Goal: Transaction & Acquisition: Book appointment/travel/reservation

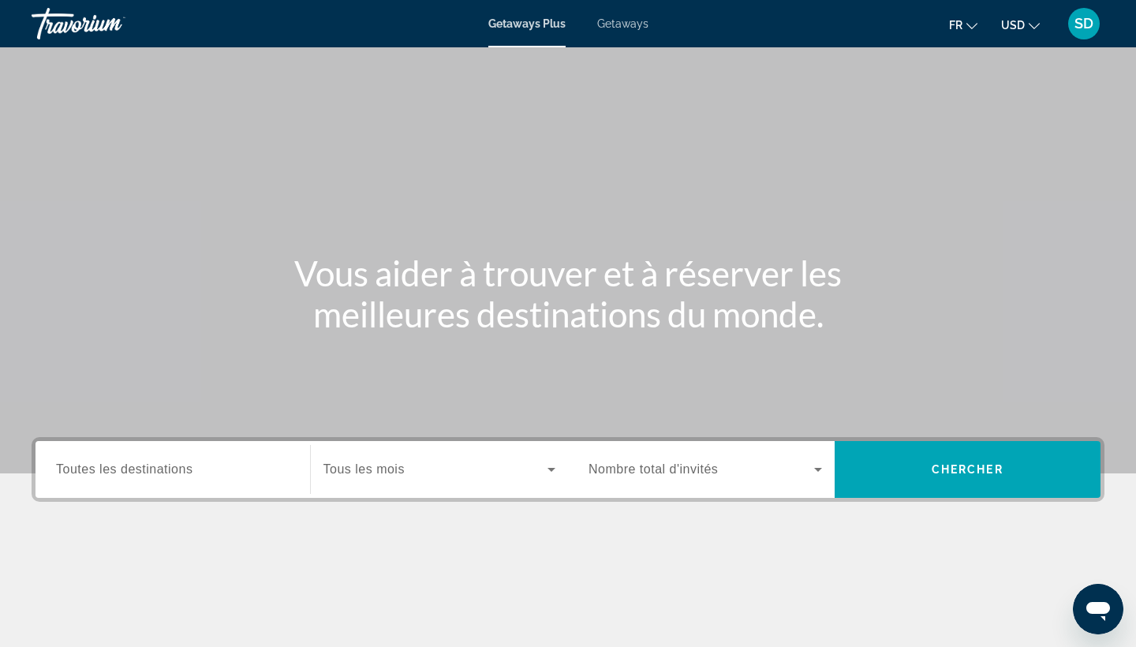
click at [77, 466] on span "Toutes les destinations" at bounding box center [124, 468] width 136 height 13
click at [77, 466] on input "Destination Toutes les destinations" at bounding box center [173, 470] width 234 height 19
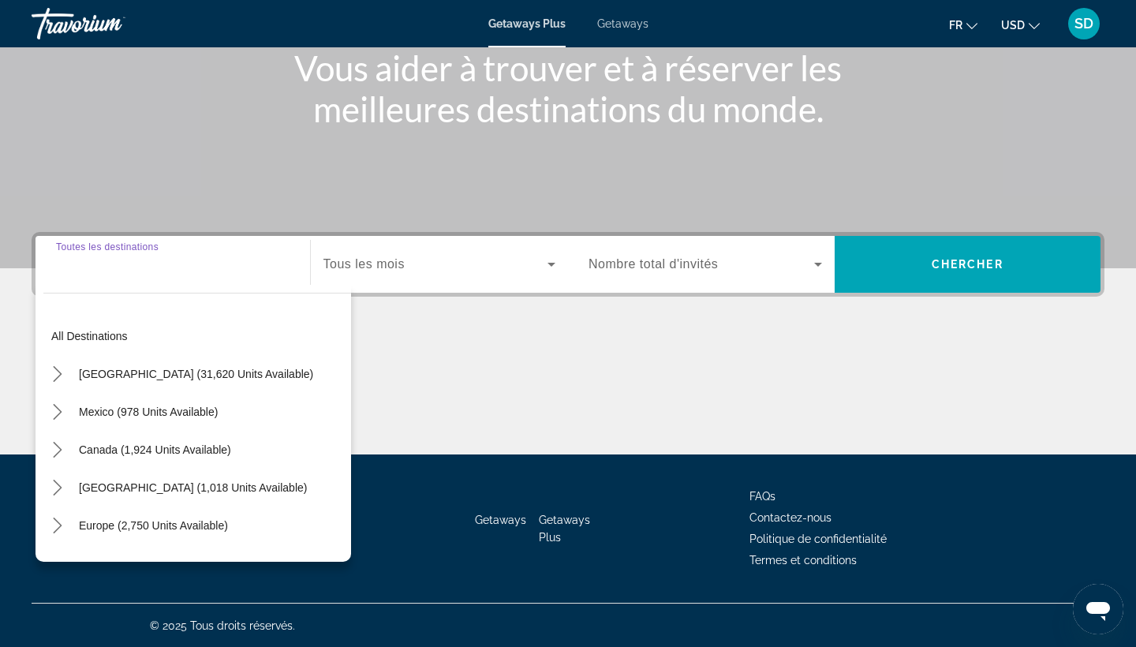
scroll to position [206, 0]
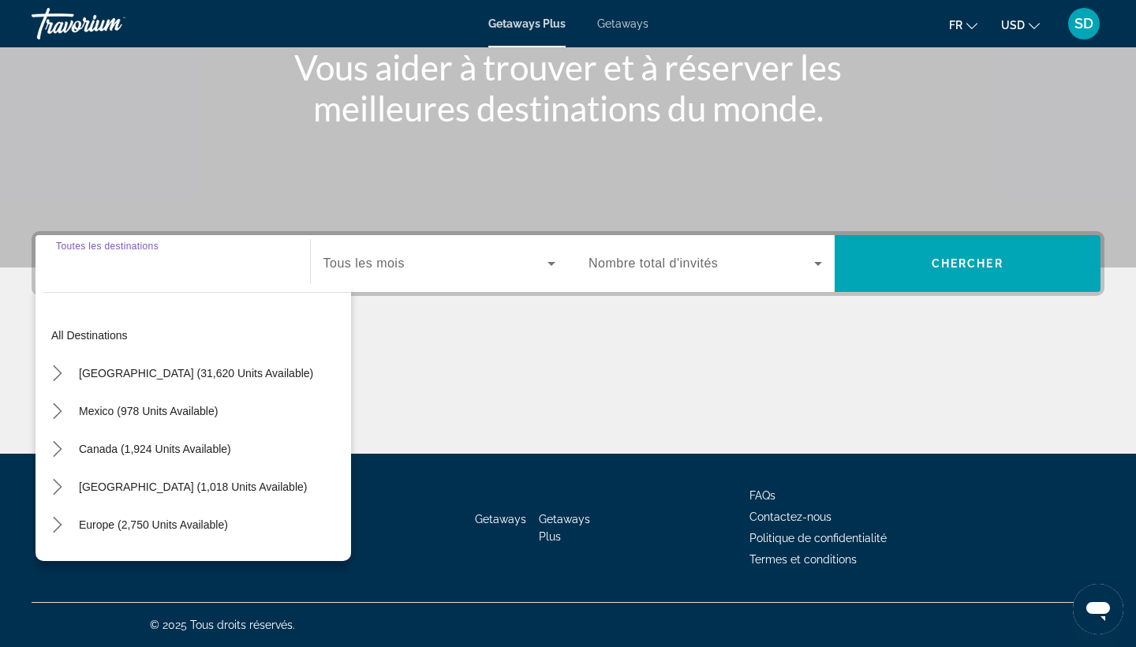
click at [80, 269] on input "Destination Toutes les destinations" at bounding box center [173, 264] width 234 height 19
click at [87, 275] on div "Search widget" at bounding box center [173, 263] width 234 height 45
click at [116, 528] on span "Europe (2,750 units available)" at bounding box center [153, 524] width 149 height 13
type input "**********"
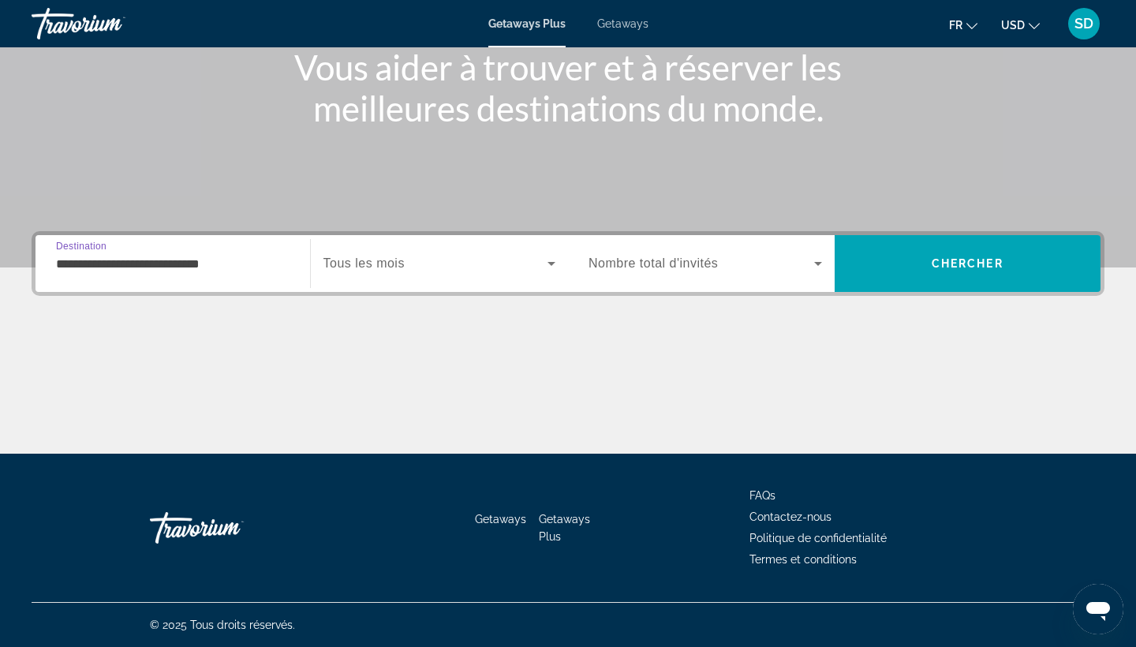
click at [537, 267] on span "Search widget" at bounding box center [435, 263] width 225 height 19
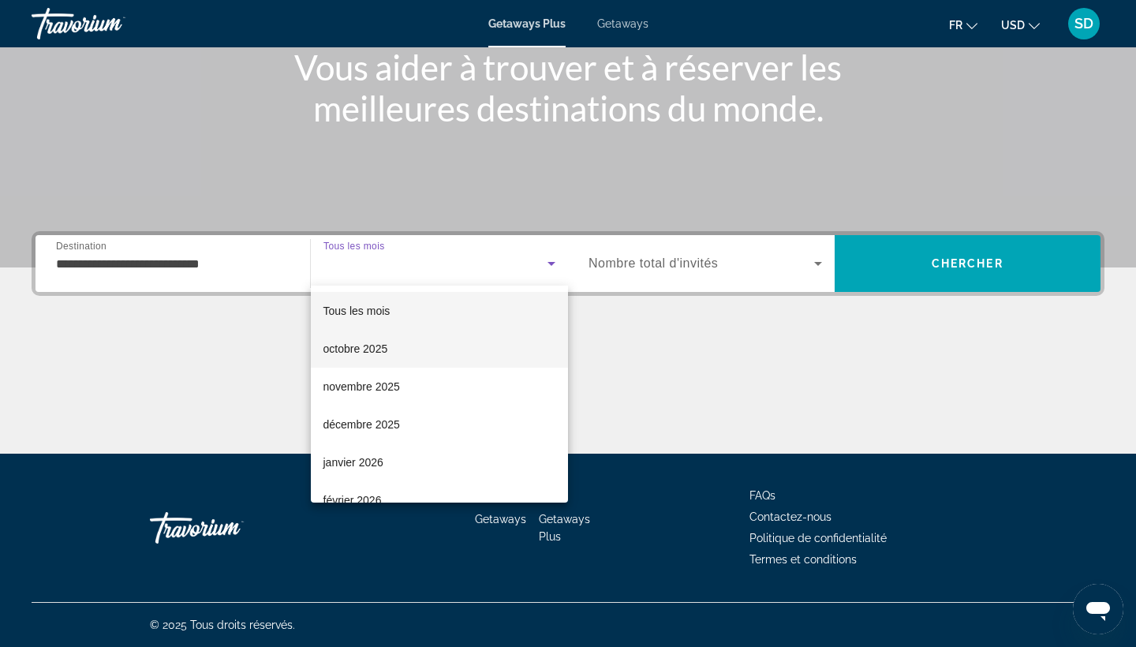
click at [392, 359] on mat-option "octobre 2025" at bounding box center [440, 349] width 258 height 38
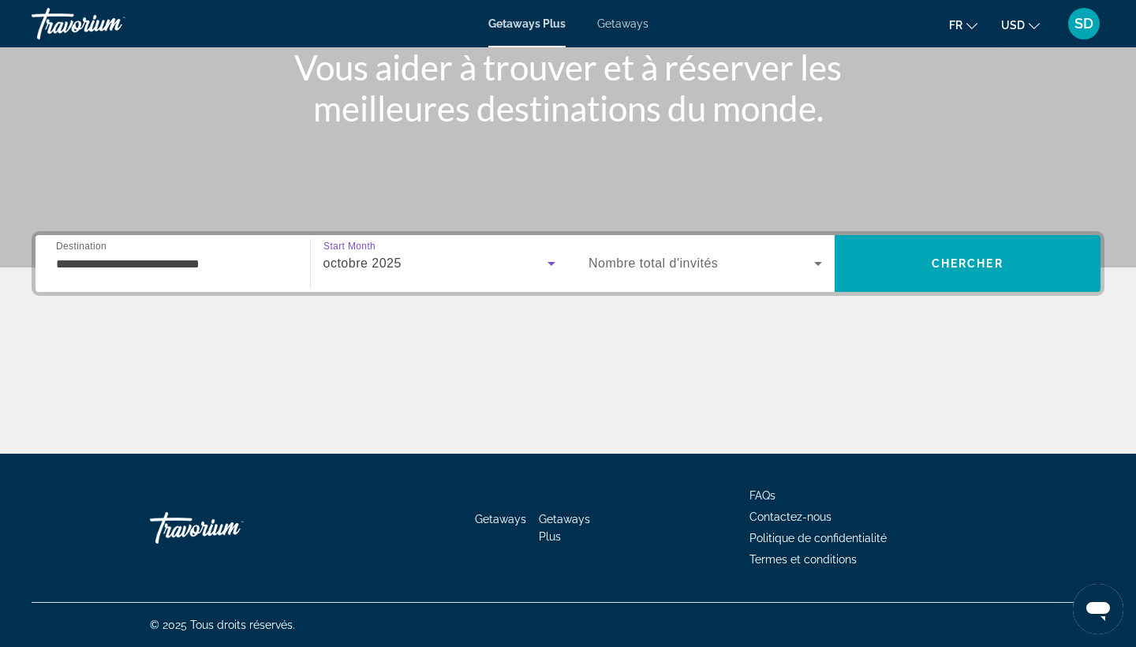
click at [800, 264] on span "Search widget" at bounding box center [702, 263] width 226 height 19
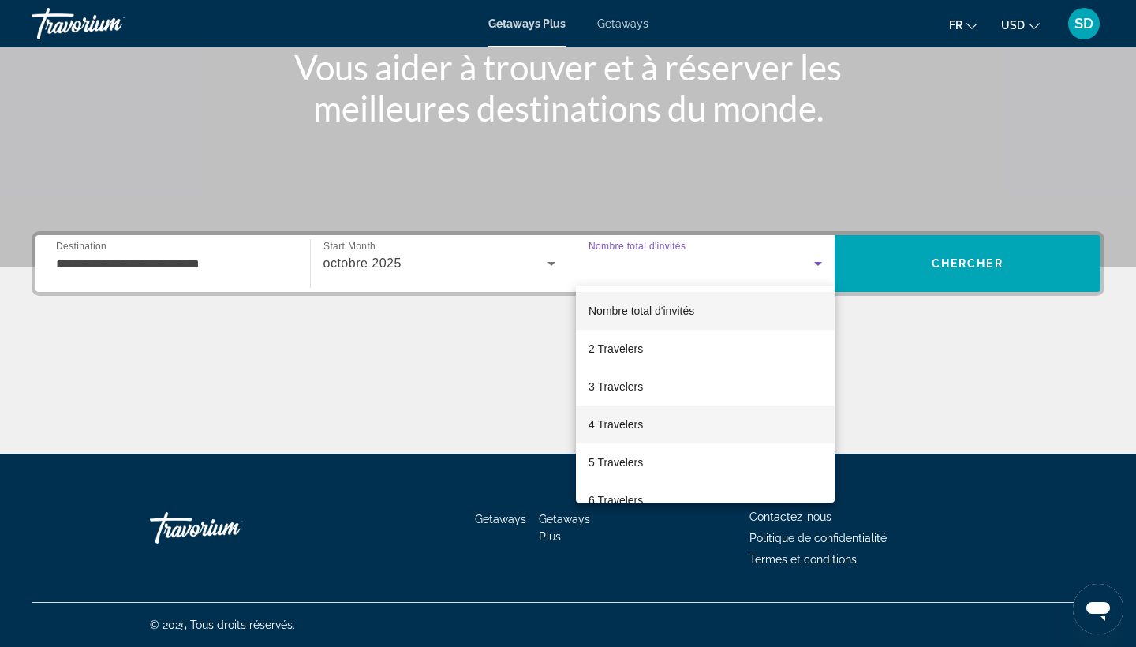
click at [626, 424] on span "4 Travelers" at bounding box center [616, 424] width 54 height 19
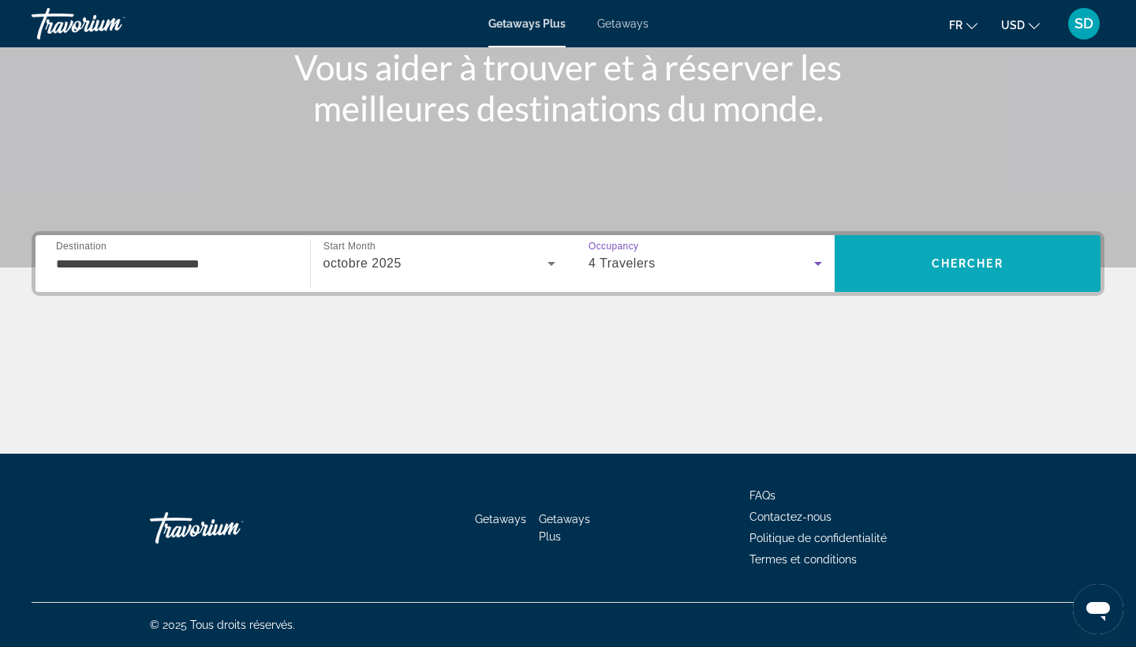
click at [965, 254] on span "Search" at bounding box center [968, 264] width 267 height 38
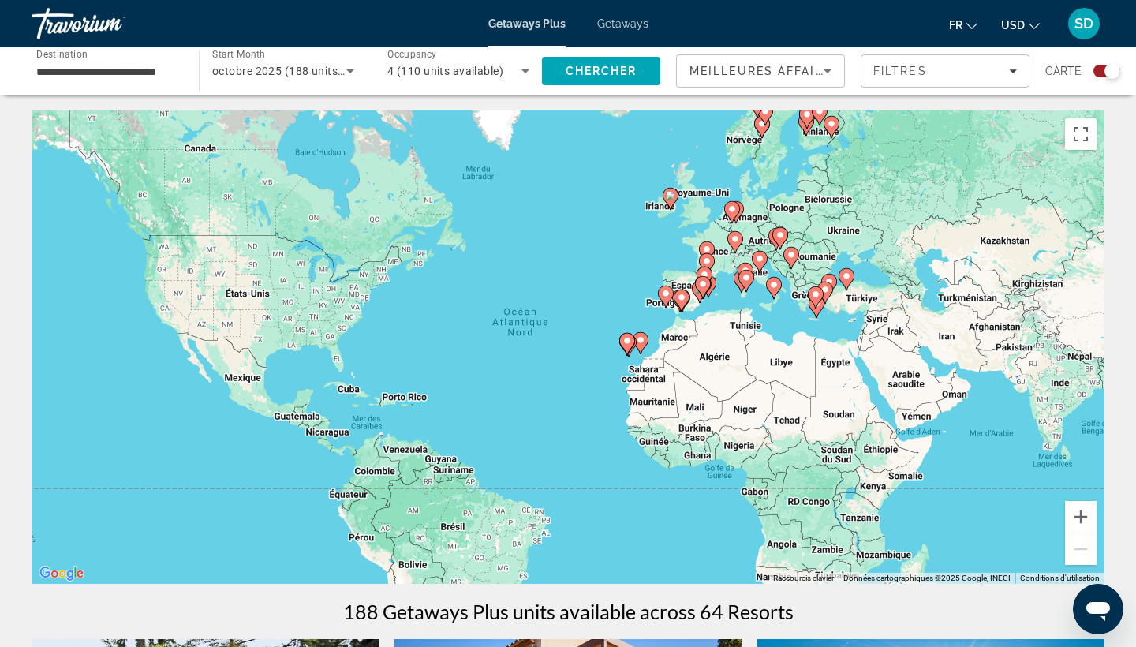
click at [706, 247] on image "Main content" at bounding box center [706, 249] width 9 height 9
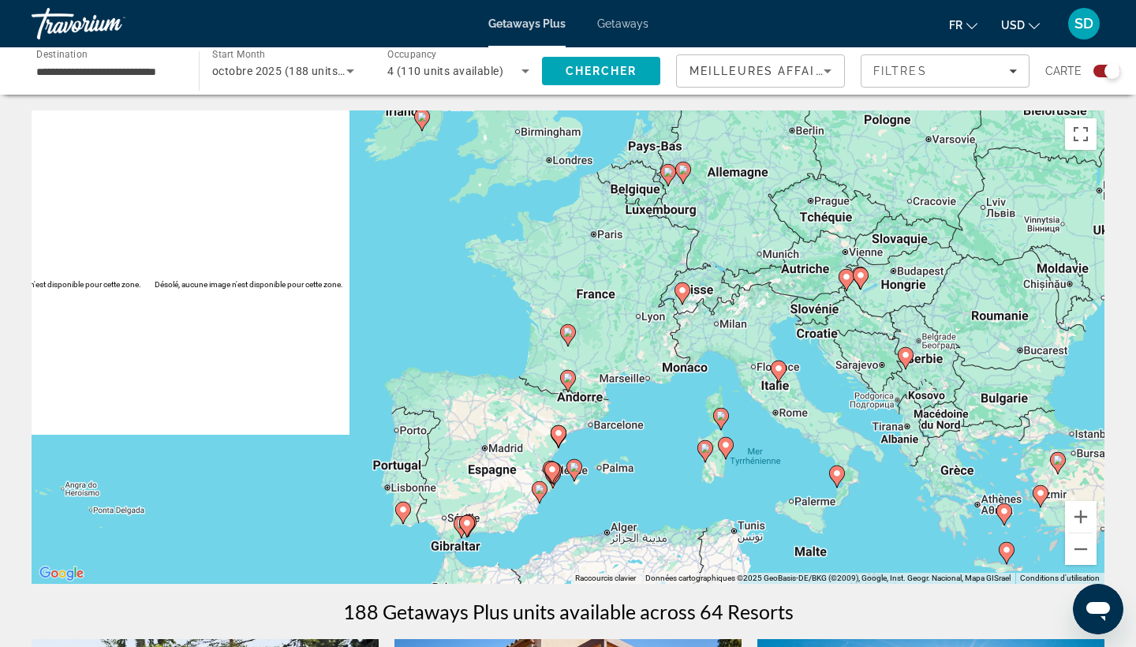
click at [667, 173] on image "Main content" at bounding box center [668, 171] width 9 height 9
type input "**********"
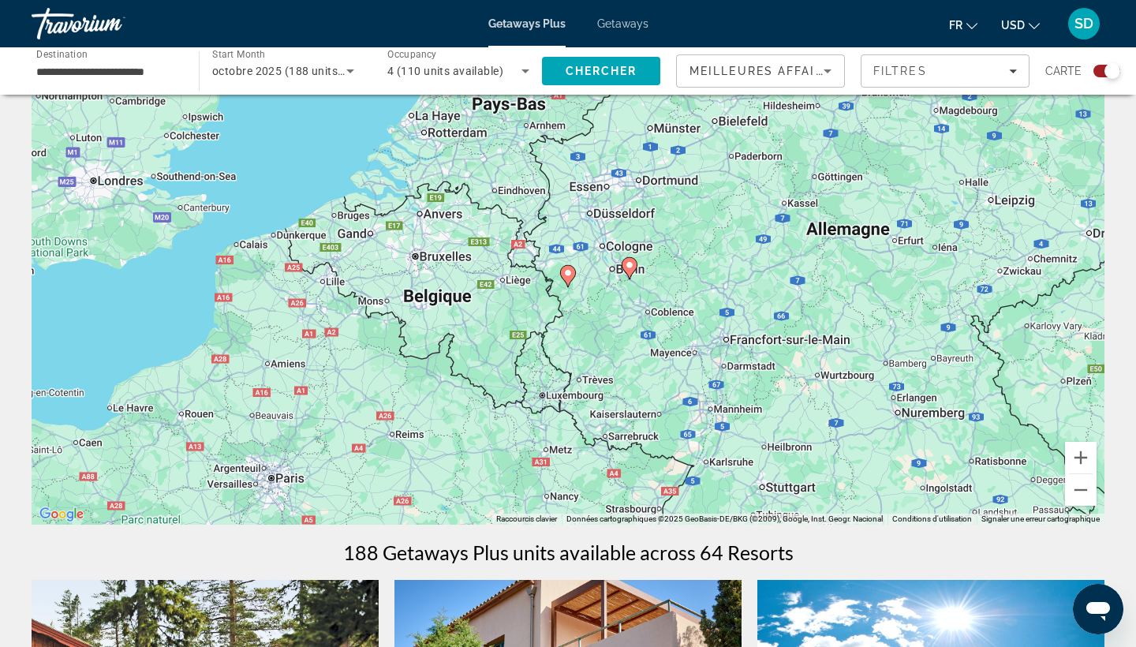
scroll to position [59, 0]
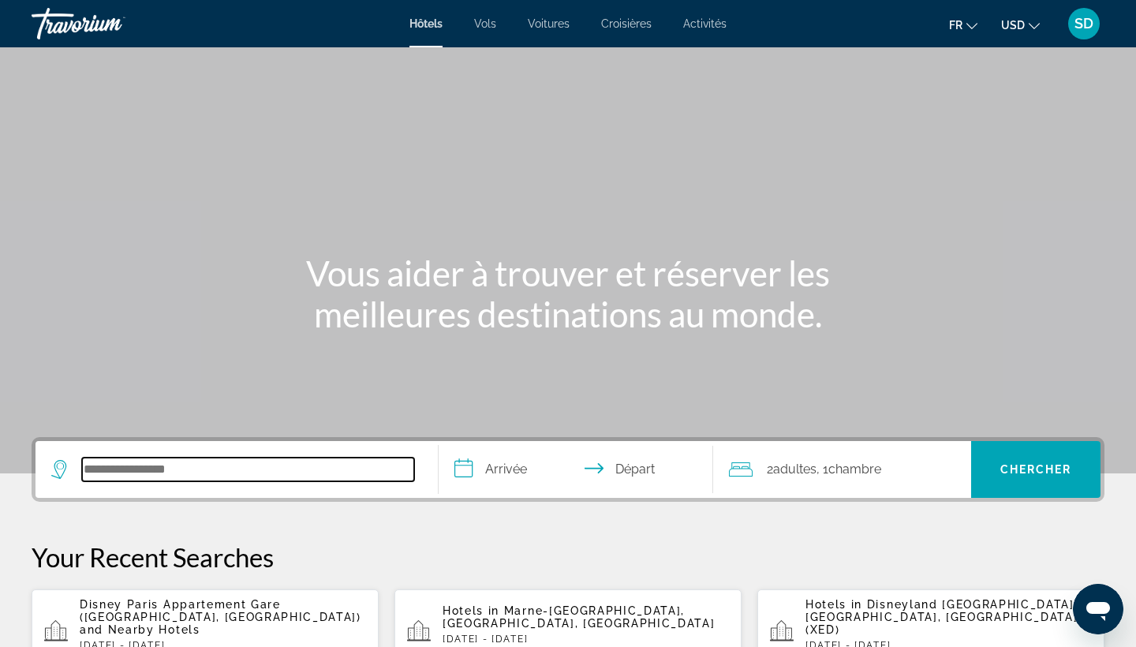
click at [92, 467] on input "Search hotel destination" at bounding box center [248, 470] width 332 height 24
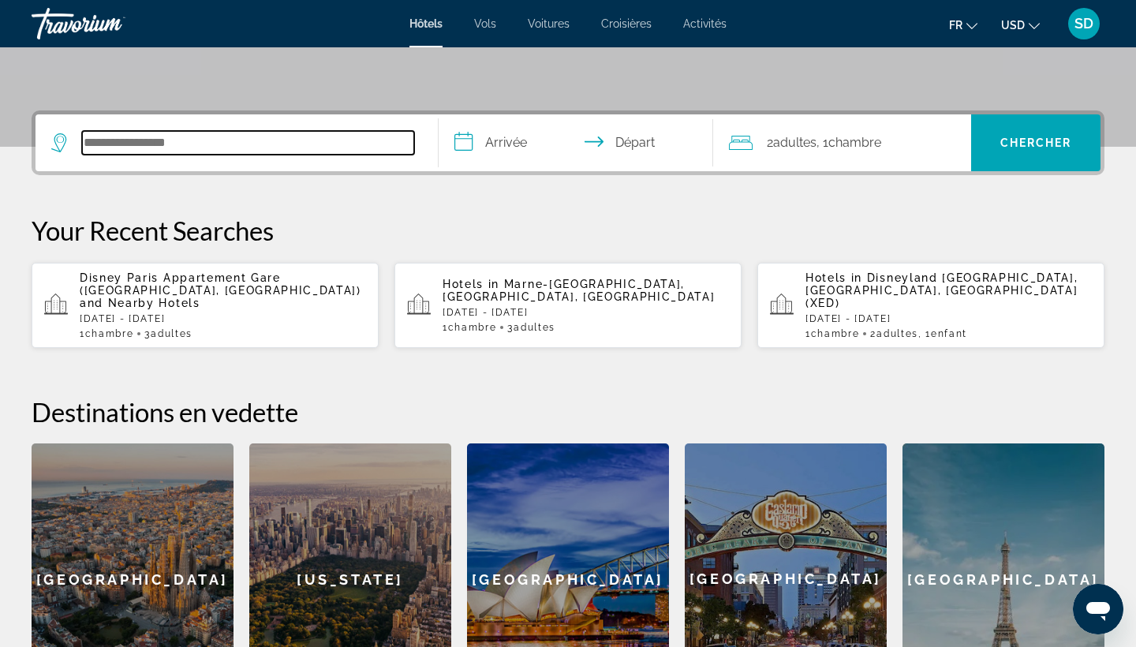
scroll to position [386, 0]
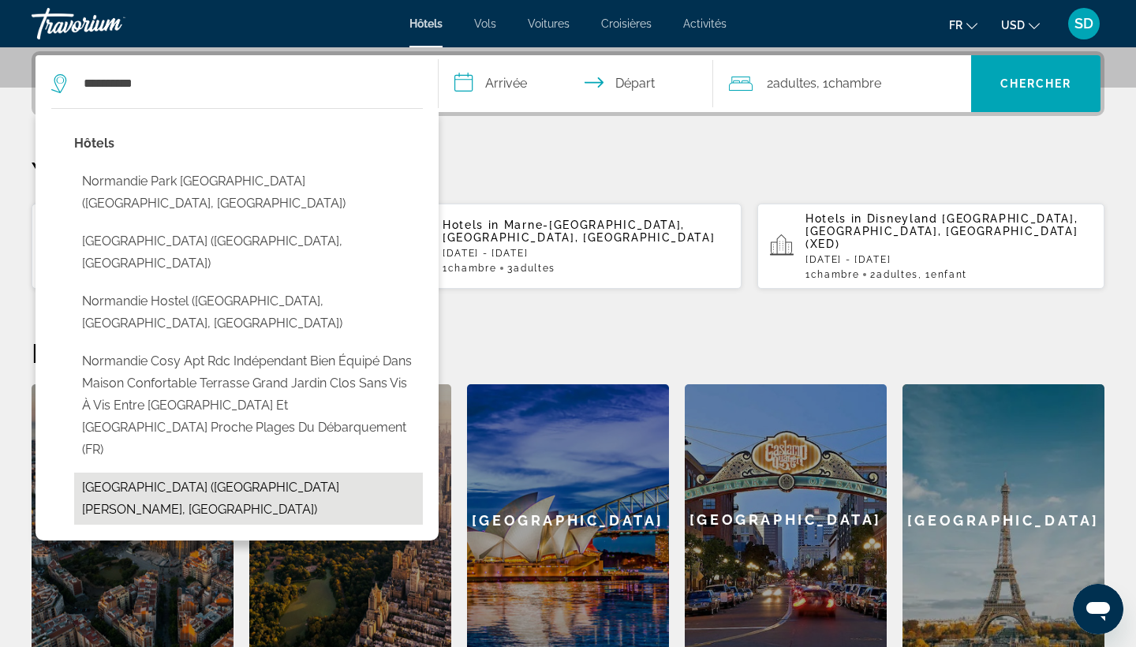
click at [197, 473] on button "[GEOGRAPHIC_DATA] ([GEOGRAPHIC_DATA][PERSON_NAME], [GEOGRAPHIC_DATA])" at bounding box center [248, 499] width 349 height 52
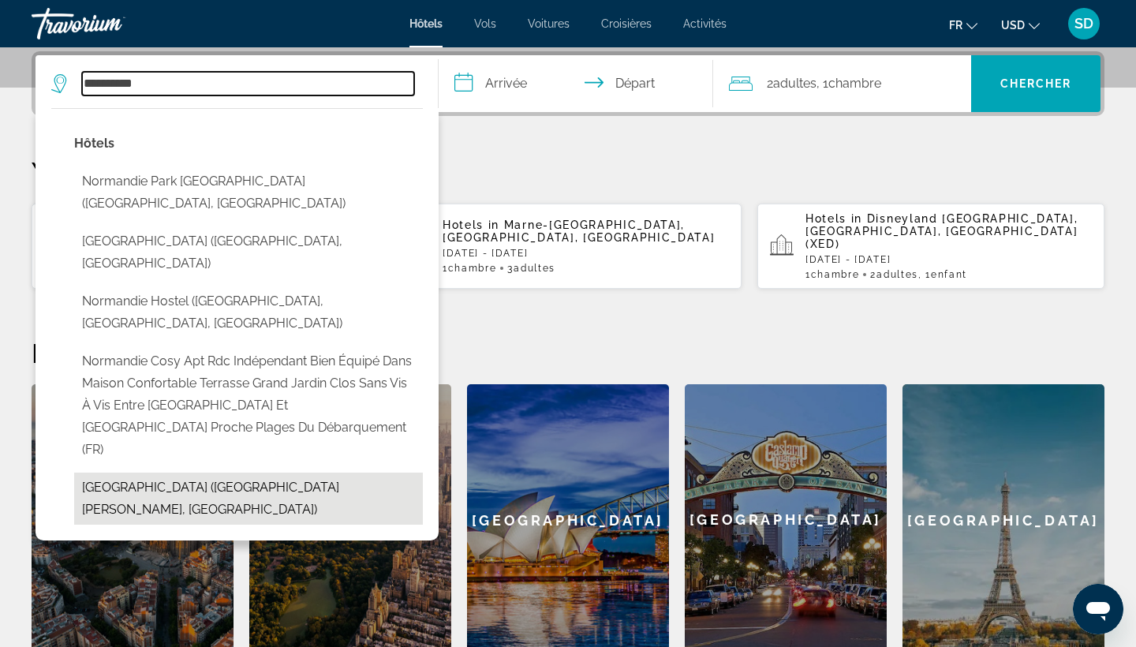
type input "**********"
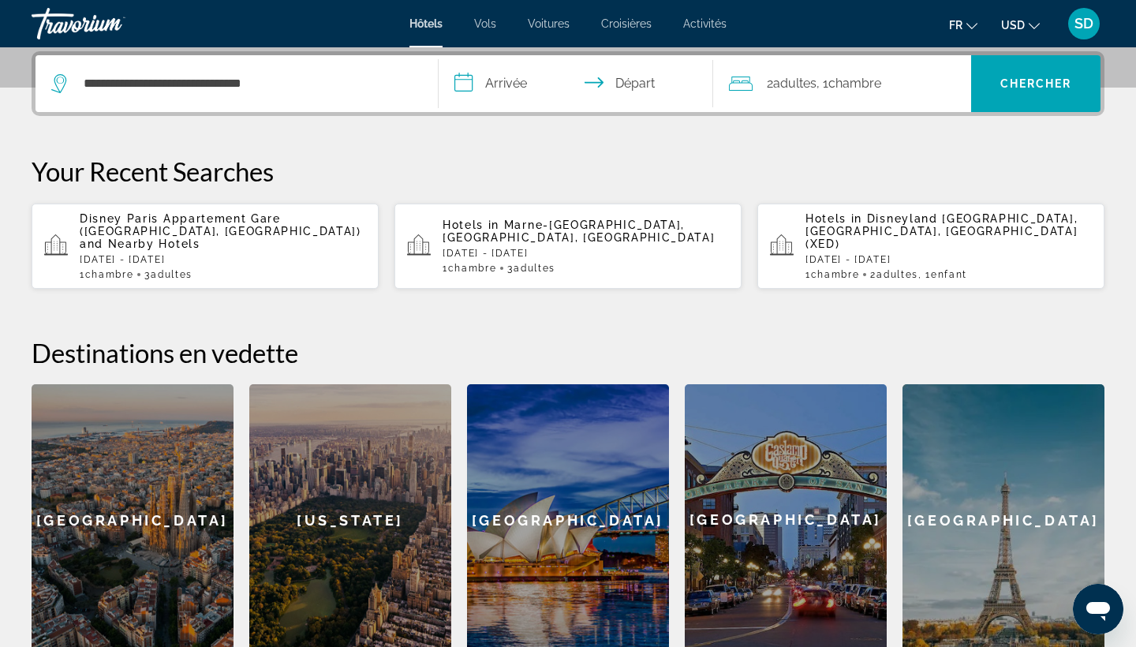
click at [521, 83] on input "**********" at bounding box center [579, 86] width 281 height 62
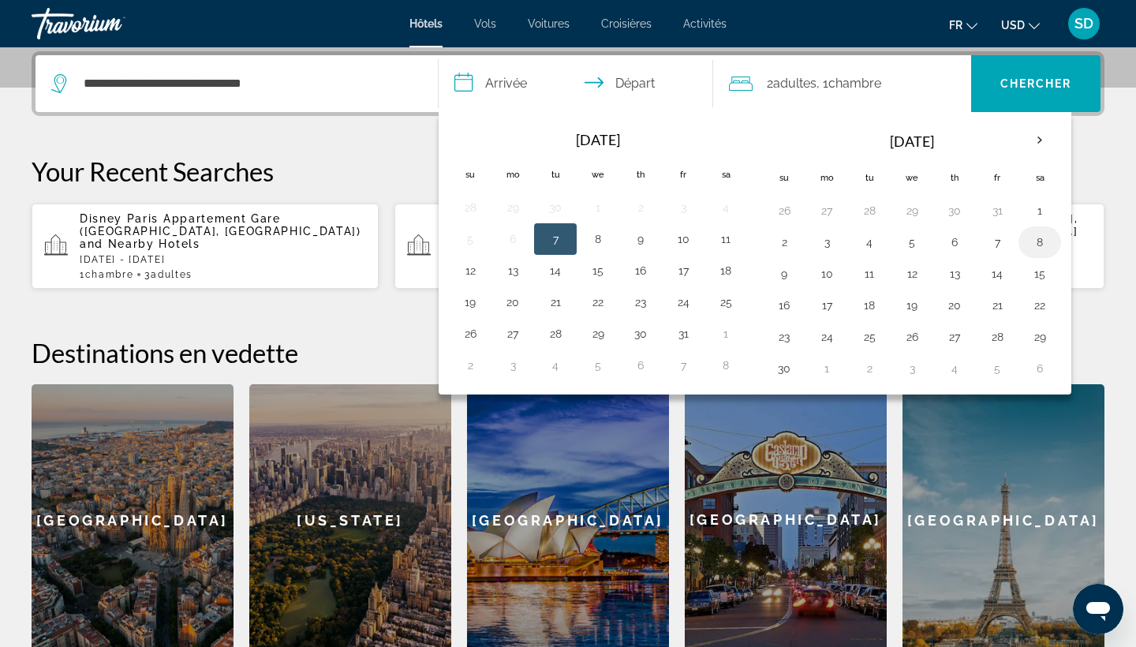
click at [1037, 241] on button "8" at bounding box center [1039, 242] width 25 height 22
click at [634, 77] on input "**********" at bounding box center [579, 86] width 281 height 62
click at [789, 273] on button "9" at bounding box center [784, 274] width 25 height 22
type input "**********"
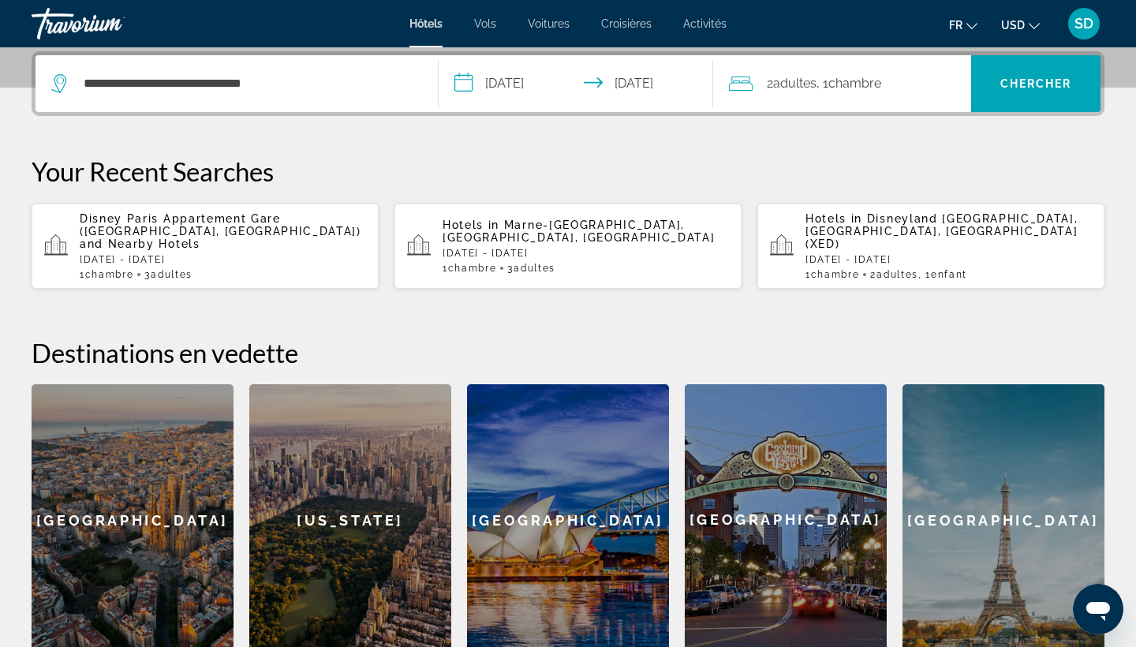
click at [862, 78] on span "Chambre" at bounding box center [854, 83] width 53 height 15
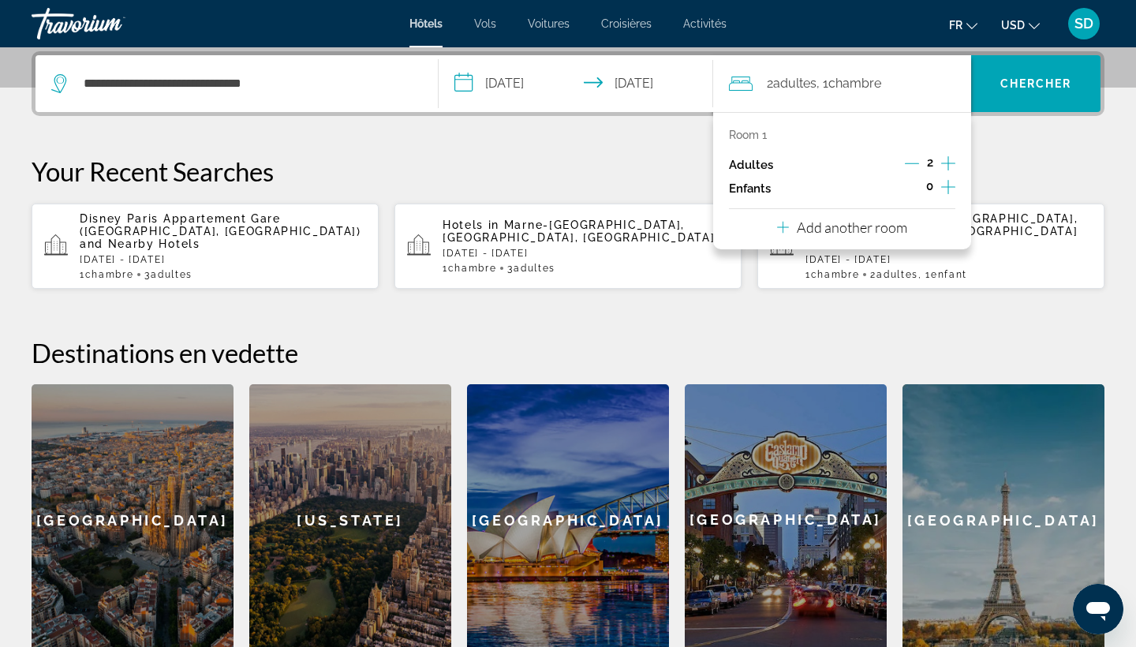
click at [949, 166] on icon "Increment adults" at bounding box center [948, 163] width 14 height 19
click at [1021, 88] on span "Chercher" at bounding box center [1036, 83] width 72 height 13
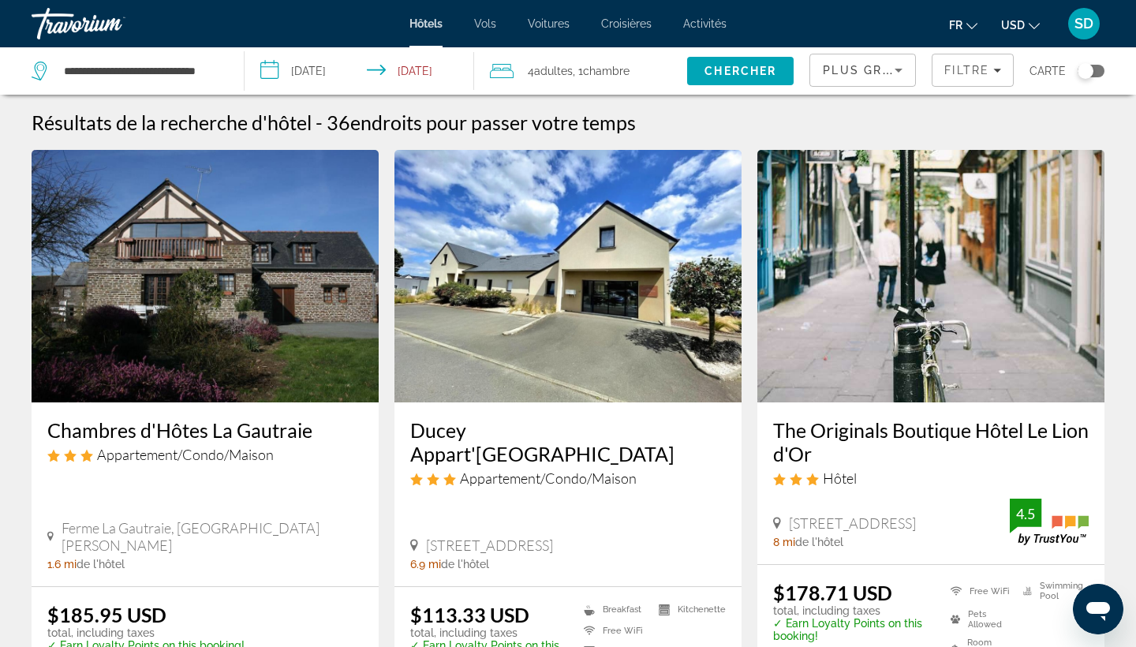
click at [1035, 27] on icon "Change currency" at bounding box center [1034, 26] width 11 height 6
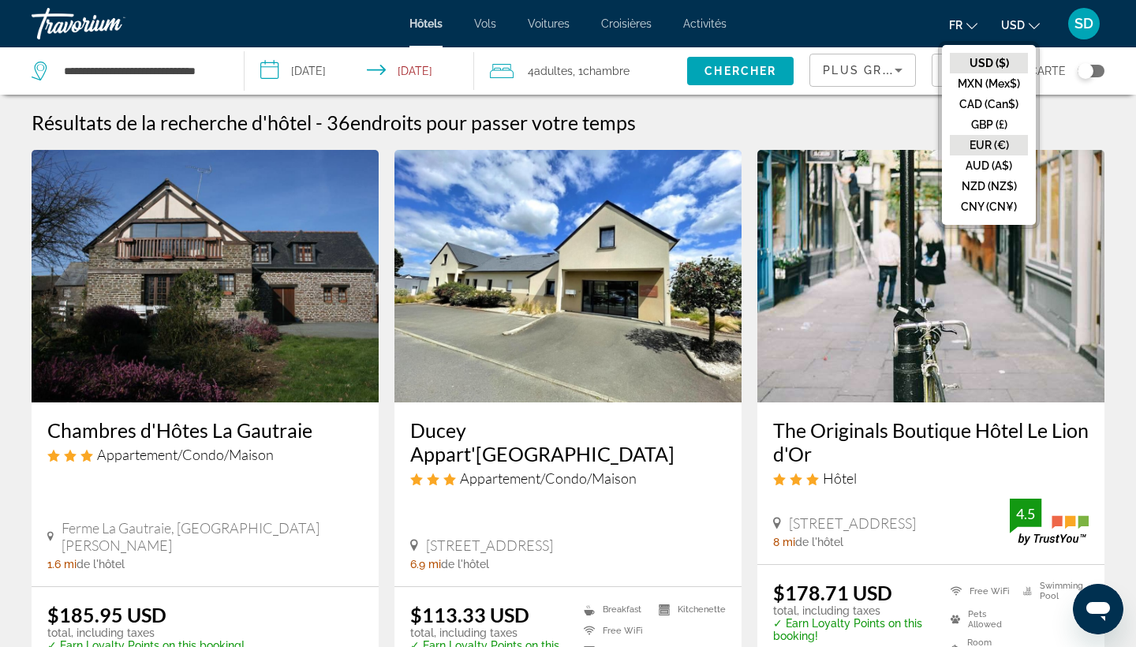
click at [986, 142] on button "EUR (€)" at bounding box center [989, 145] width 78 height 21
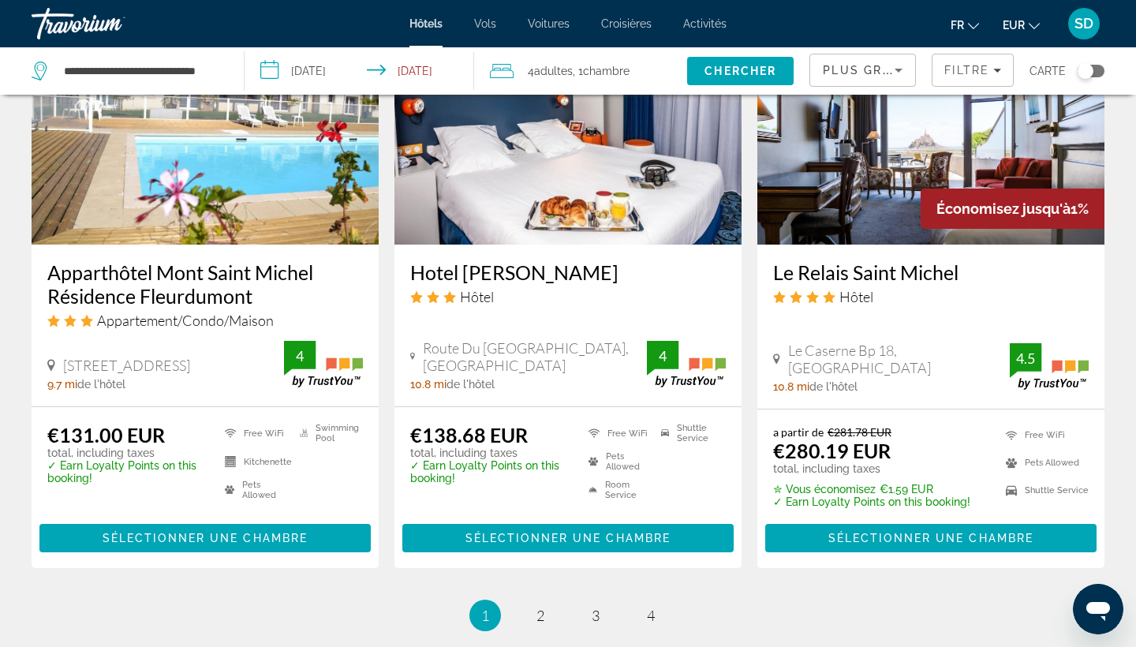
scroll to position [1954, 0]
click at [533, 602] on link "page 2" at bounding box center [541, 616] width 28 height 28
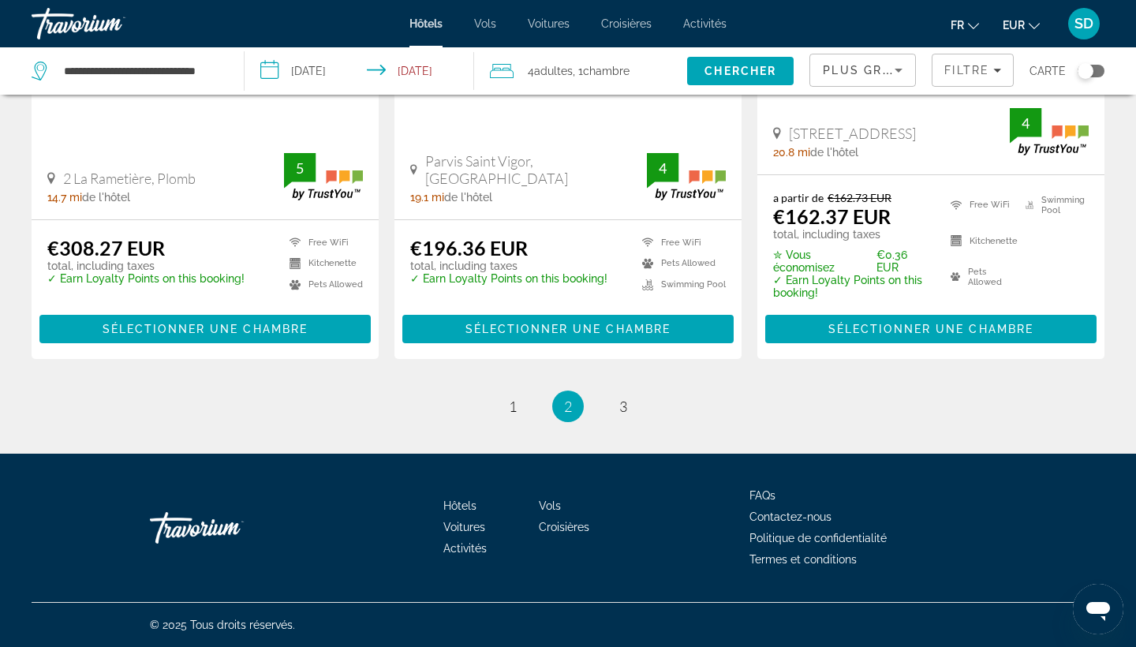
scroll to position [2146, 0]
click at [623, 405] on span "3" at bounding box center [623, 406] width 8 height 17
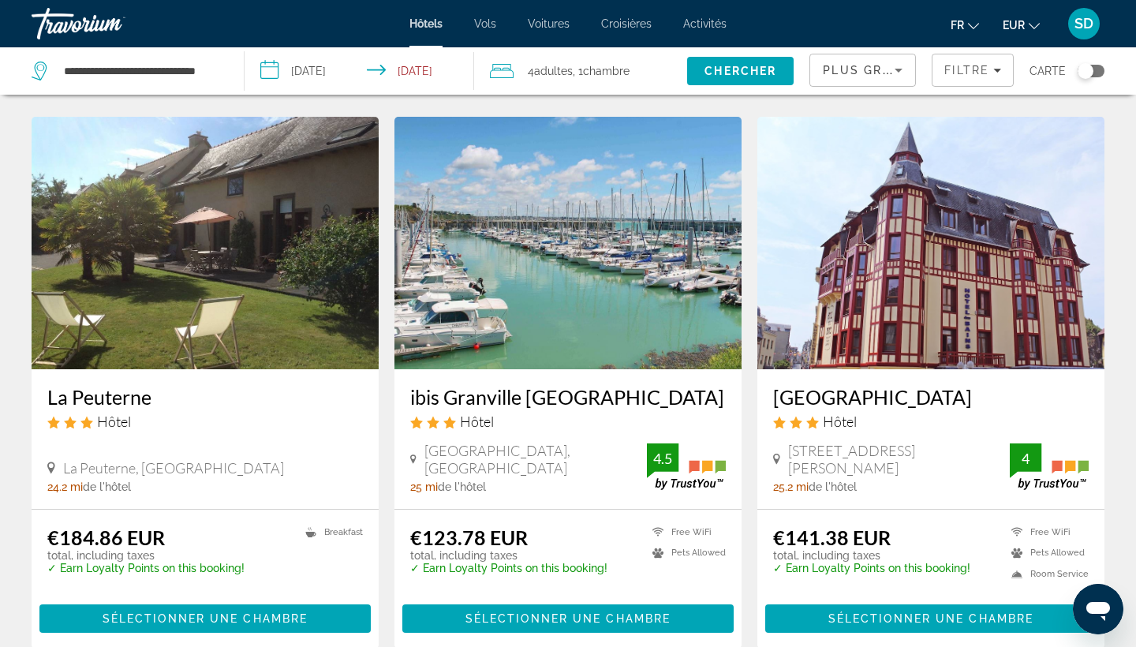
scroll to position [602, 0]
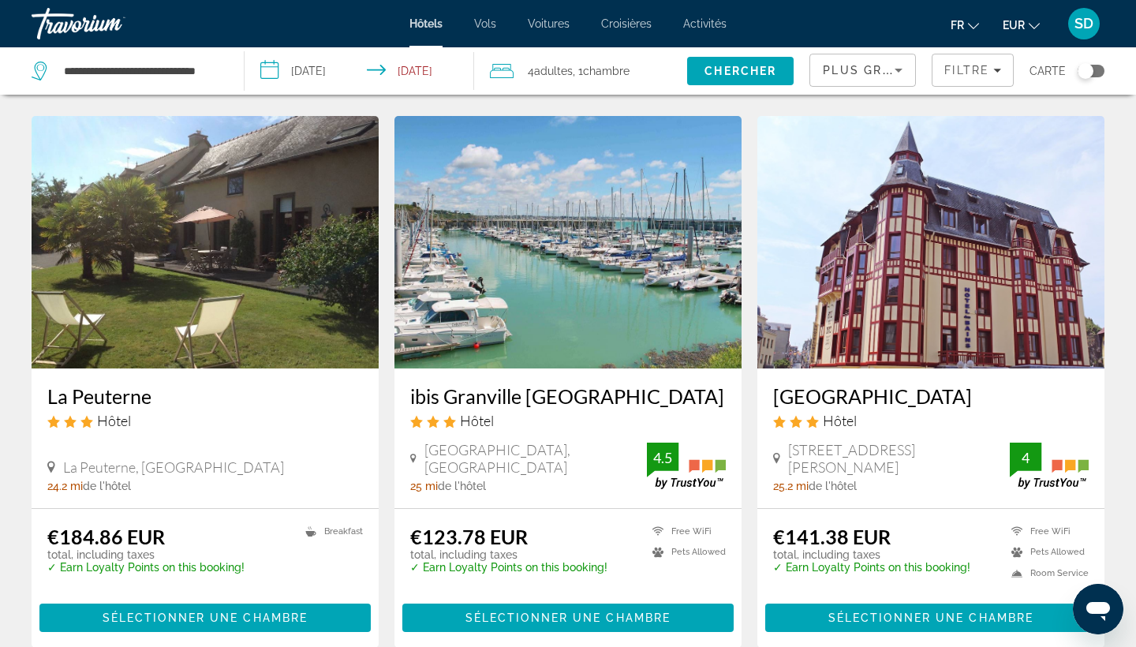
click at [828, 401] on h3 "[GEOGRAPHIC_DATA]" at bounding box center [931, 396] width 316 height 24
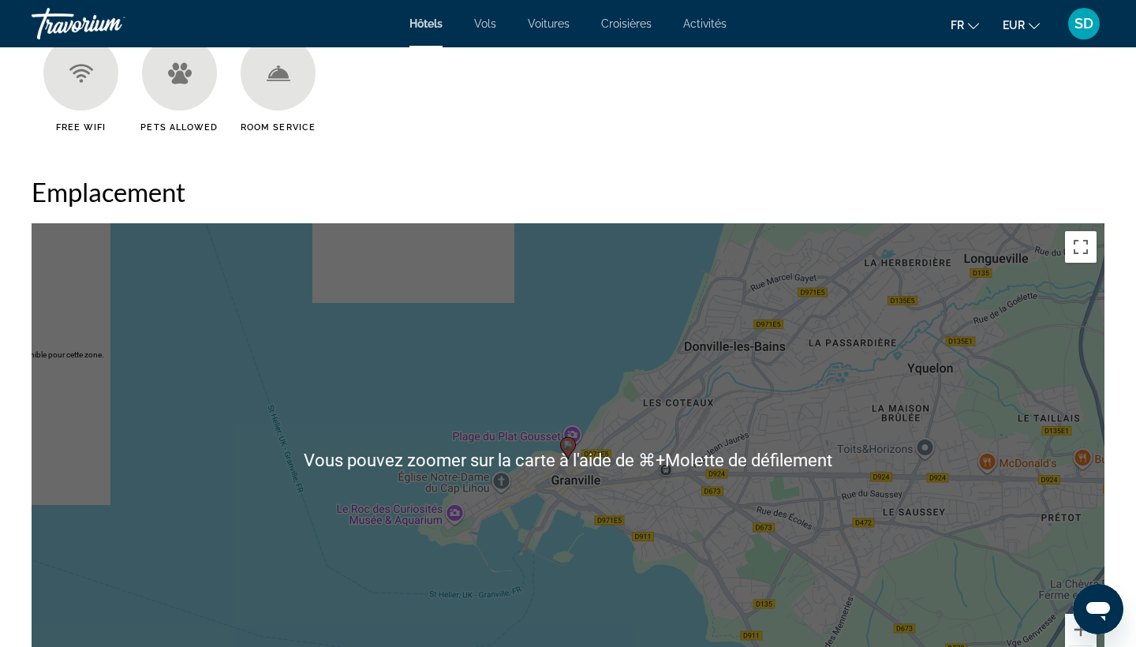
scroll to position [1458, 0]
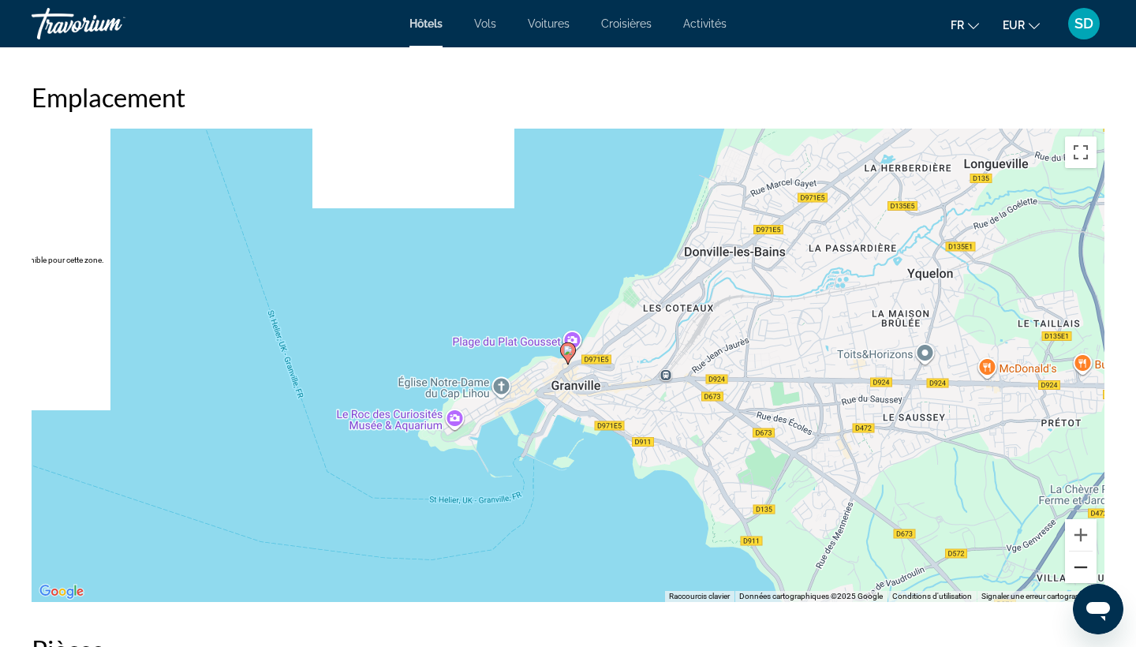
click at [1079, 573] on button "Zoom arrière" at bounding box center [1081, 568] width 32 height 32
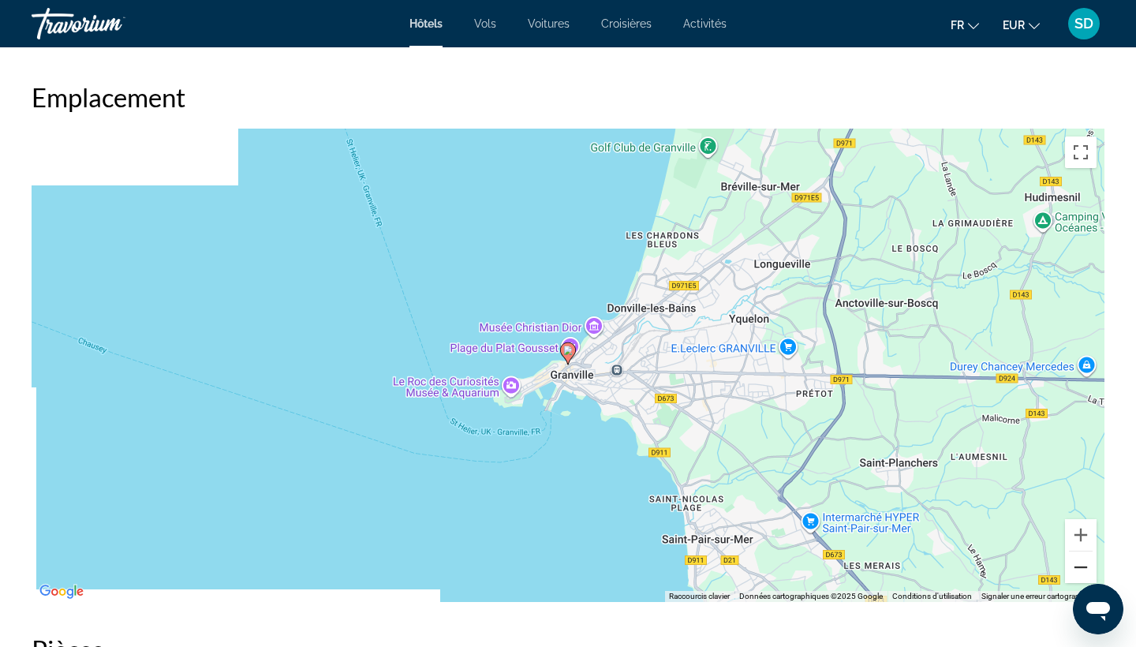
click at [1079, 573] on button "Zoom arrière" at bounding box center [1081, 568] width 32 height 32
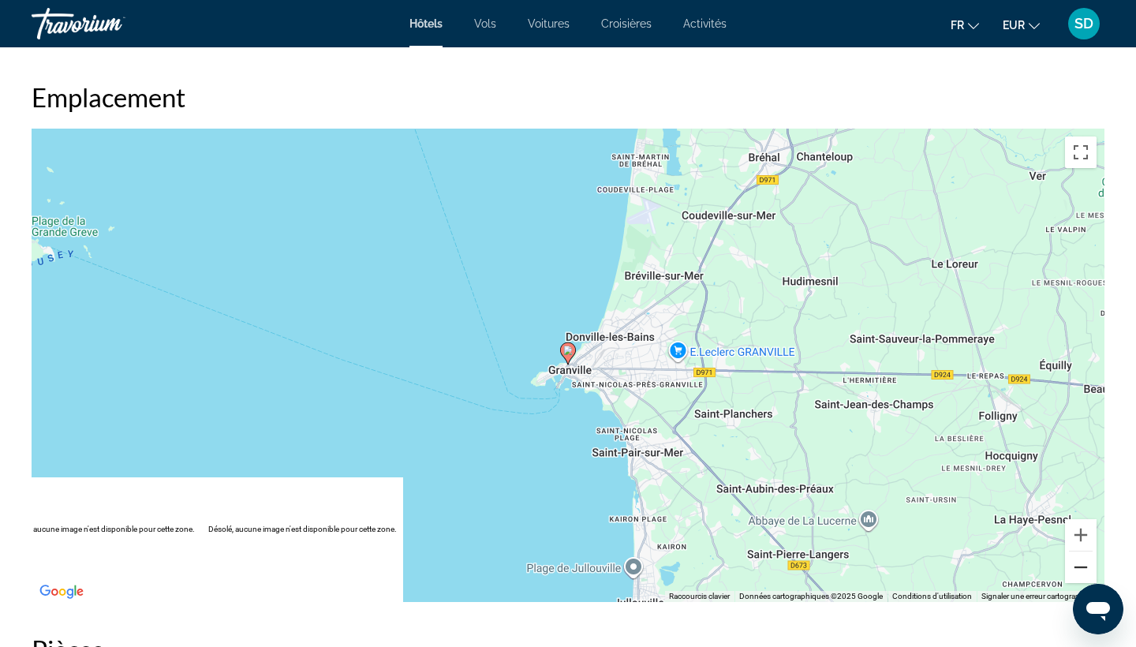
click at [1079, 573] on button "Zoom arrière" at bounding box center [1081, 568] width 32 height 32
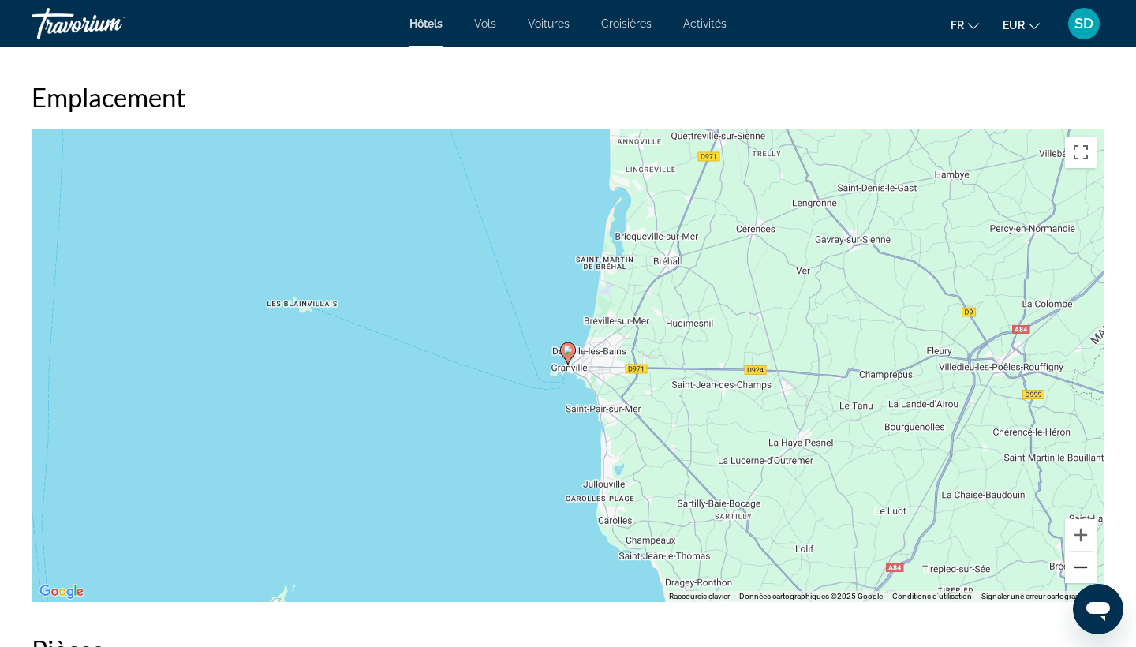
click at [1079, 573] on button "Zoom arrière" at bounding box center [1081, 568] width 32 height 32
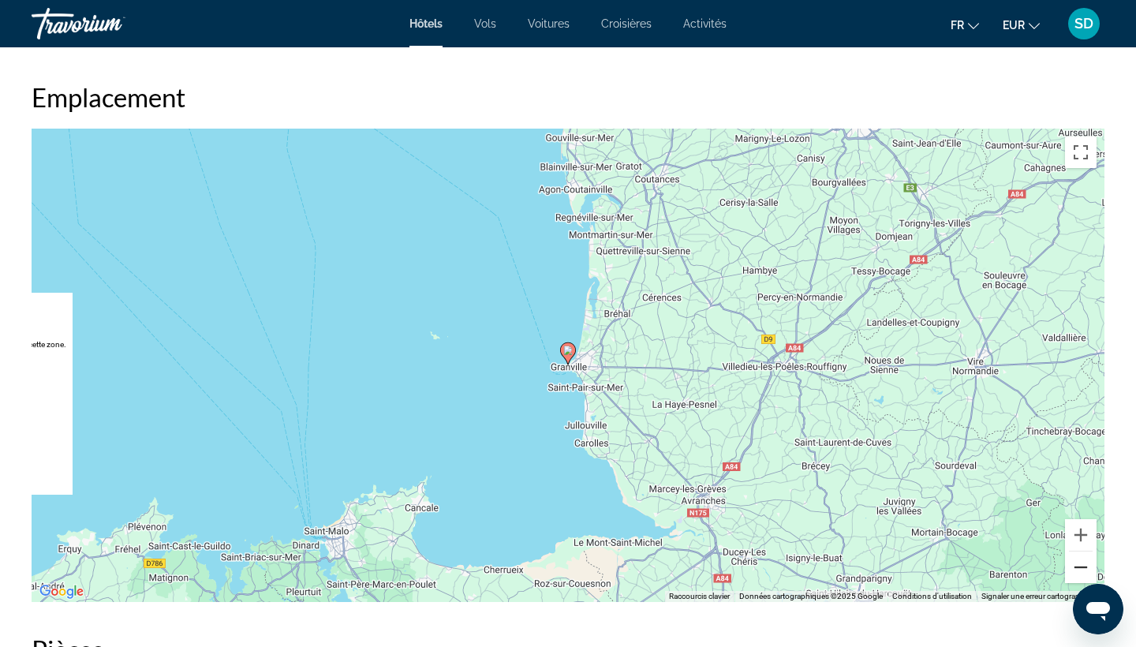
click at [1079, 573] on button "Zoom arrière" at bounding box center [1081, 568] width 32 height 32
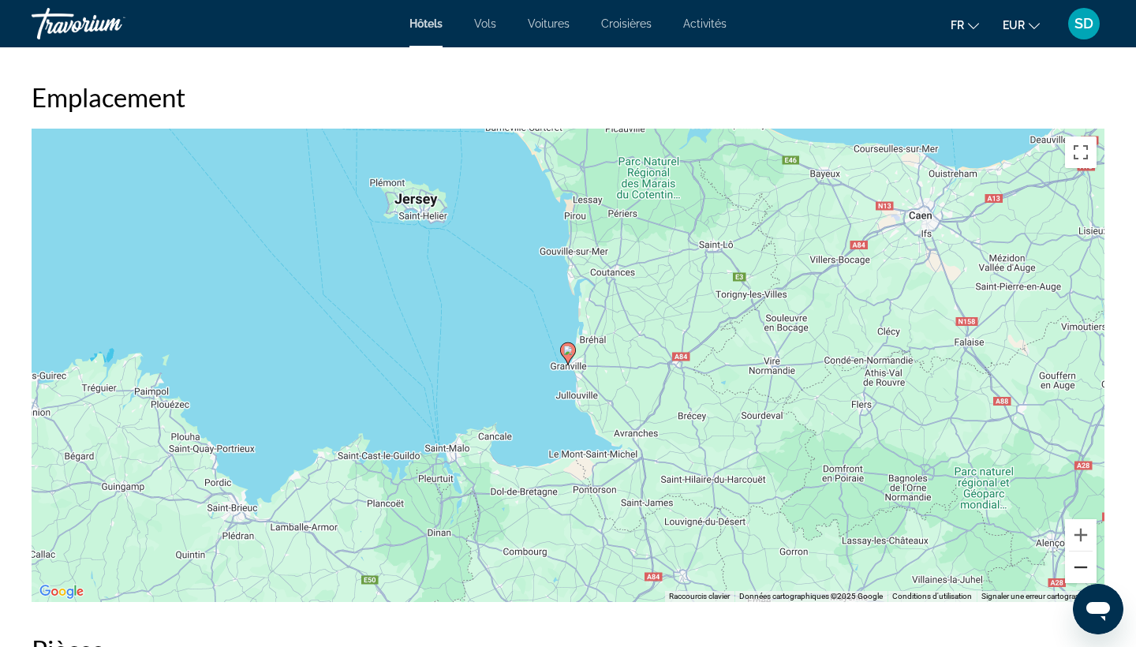
click at [1079, 573] on button "Zoom arrière" at bounding box center [1081, 568] width 32 height 32
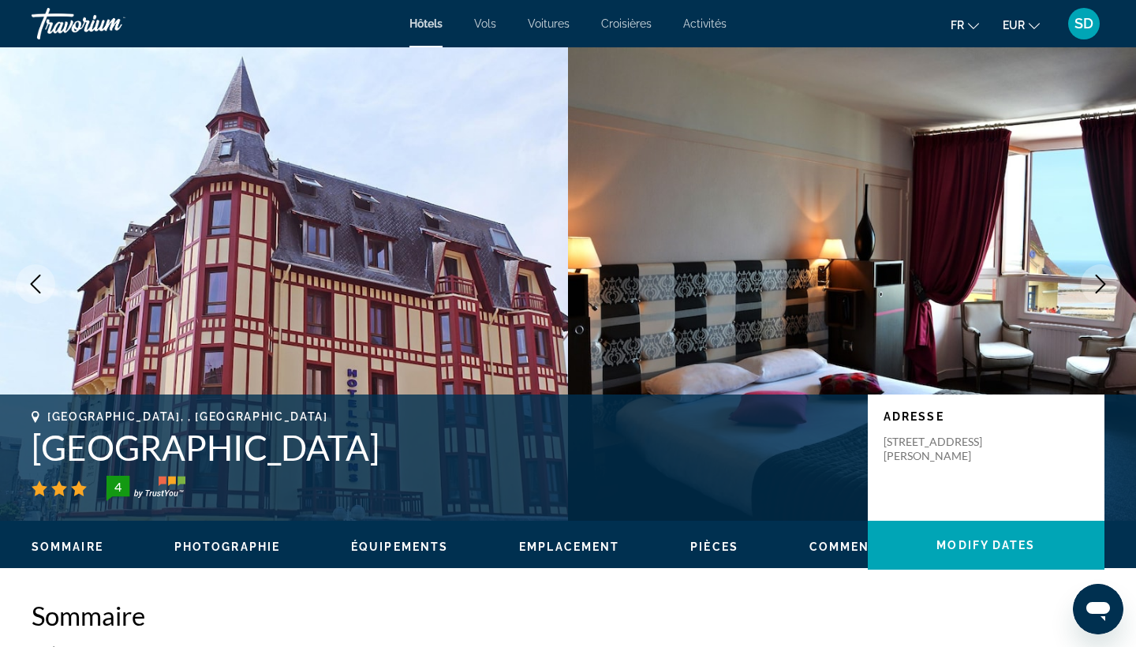
scroll to position [0, 0]
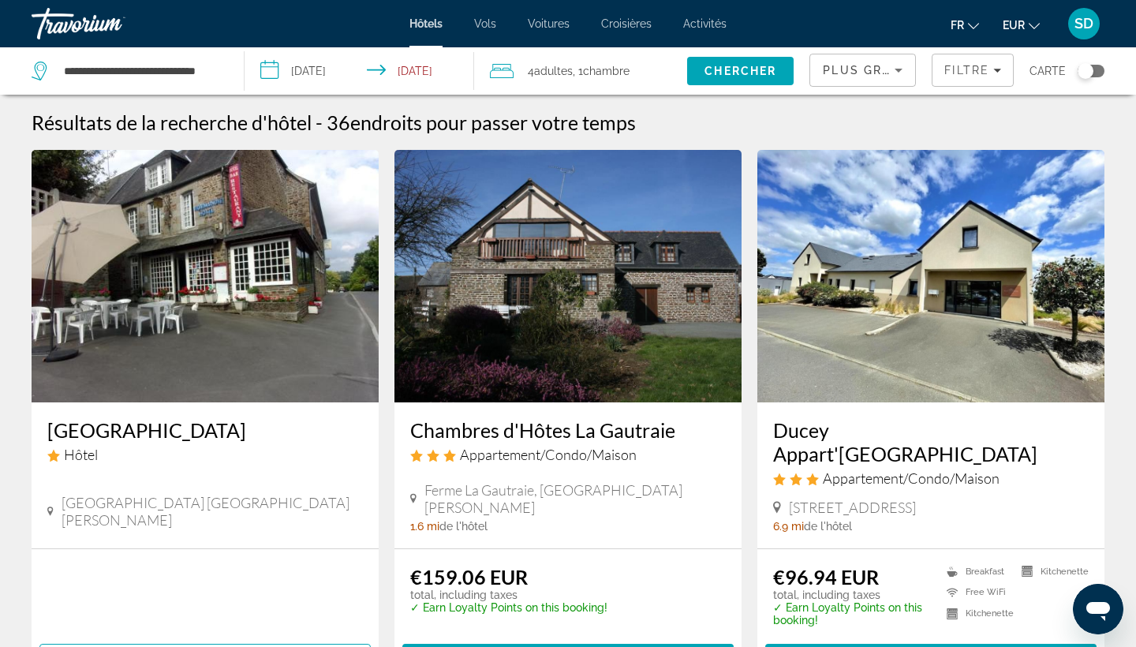
click at [1101, 71] on div "Toggle map" at bounding box center [1091, 71] width 27 height 13
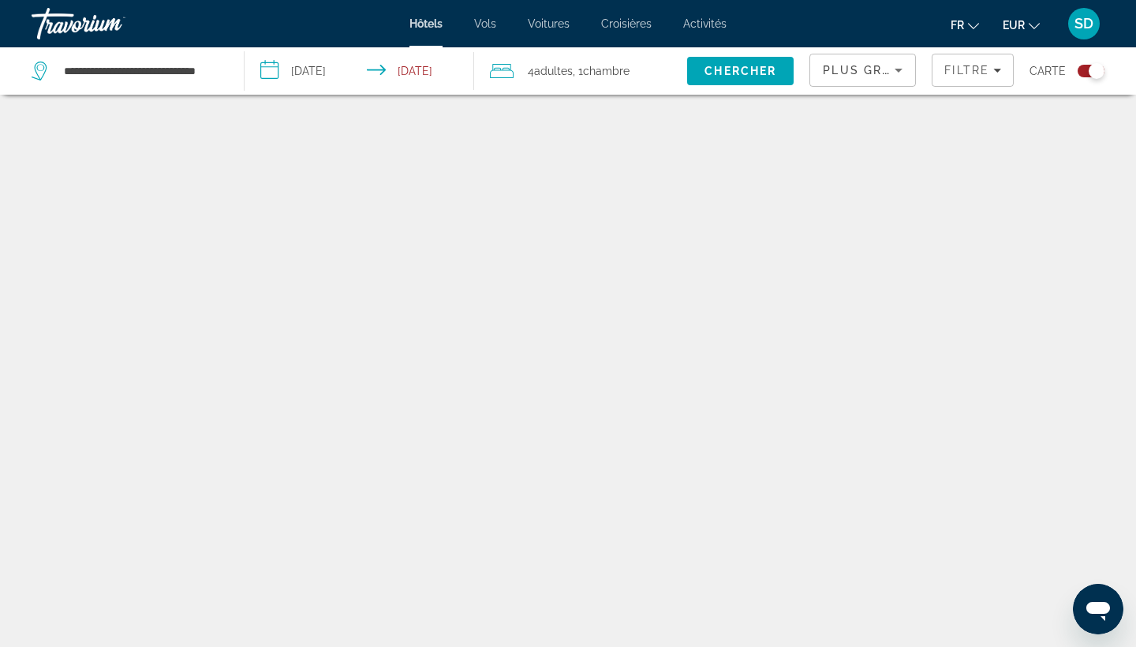
scroll to position [95, 0]
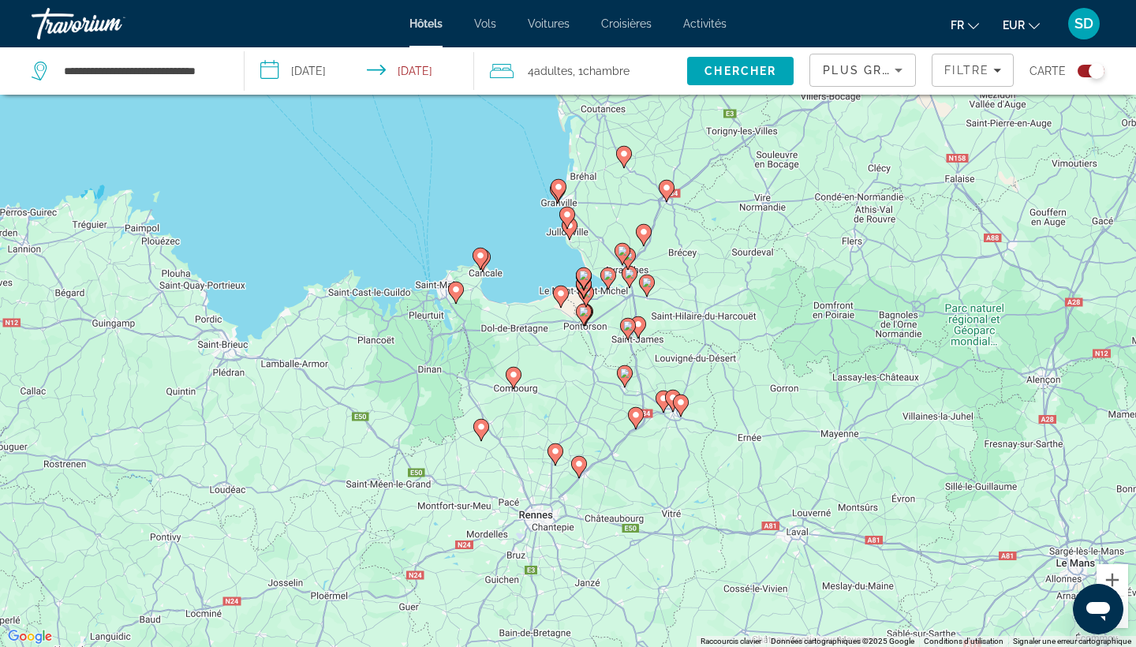
click at [484, 255] on image "Main content" at bounding box center [480, 255] width 9 height 9
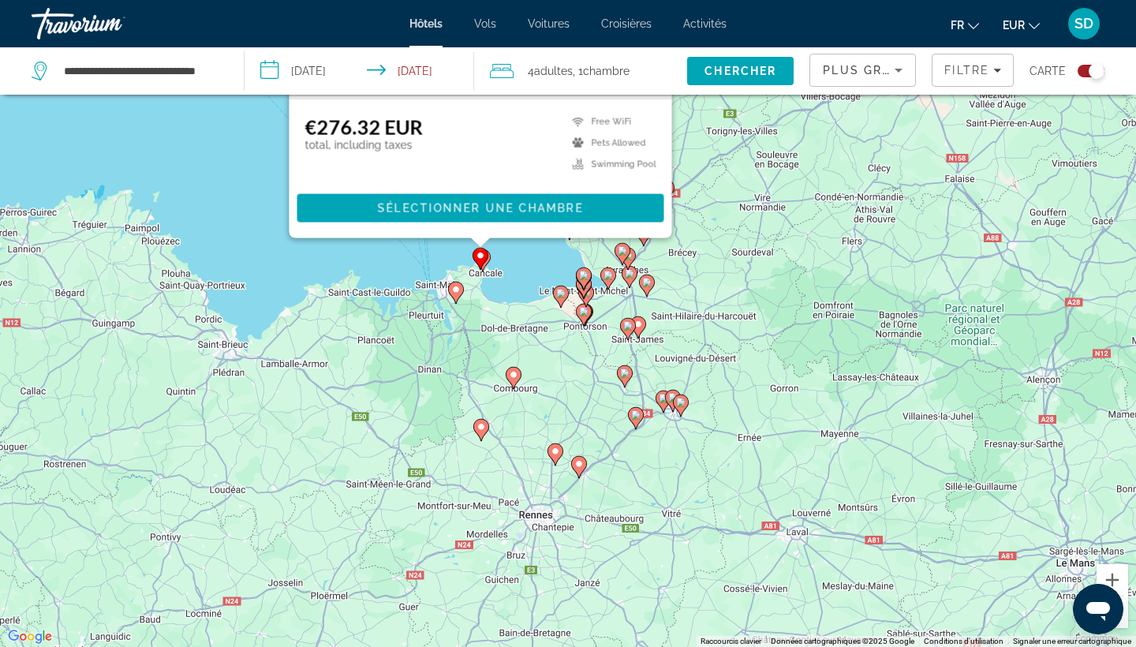
scroll to position [0, 0]
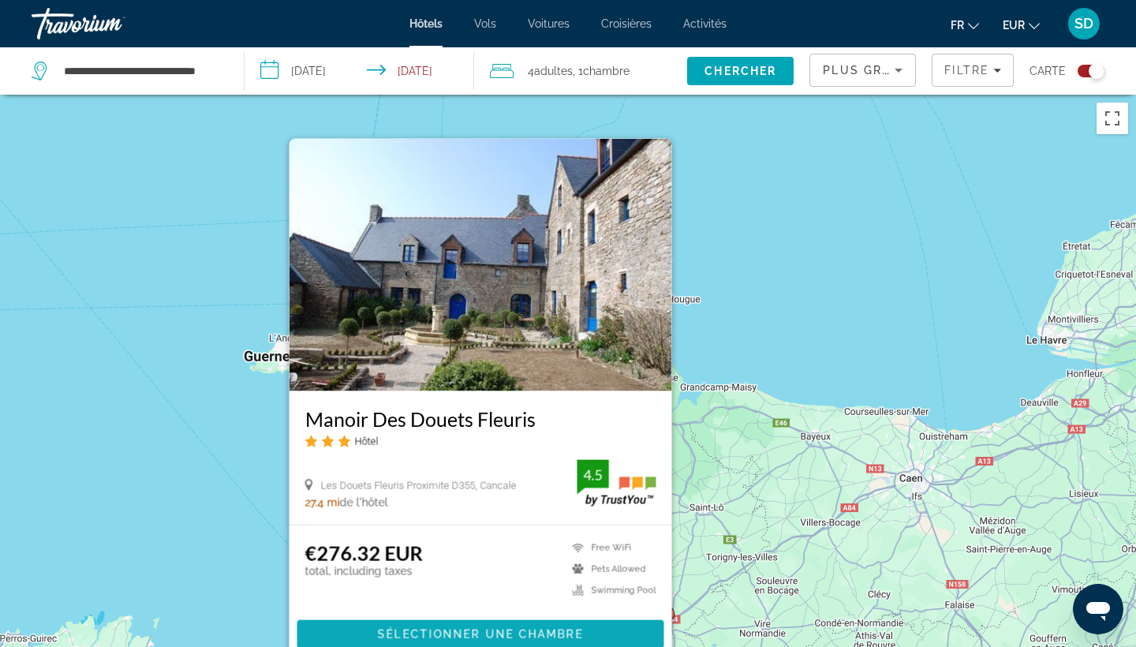
click at [488, 638] on span "Sélectionner une chambre" at bounding box center [480, 634] width 205 height 13
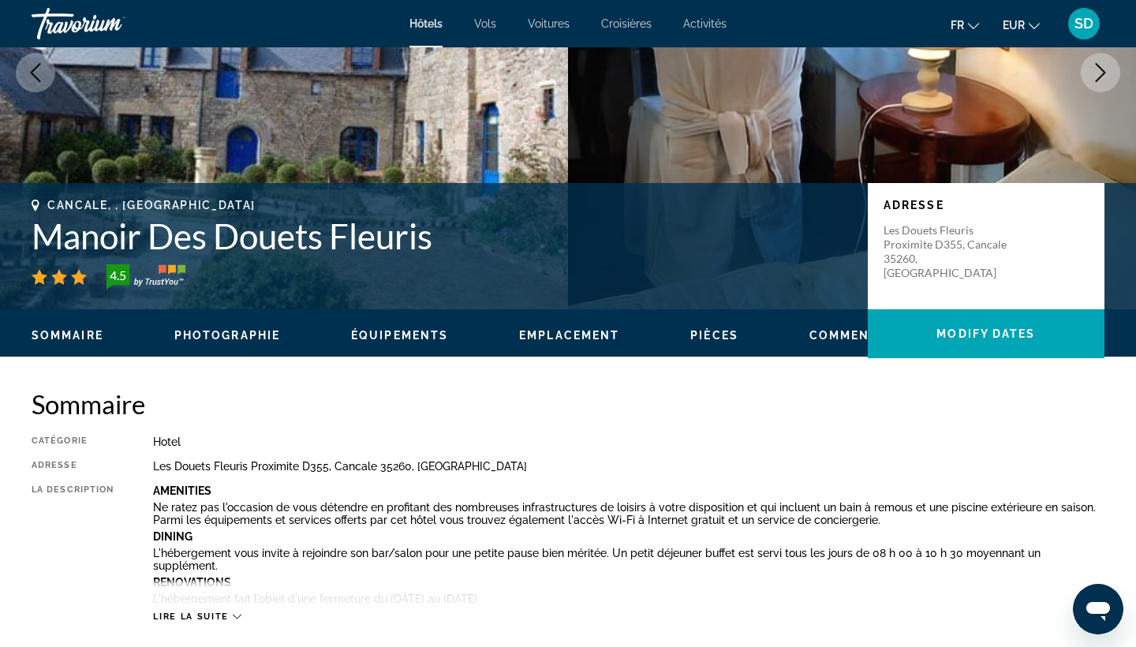
scroll to position [214, 0]
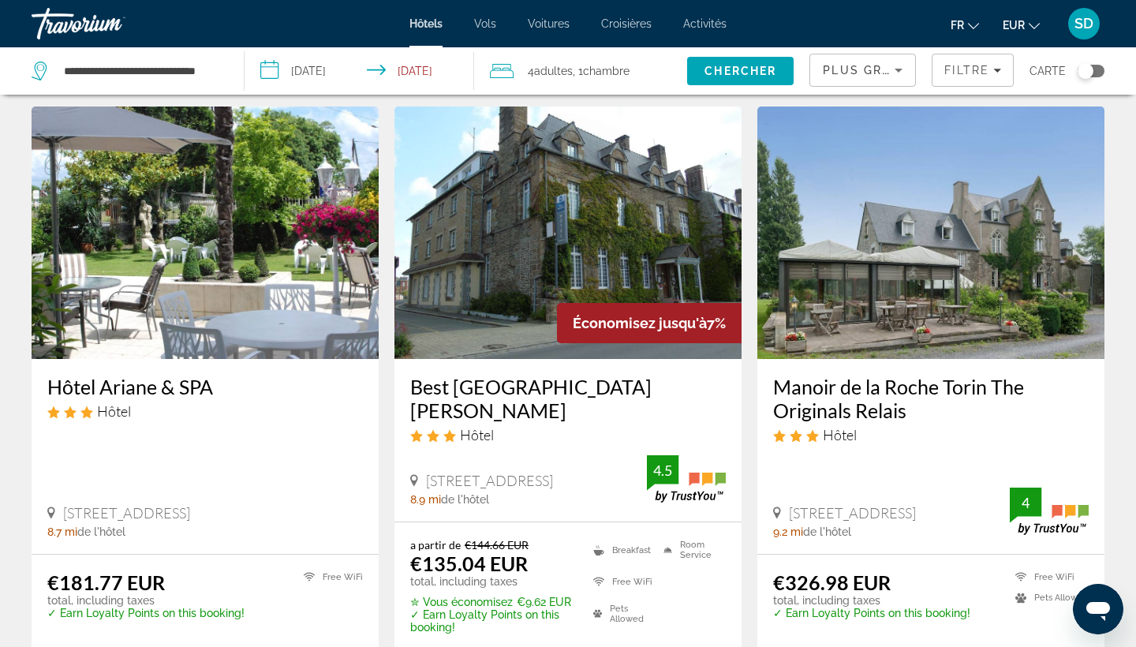
scroll to position [1221, 0]
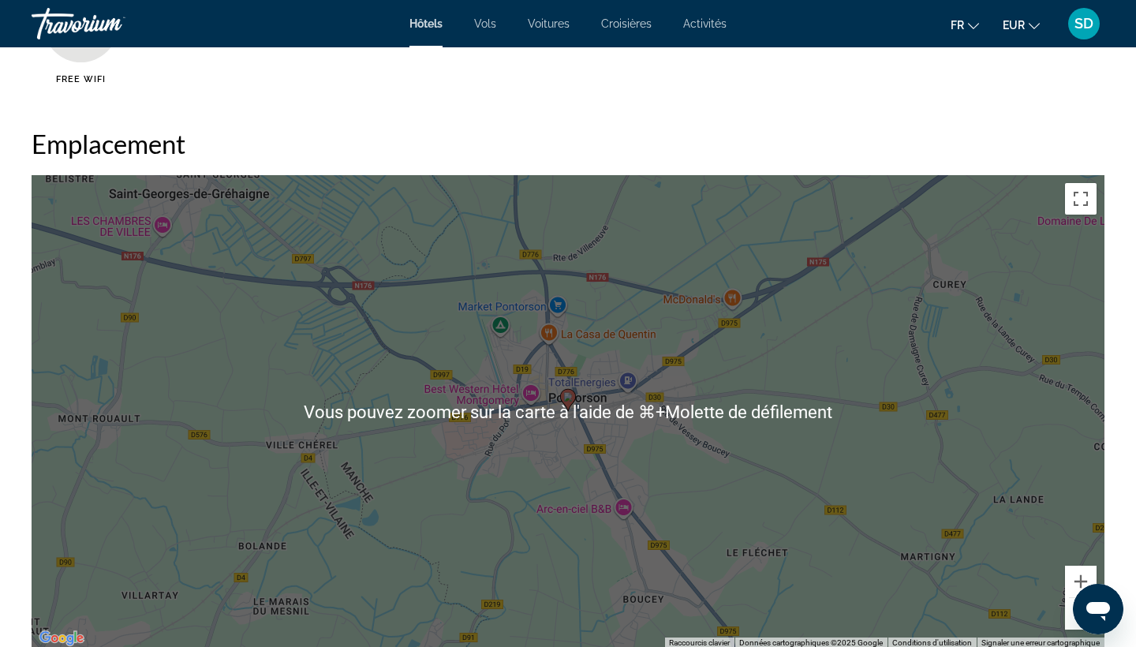
scroll to position [1385, 0]
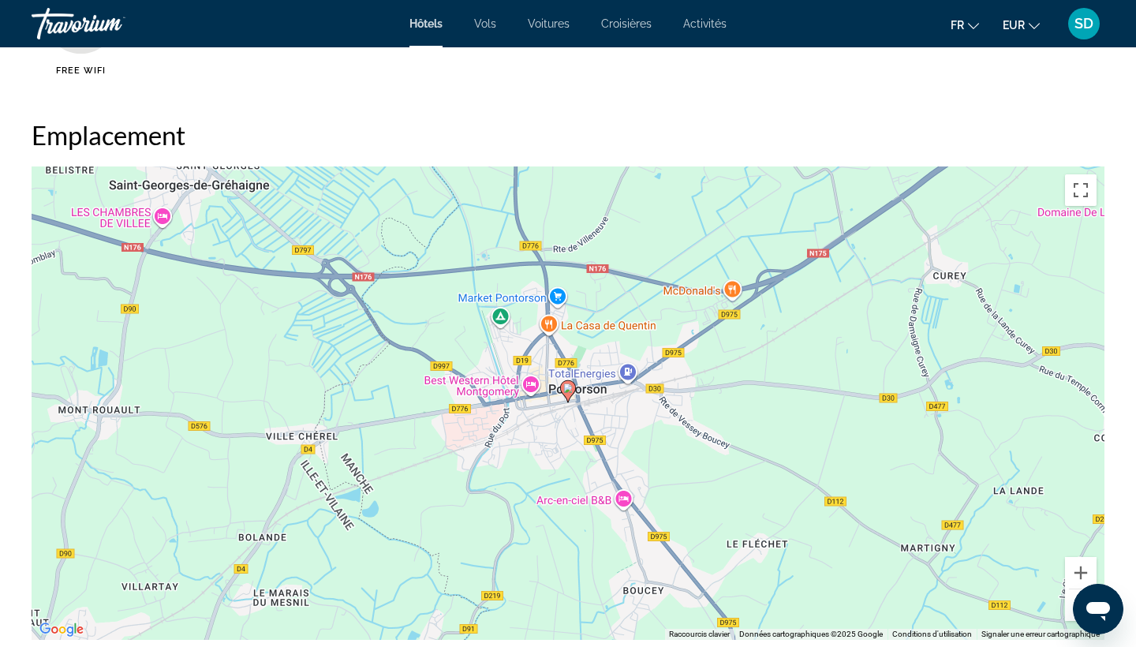
click at [1072, 618] on button "Zoom arrière" at bounding box center [1081, 605] width 32 height 32
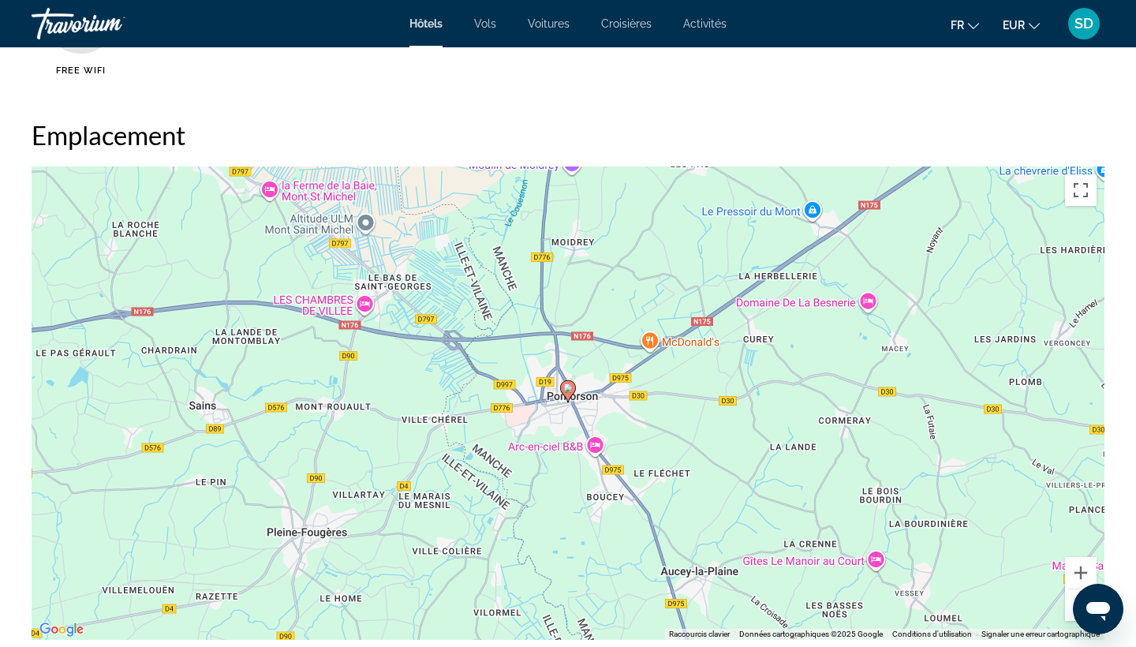
click at [1072, 618] on button "Zoom arrière" at bounding box center [1081, 605] width 32 height 32
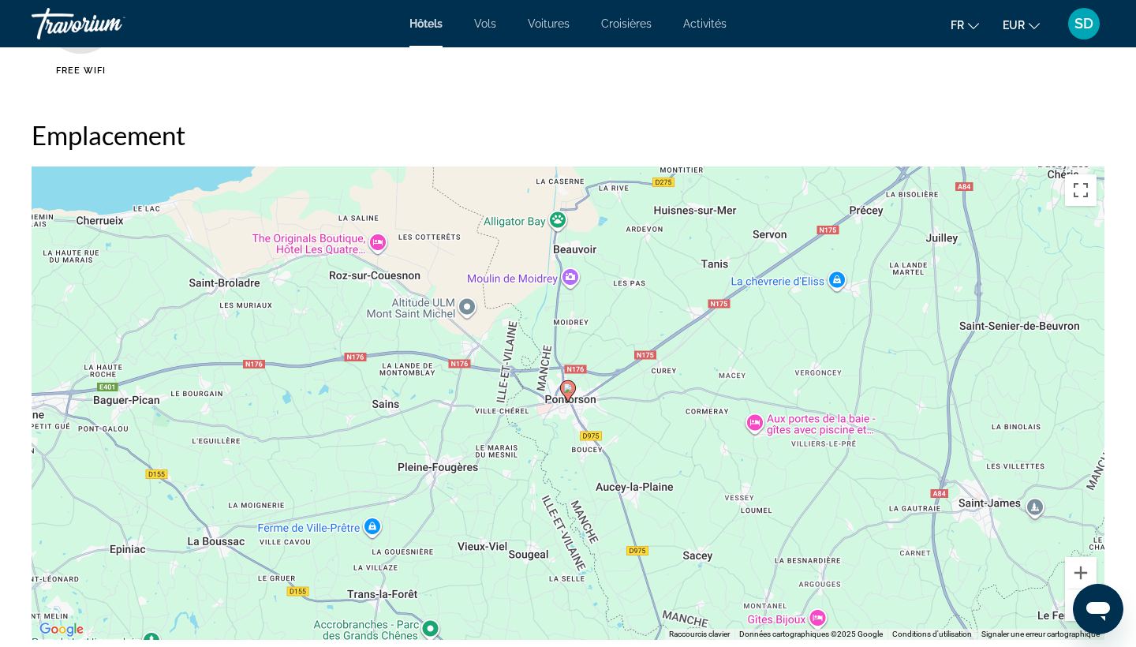
click at [1072, 618] on button "Zoom arrière" at bounding box center [1081, 605] width 32 height 32
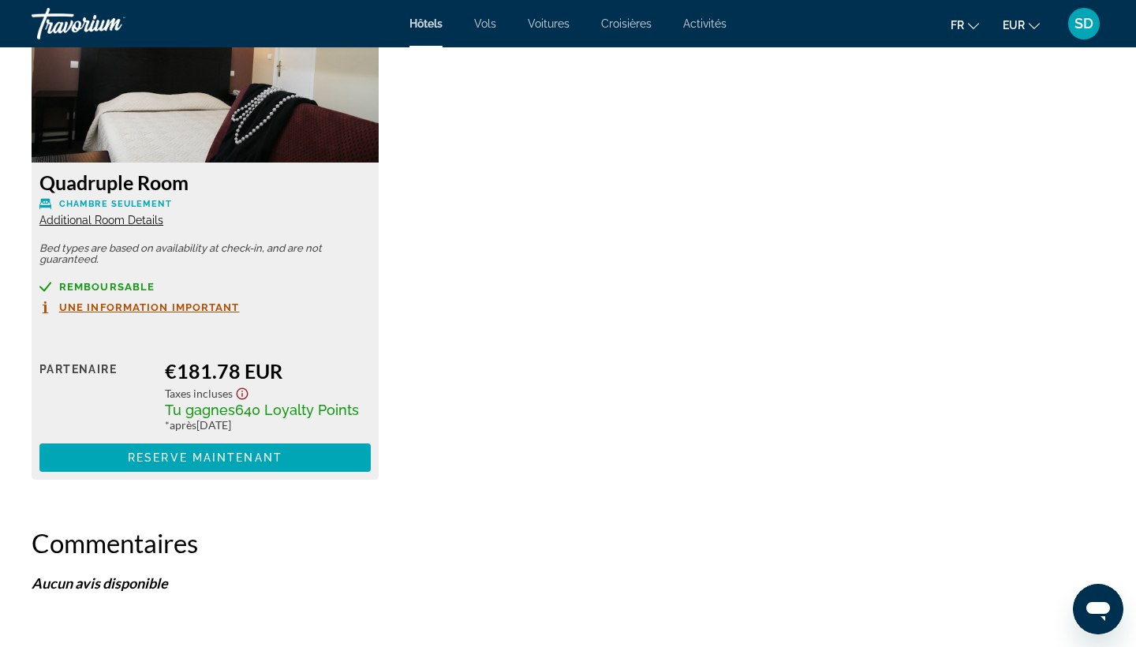
scroll to position [2234, 0]
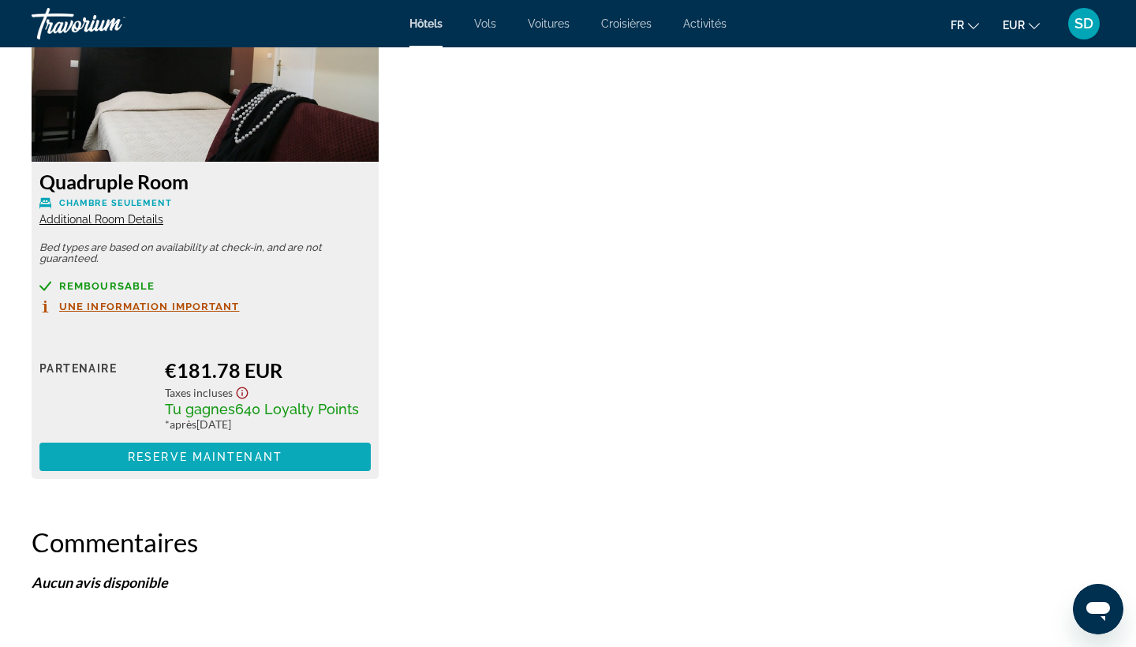
click at [202, 460] on span "Reserve maintenant" at bounding box center [205, 457] width 155 height 13
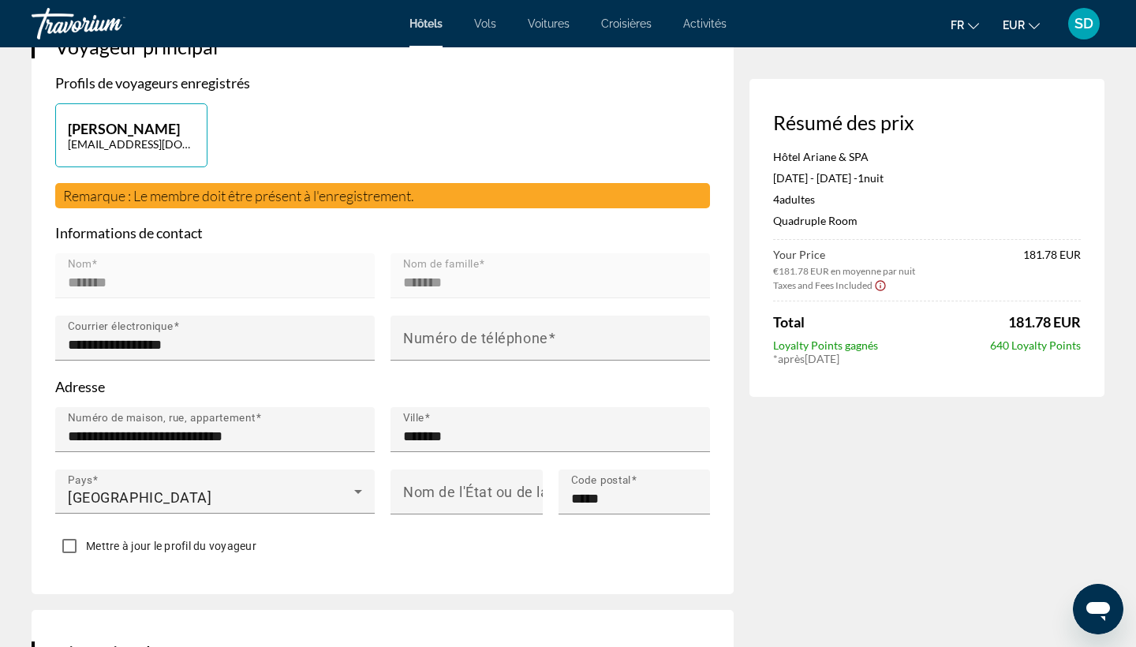
scroll to position [354, 0]
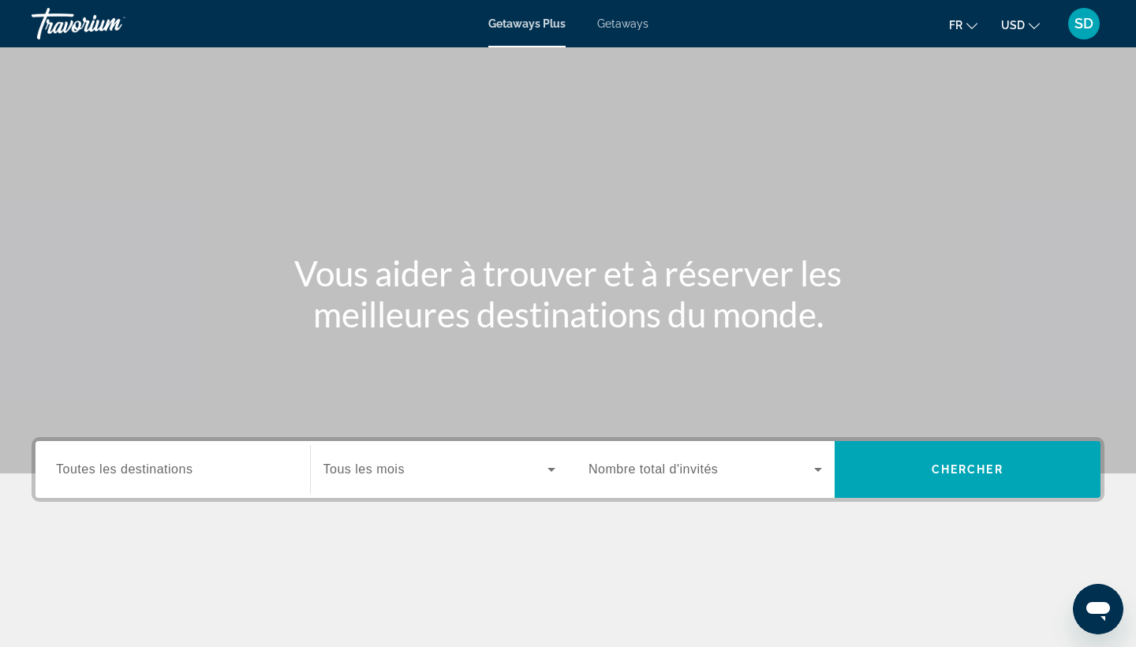
click at [627, 23] on span "Getaways" at bounding box center [622, 23] width 51 height 13
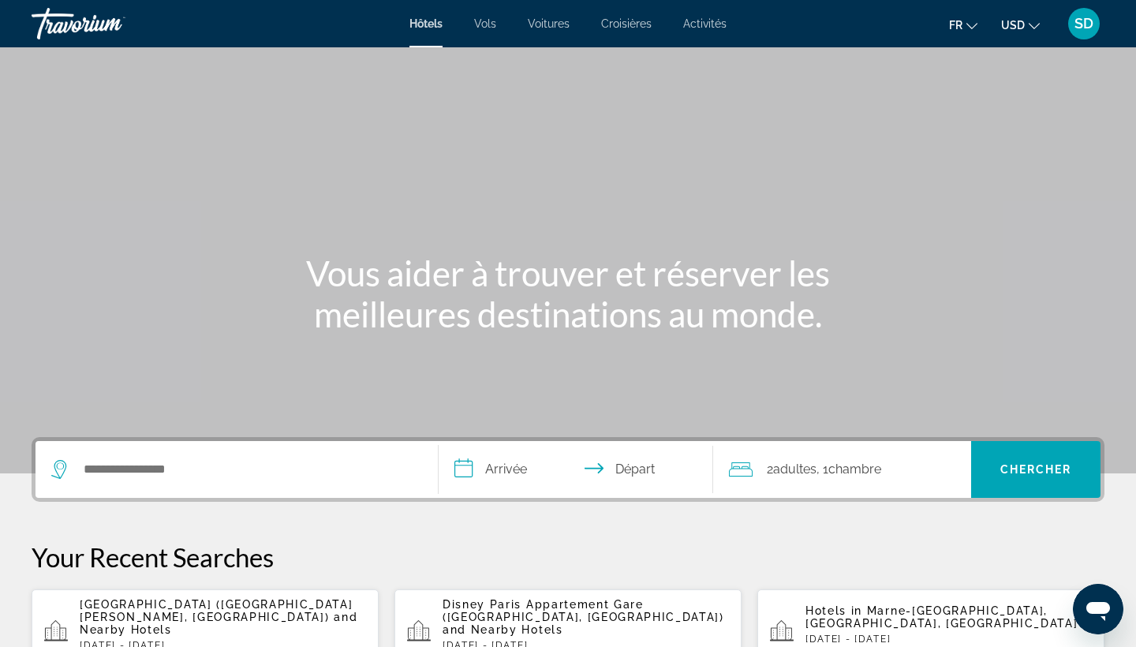
click at [712, 23] on span "Activités" at bounding box center [704, 23] width 43 height 13
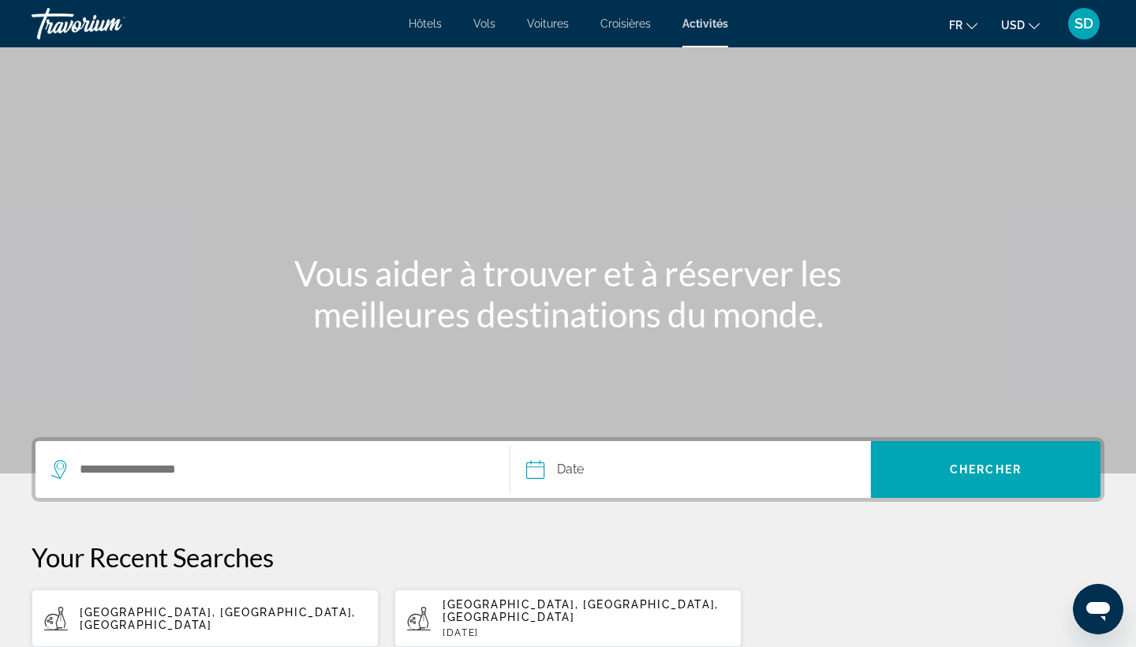
click at [148, 594] on app-activities-recent-search "Paris, Île-de-France, France" at bounding box center [205, 618] width 347 height 58
type input "**********"
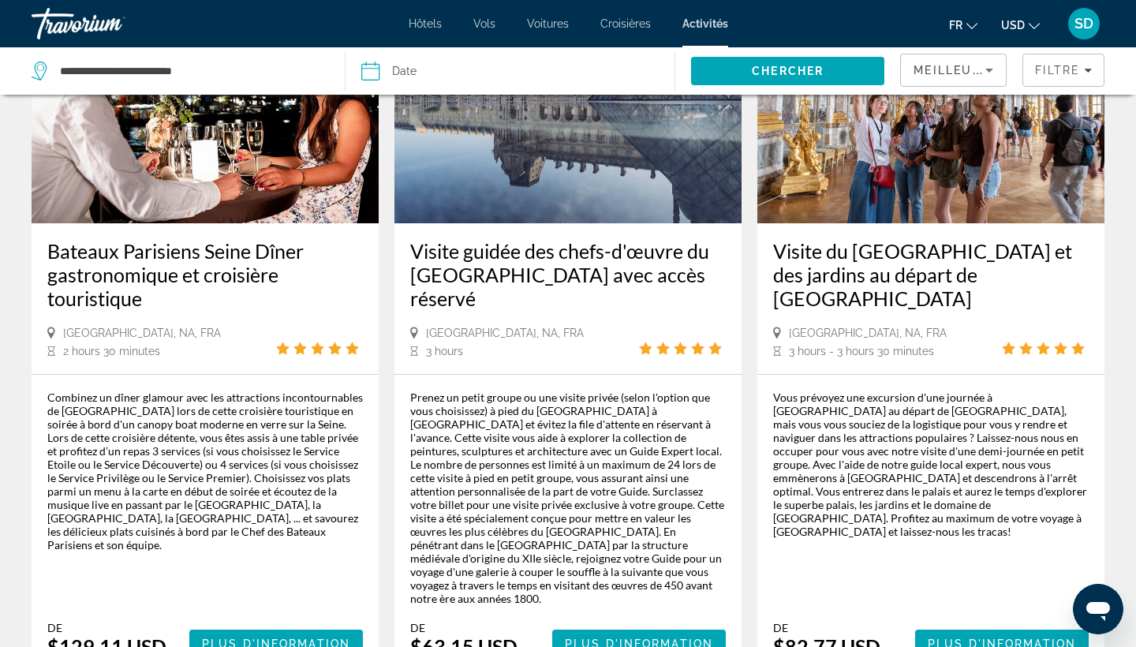
scroll to position [174, 0]
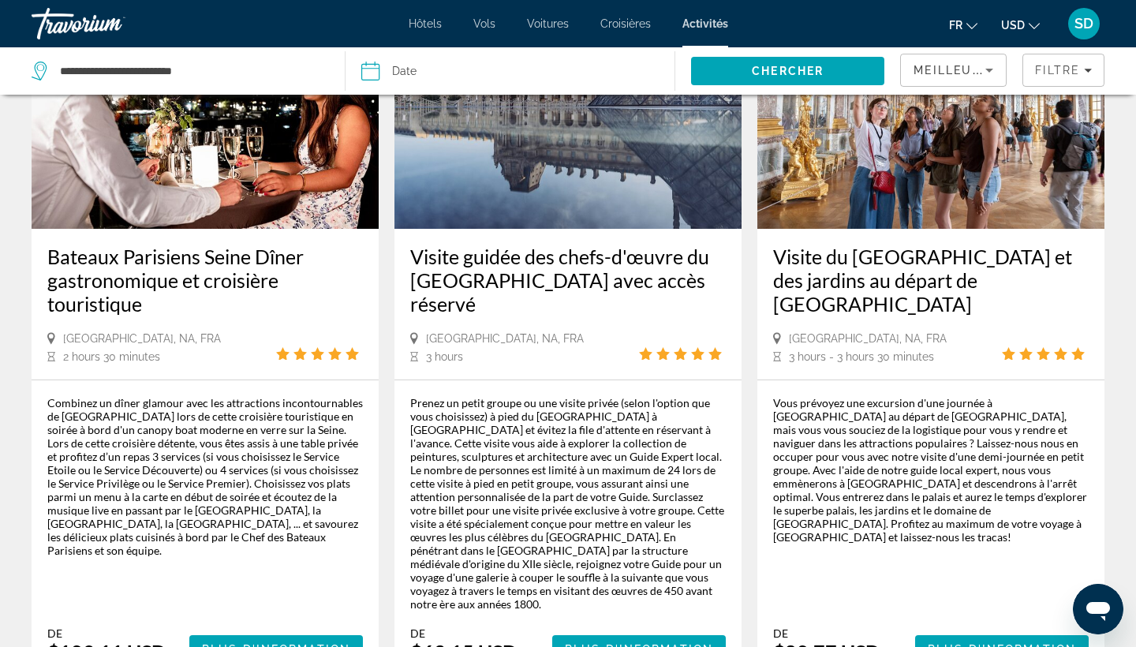
click at [1021, 22] on span "USD" at bounding box center [1013, 25] width 24 height 13
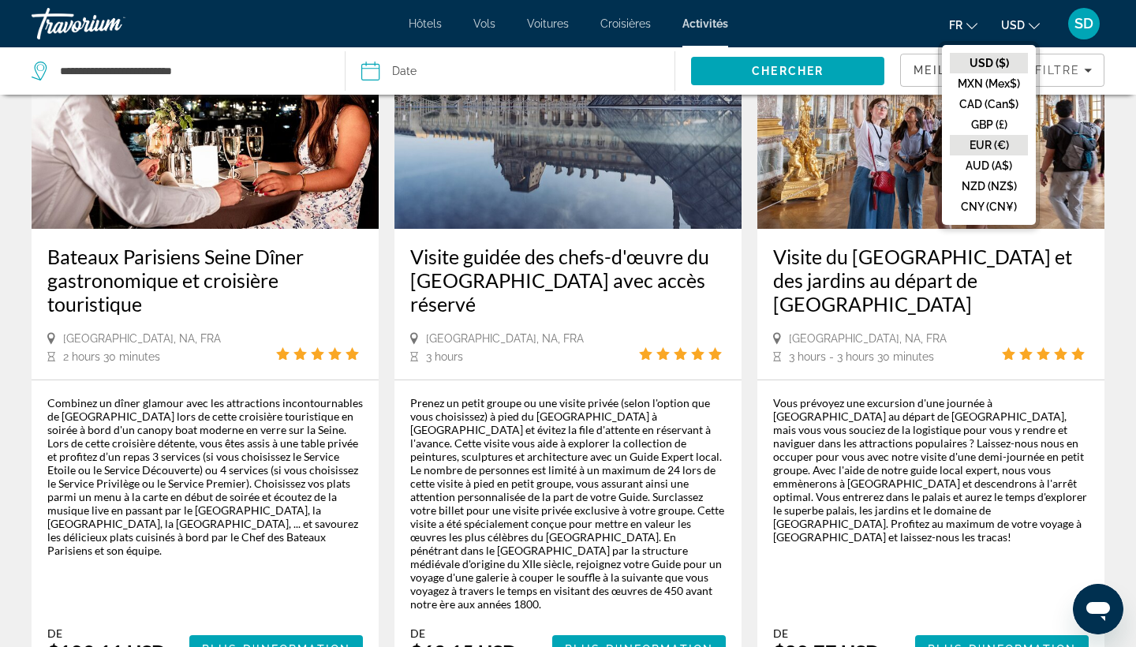
click at [996, 135] on button "EUR (€)" at bounding box center [989, 145] width 78 height 21
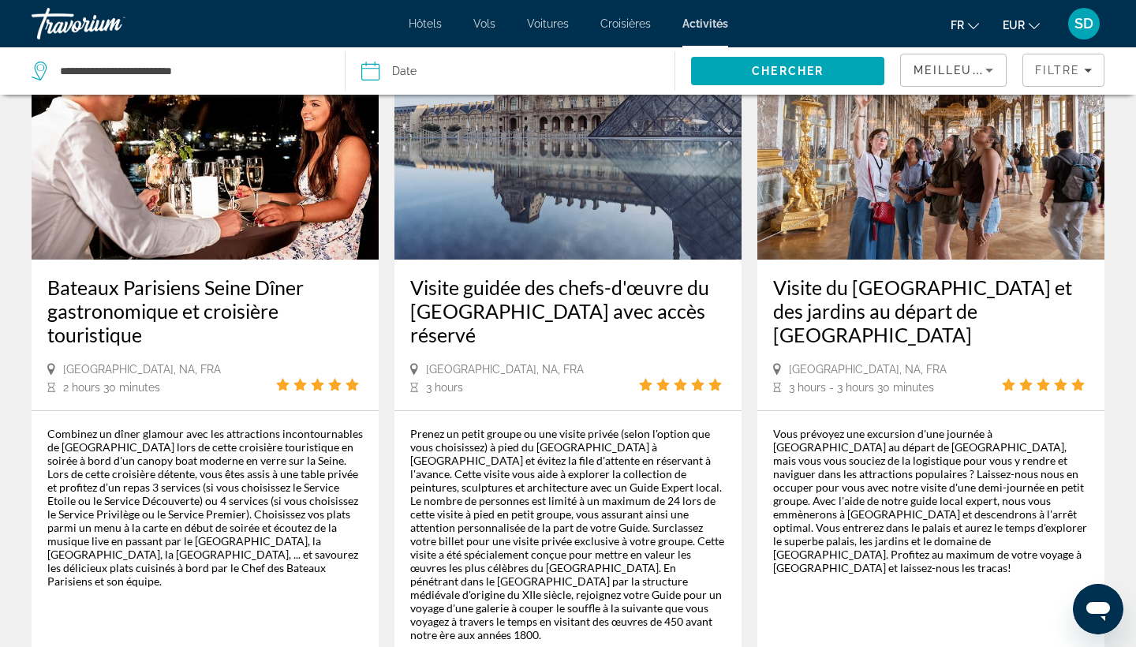
scroll to position [160, 0]
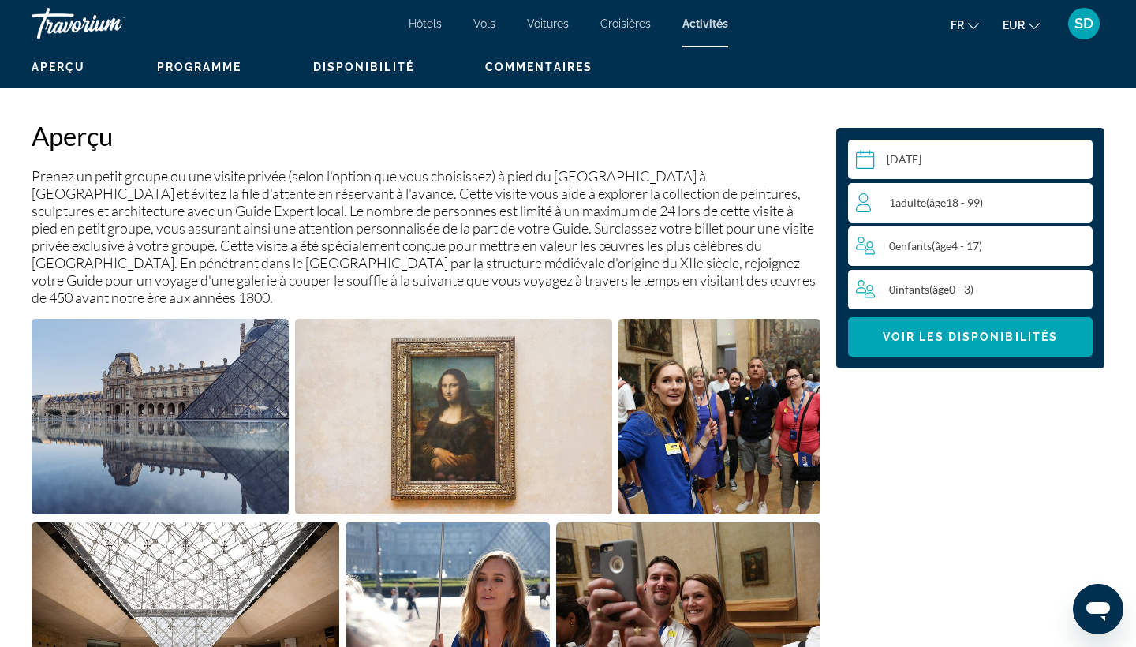
scroll to position [479, 0]
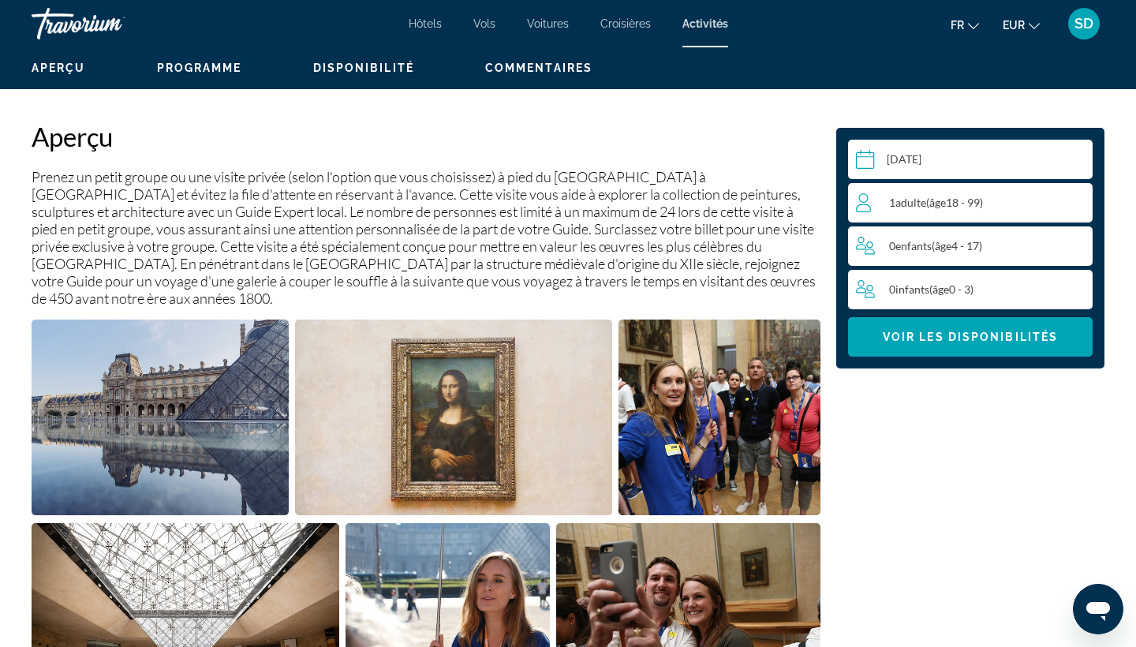
click at [917, 159] on input "Main content" at bounding box center [973, 162] width 251 height 44
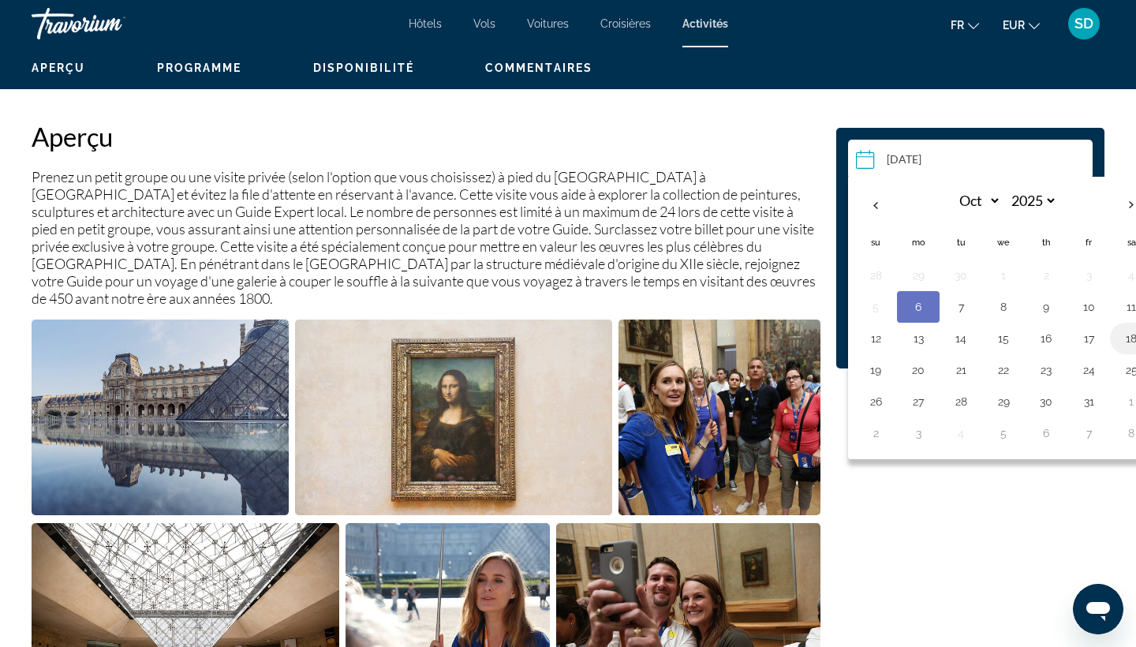
click at [1133, 346] on button "18" at bounding box center [1131, 338] width 25 height 22
type input "**********"
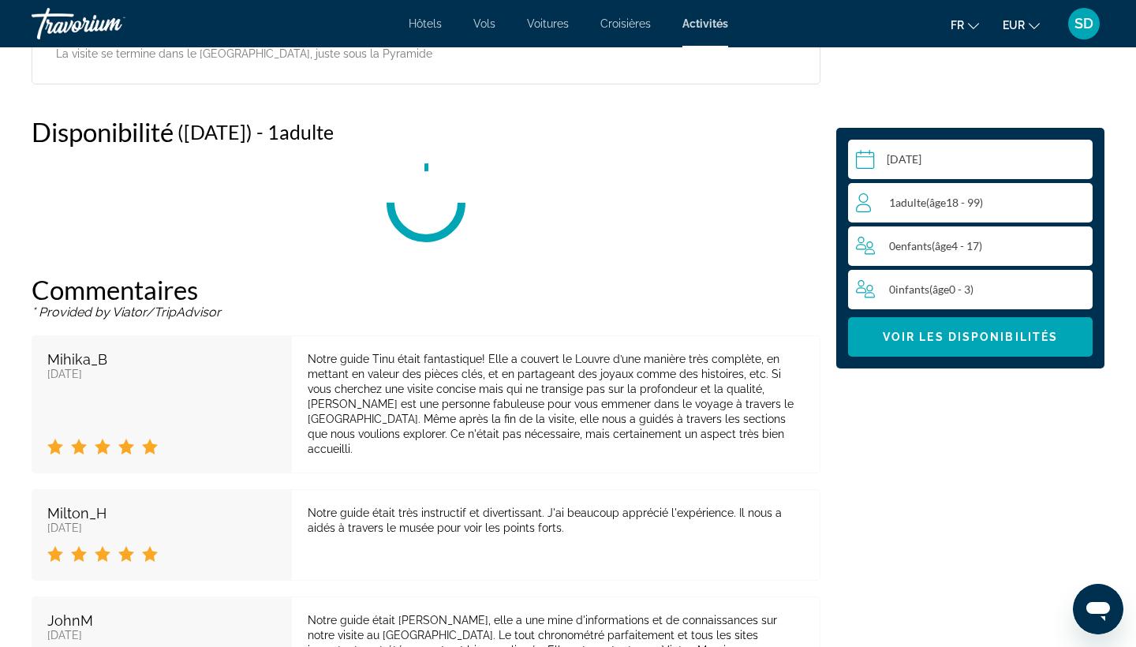
scroll to position [2481, 0]
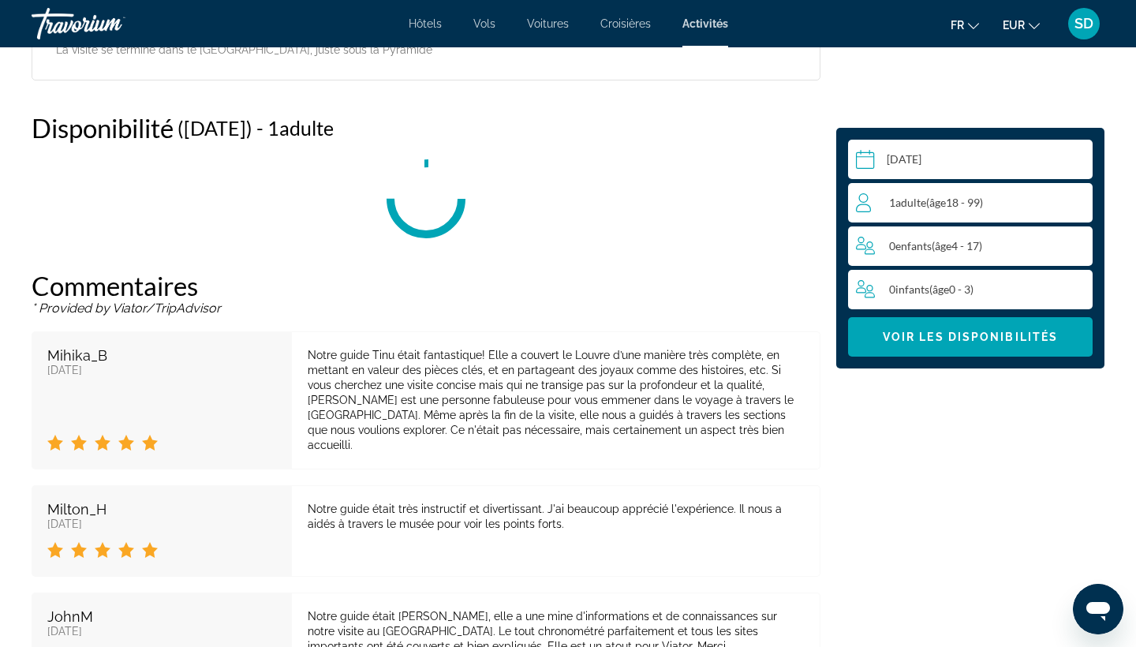
click at [912, 196] on span "Adulte" at bounding box center [911, 202] width 31 height 13
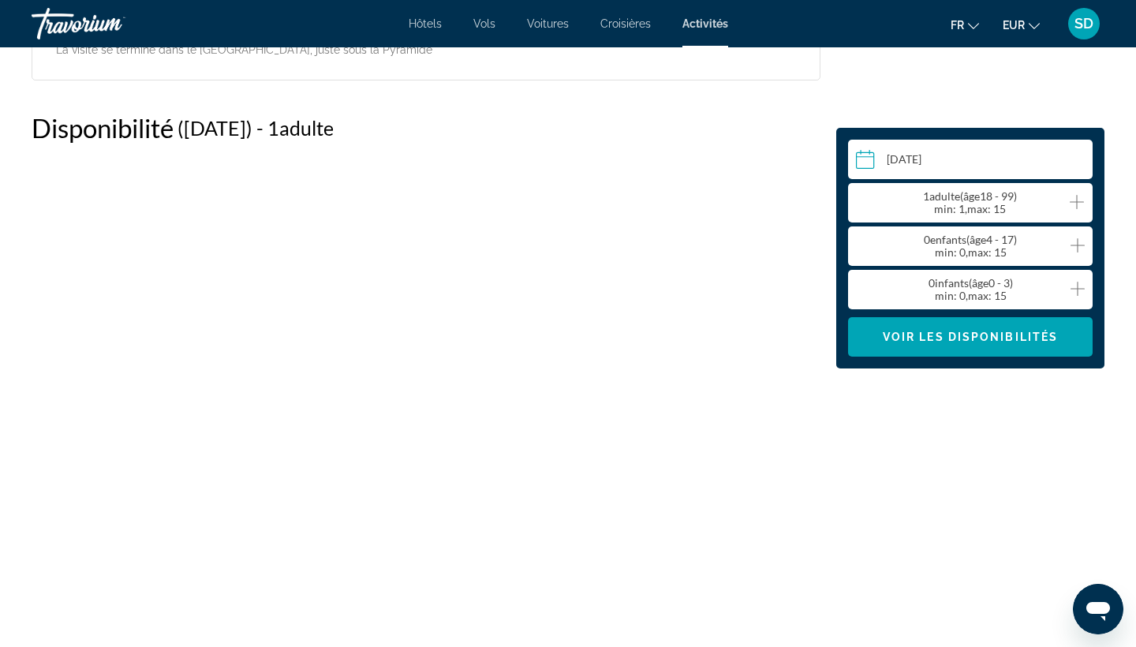
click at [1083, 208] on icon "Increment adults" at bounding box center [1077, 202] width 14 height 19
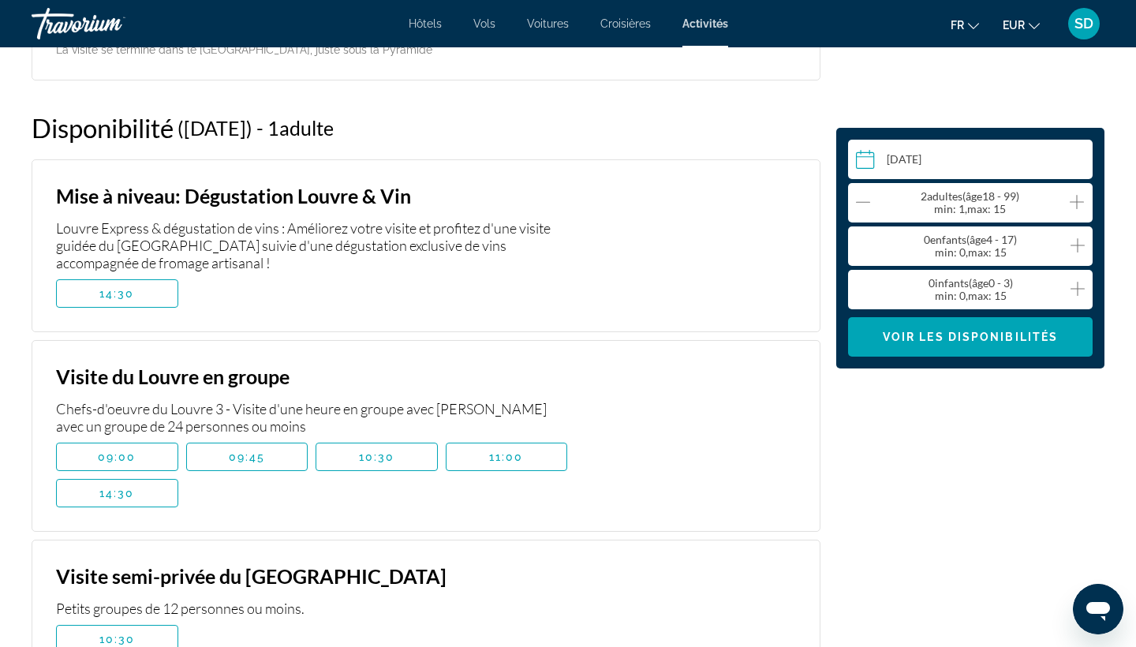
click at [1079, 243] on icon "Increment children" at bounding box center [1078, 245] width 14 height 19
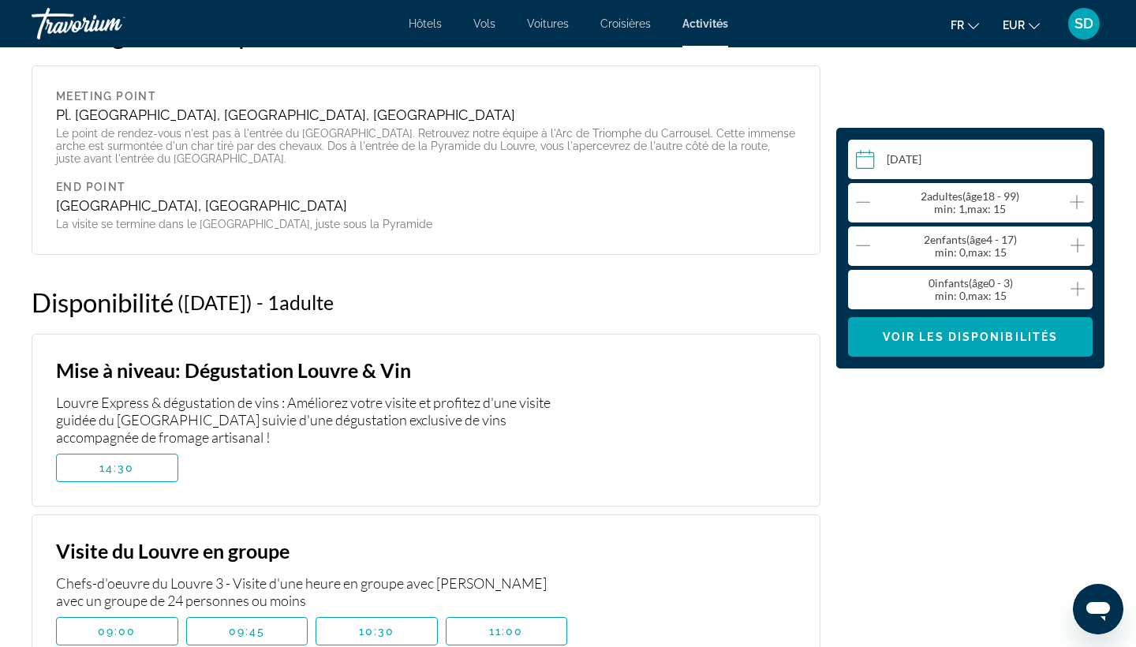
scroll to position [2316, 0]
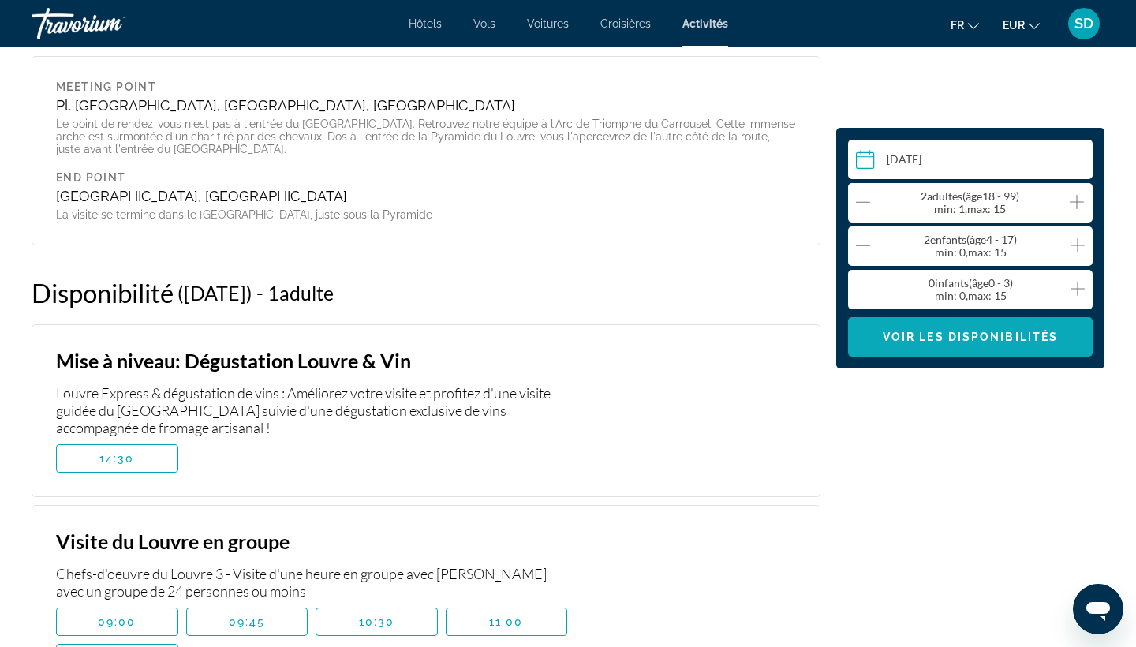
click at [948, 335] on span "Voir les disponibilités" at bounding box center [970, 337] width 175 height 13
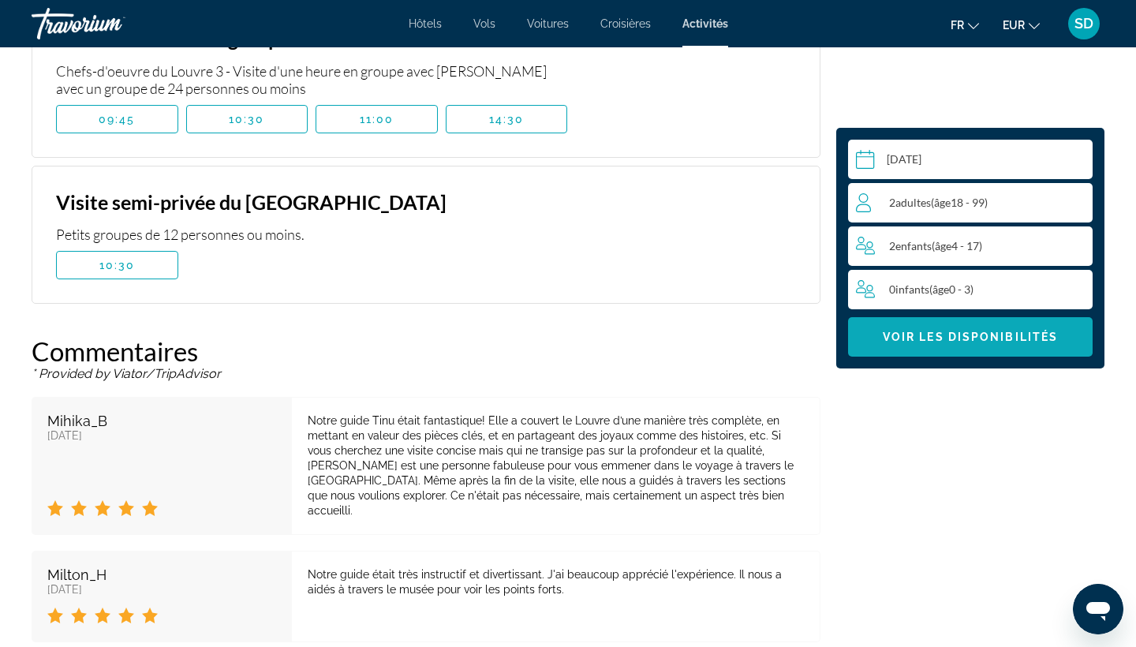
scroll to position [2804, 0]
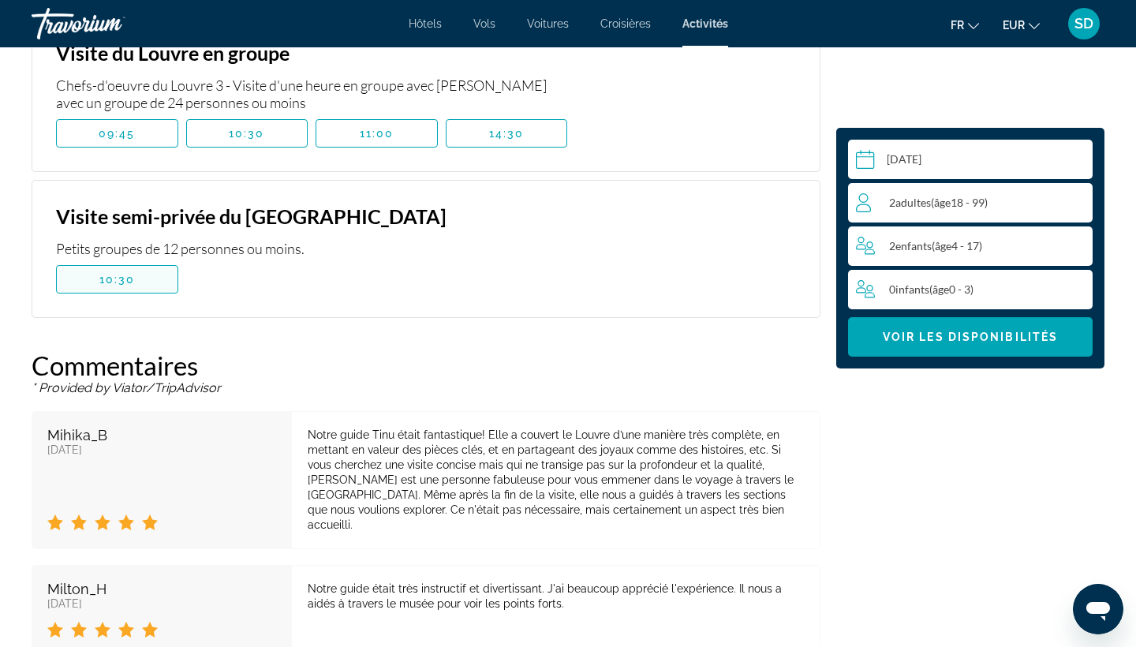
click at [129, 273] on span "10:30" at bounding box center [117, 279] width 36 height 13
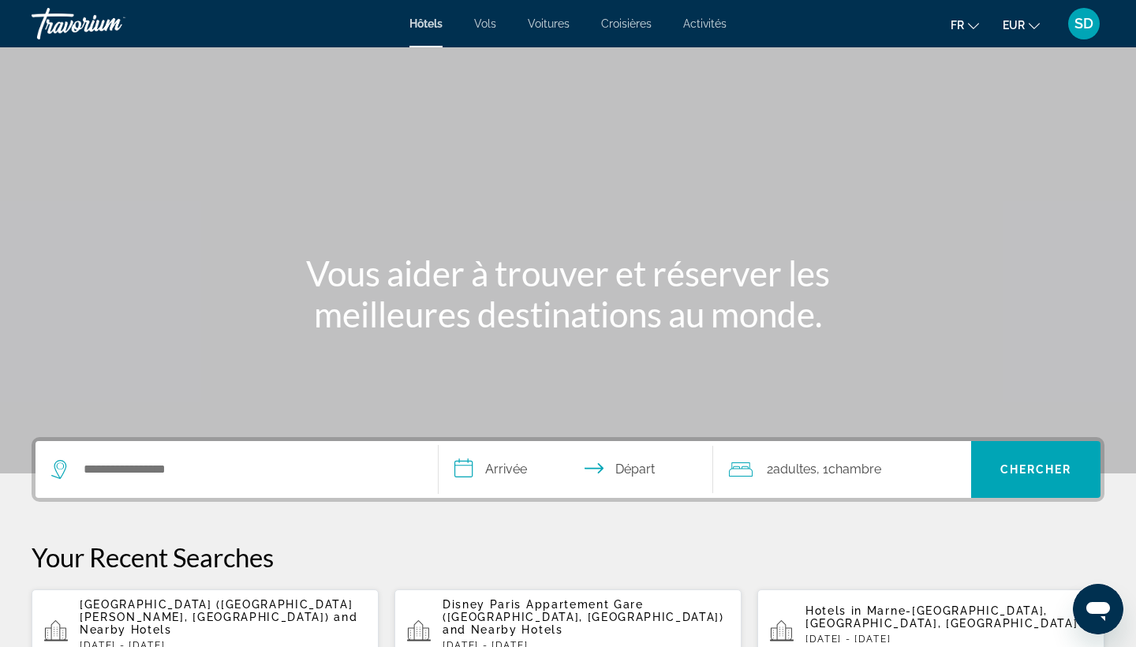
click at [709, 27] on span "Activités" at bounding box center [704, 23] width 43 height 13
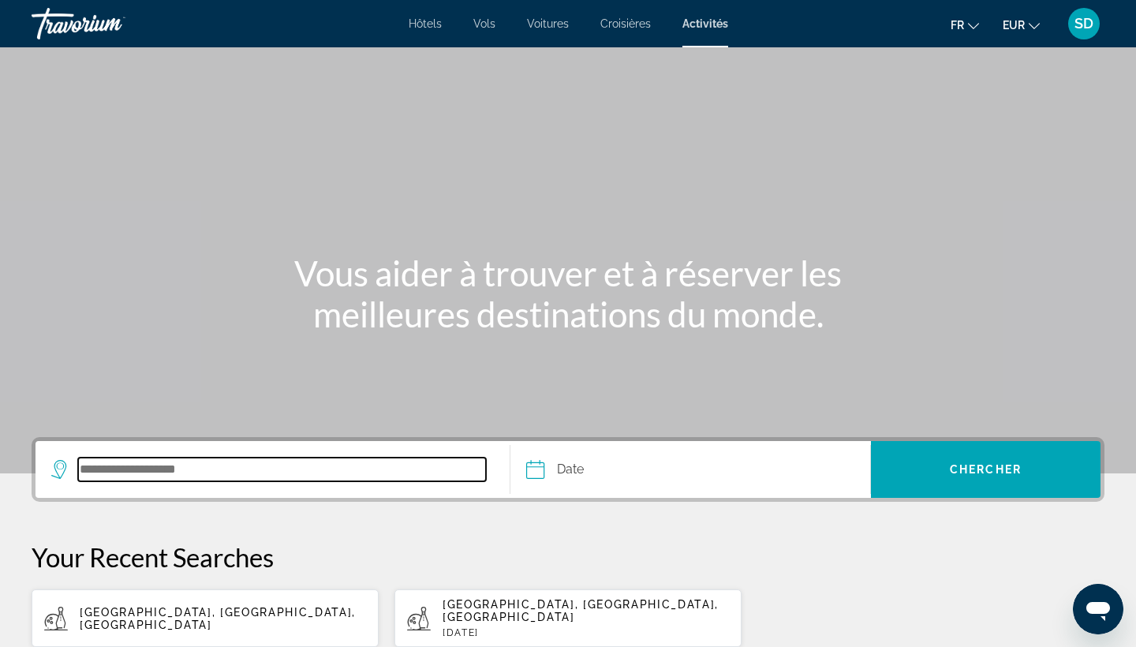
click at [109, 476] on input "Search destination" at bounding box center [282, 470] width 408 height 24
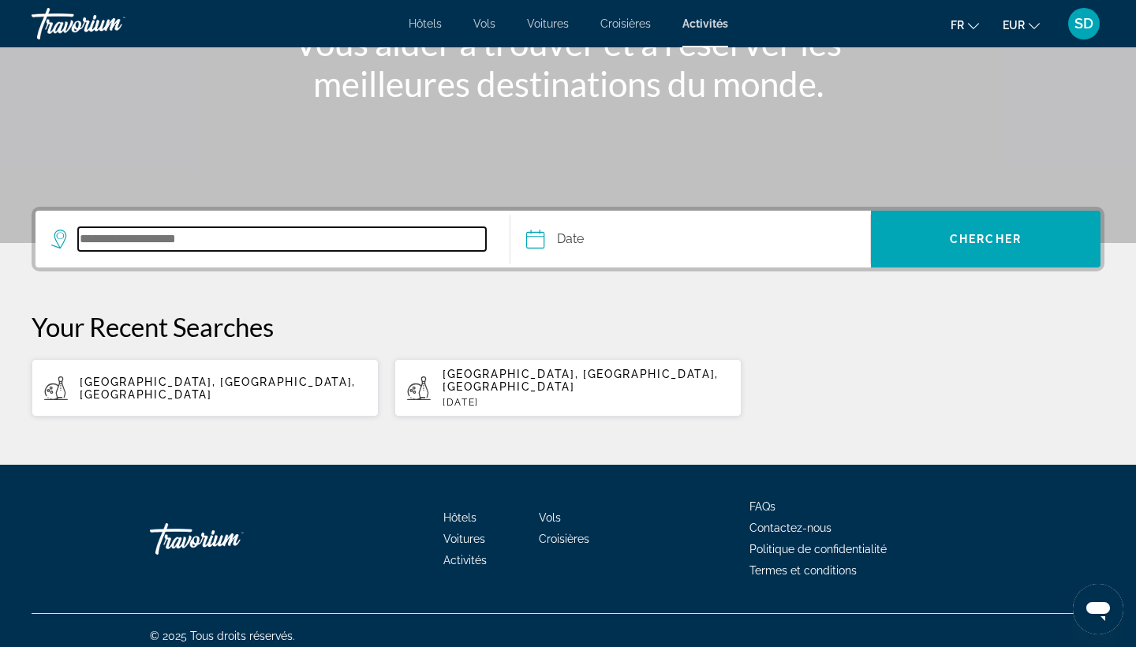
scroll to position [231, 0]
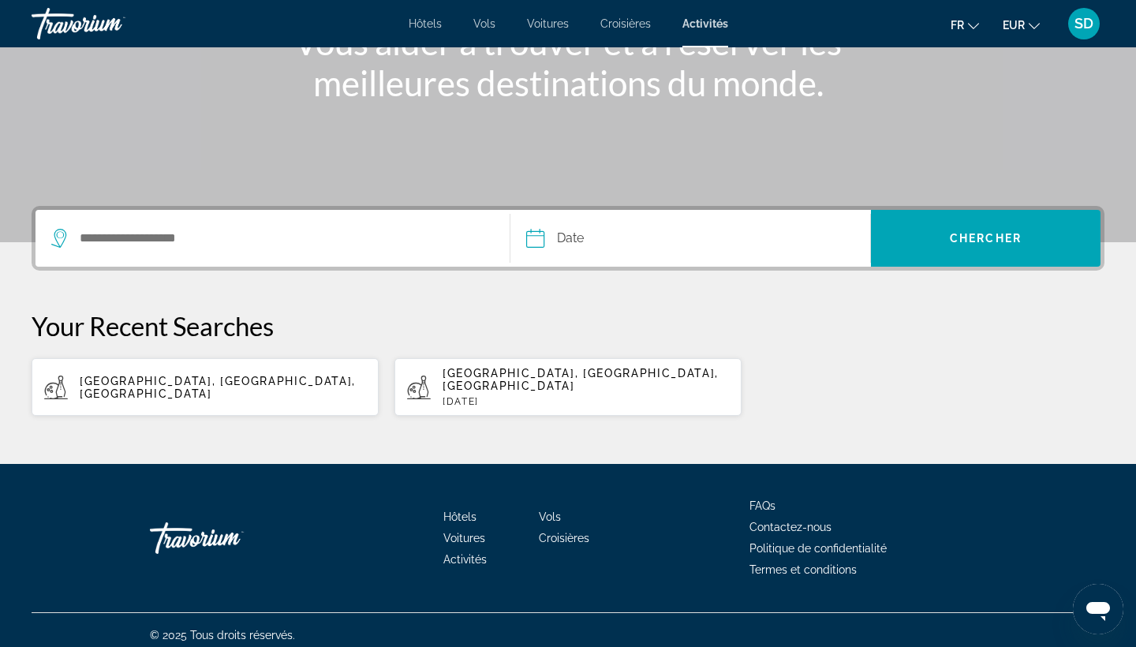
click at [518, 374] on span "Marne-la-Vallée, Île-de-France, France" at bounding box center [581, 379] width 276 height 25
type input "**********"
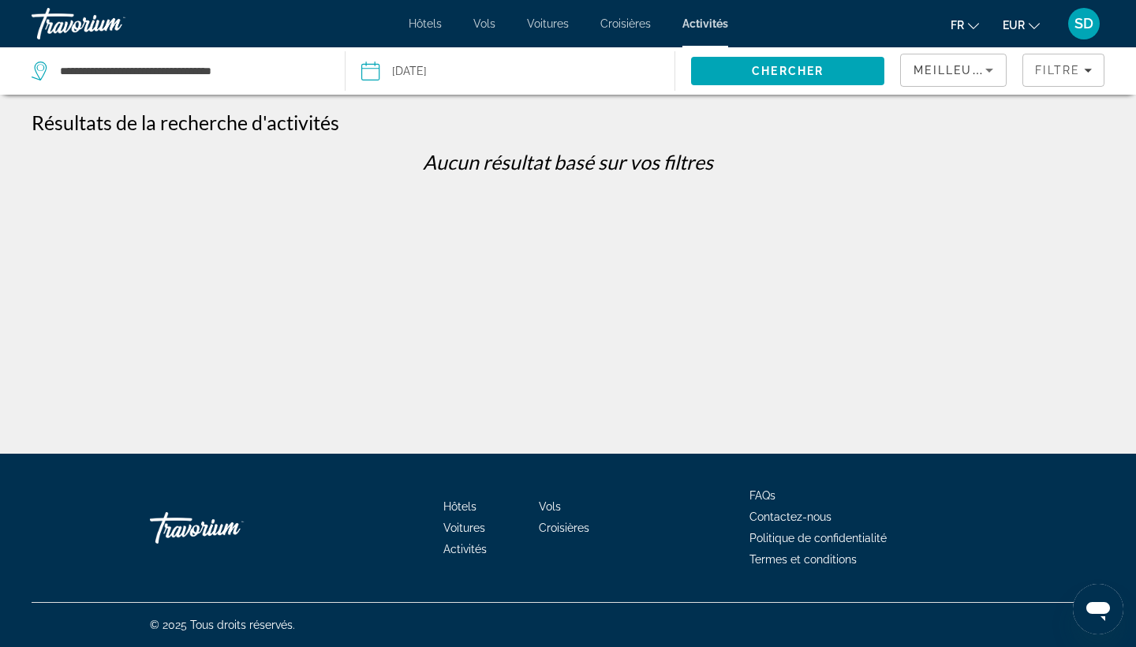
click at [427, 73] on input "Date: Mar 22, 2025" at bounding box center [438, 73] width 163 height 52
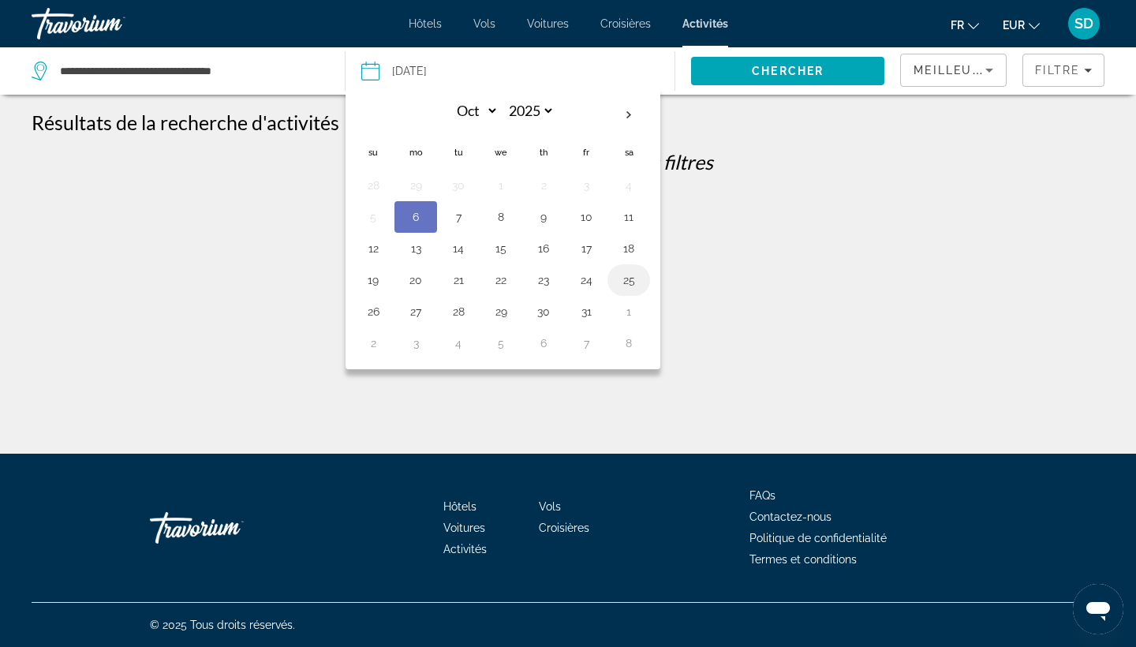
click at [633, 282] on button "25" at bounding box center [628, 280] width 25 height 22
type input "**********"
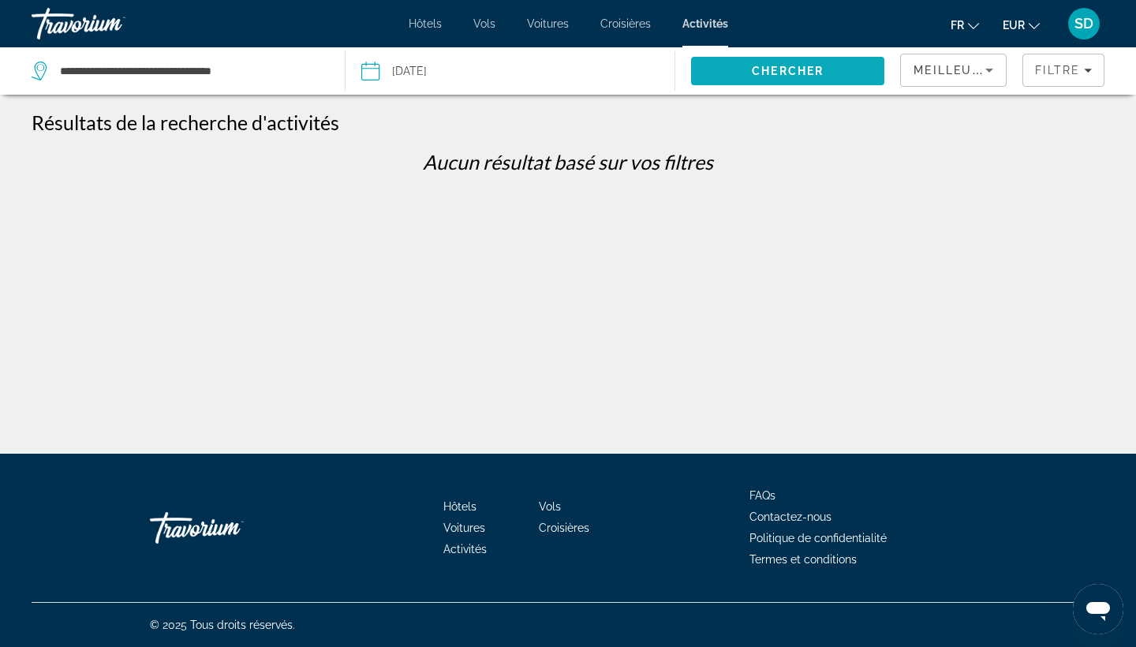
click at [772, 73] on span "Chercher" at bounding box center [788, 71] width 72 height 13
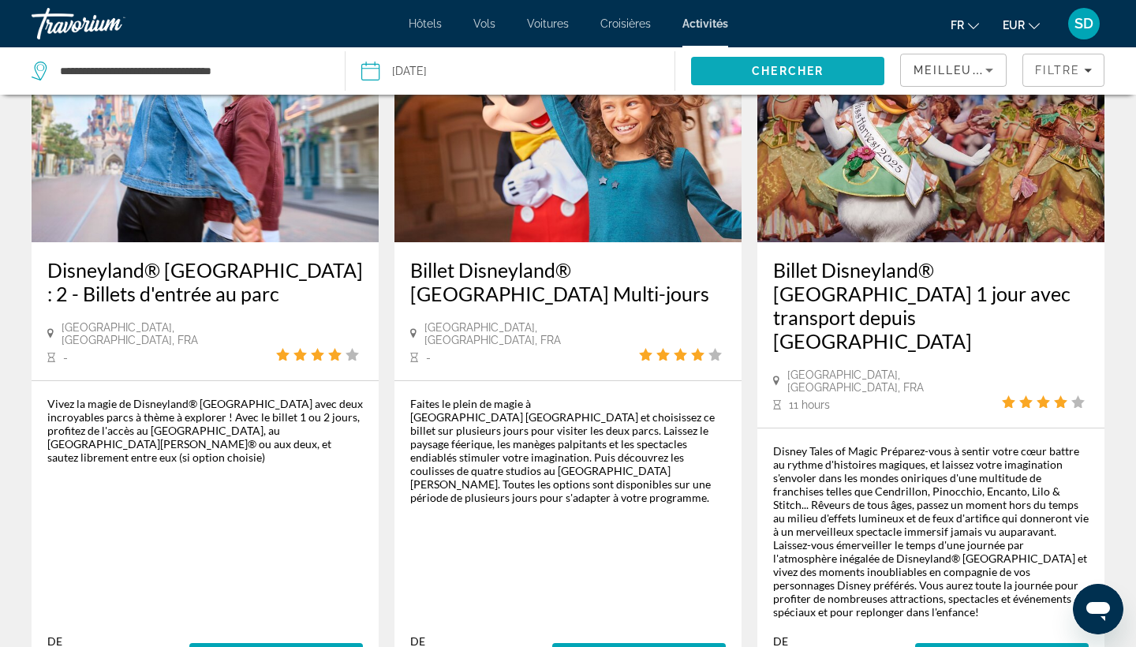
scroll to position [152, 0]
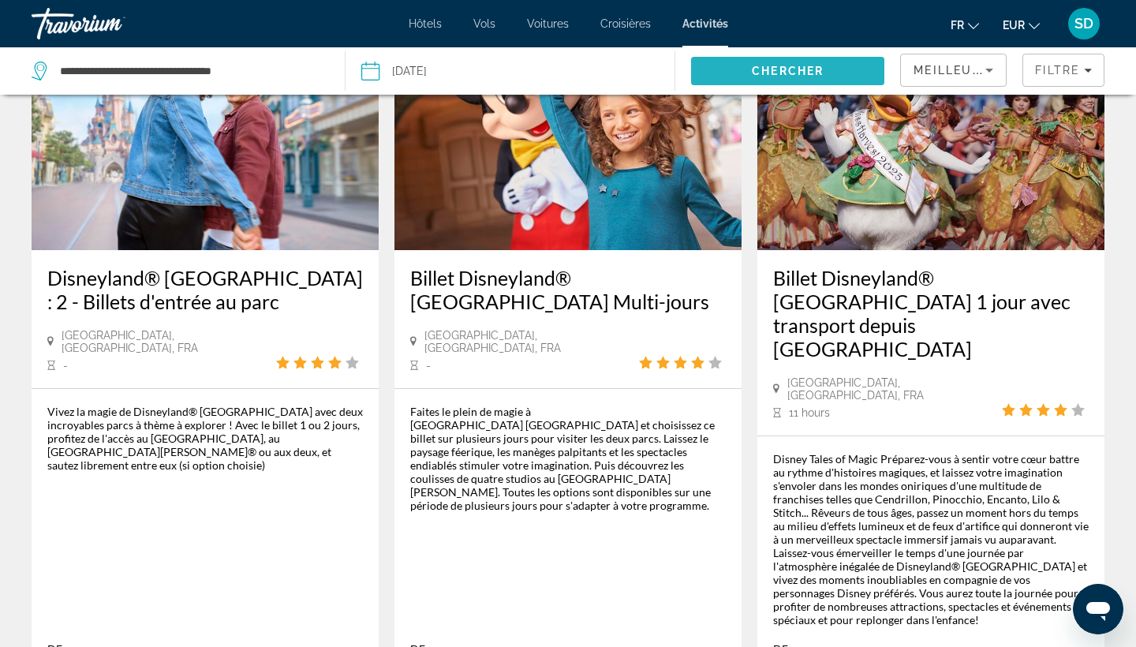
click at [772, 73] on span "Chercher" at bounding box center [788, 71] width 72 height 13
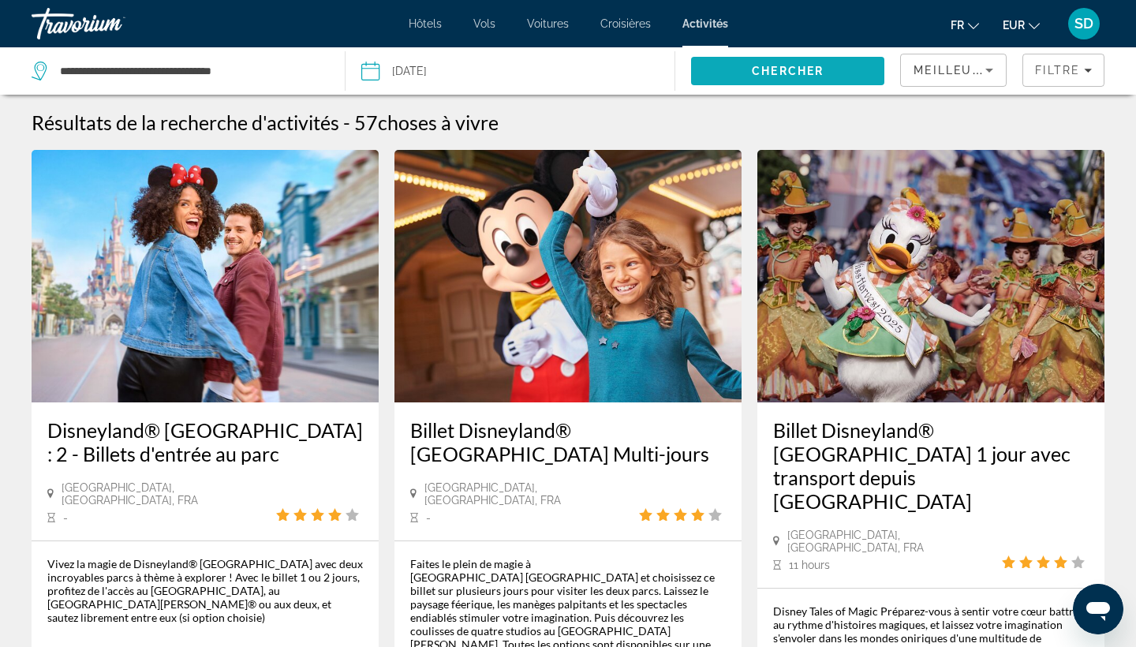
scroll to position [0, 0]
click at [129, 444] on h3 "Disneyland® Paris : 2 - Billets d'entrée au parc" at bounding box center [205, 441] width 316 height 47
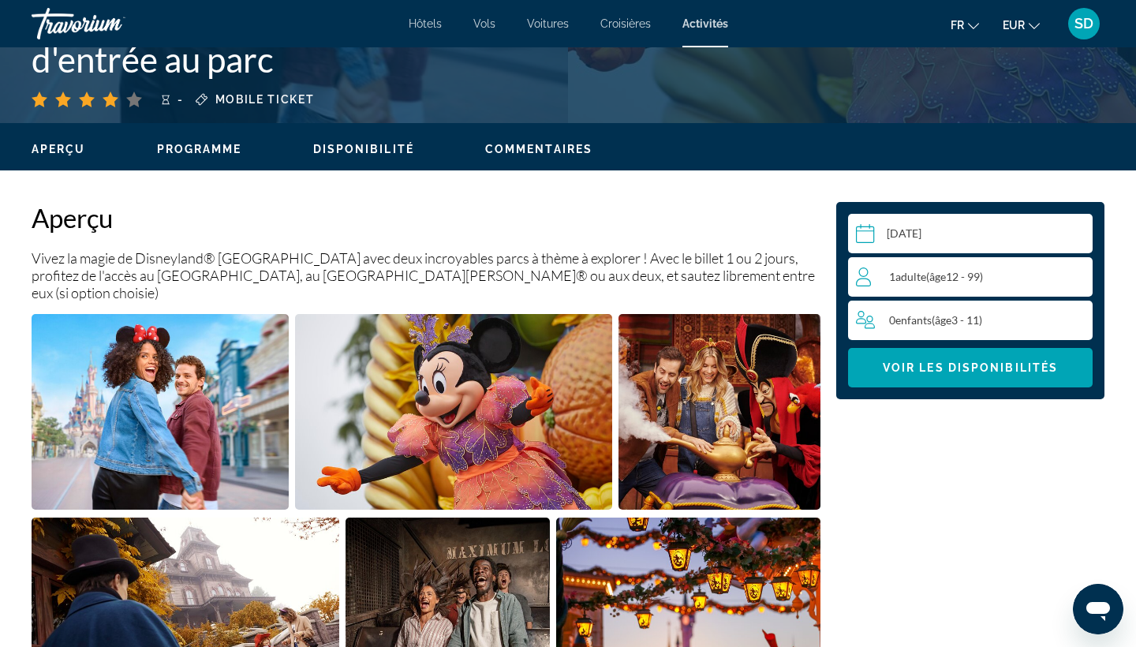
scroll to position [402, 0]
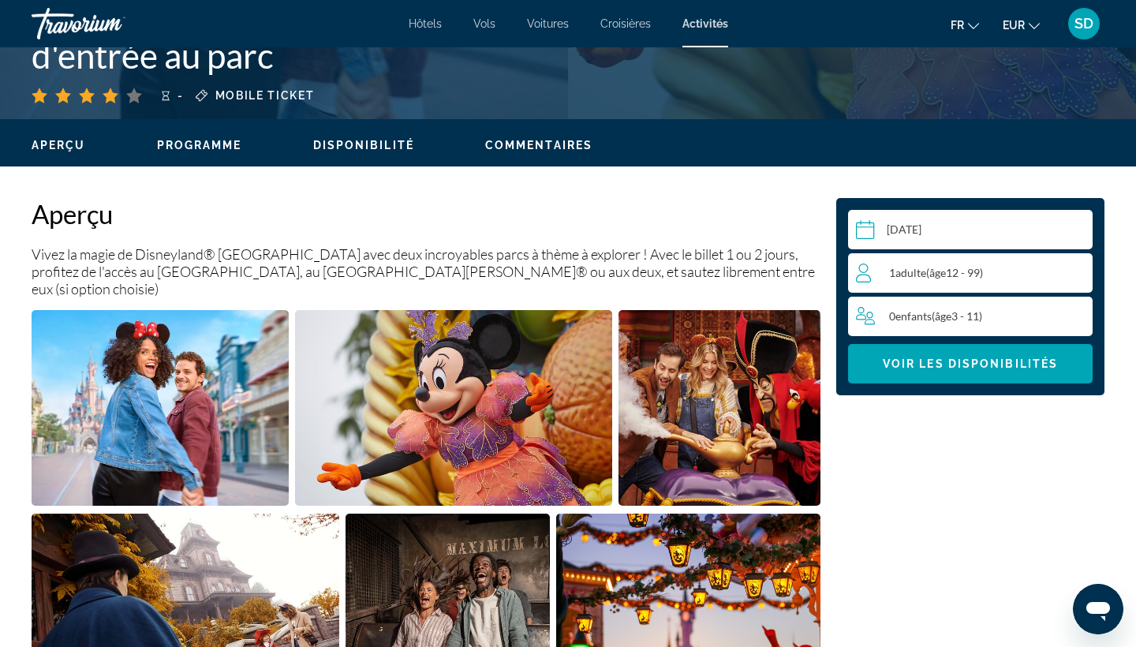
click at [903, 233] on input "Main content" at bounding box center [973, 232] width 251 height 44
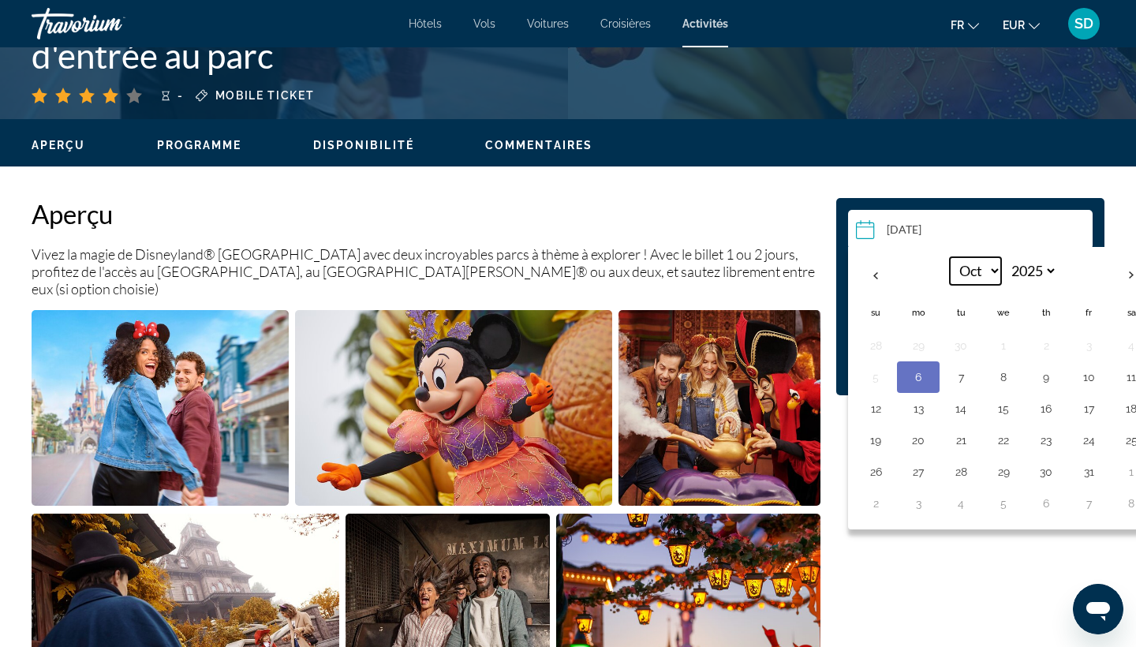
select select "**"
click at [1135, 443] on button "22" at bounding box center [1131, 440] width 25 height 22
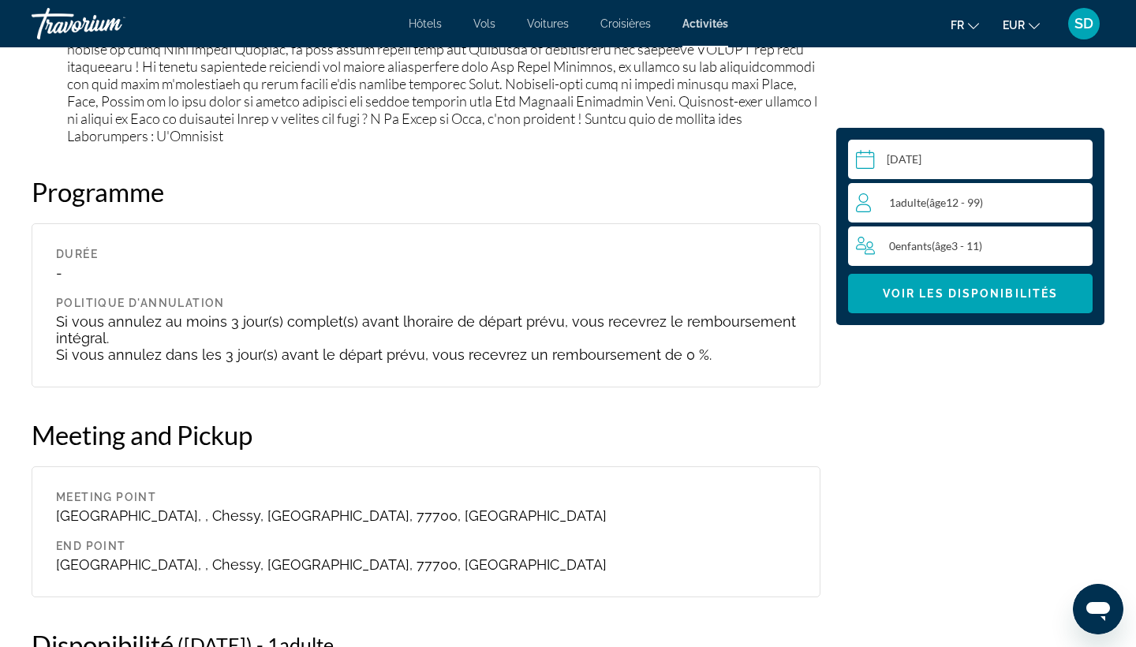
scroll to position [2651, 0]
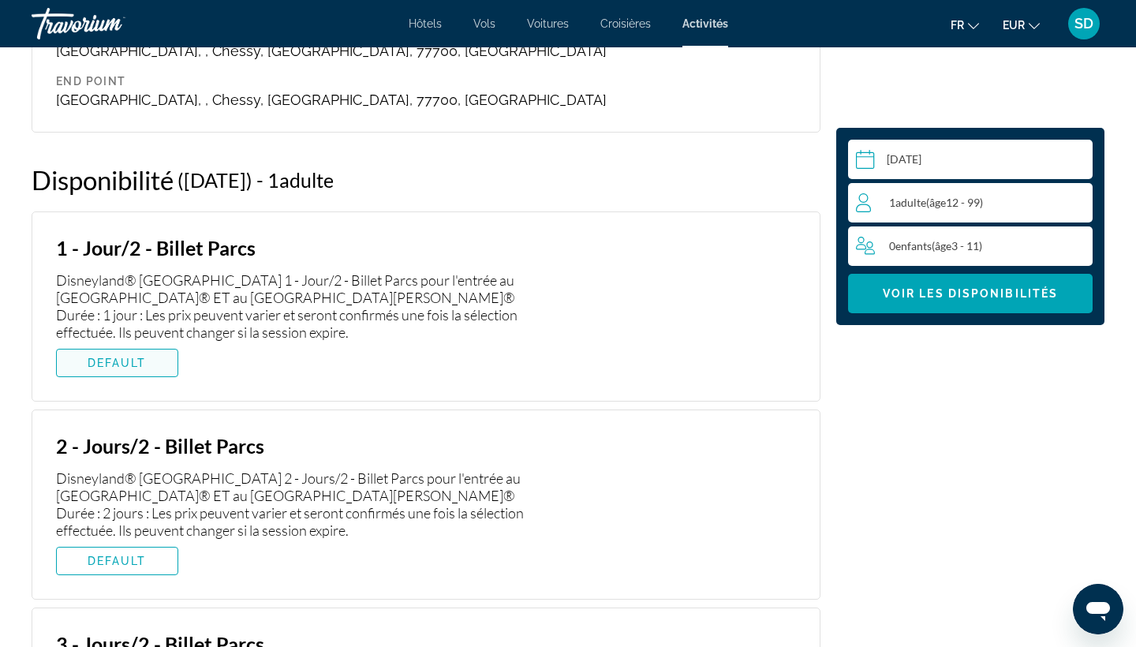
click at [130, 357] on span "DEFAULT" at bounding box center [117, 363] width 59 height 13
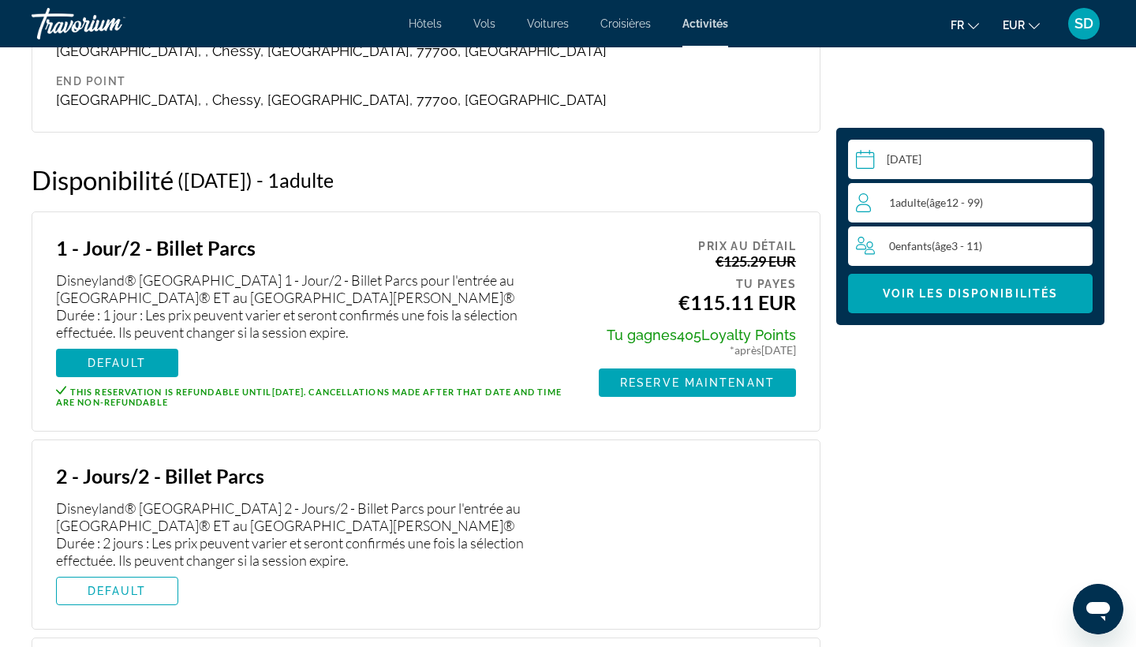
click at [926, 155] on input "**********" at bounding box center [973, 162] width 251 height 44
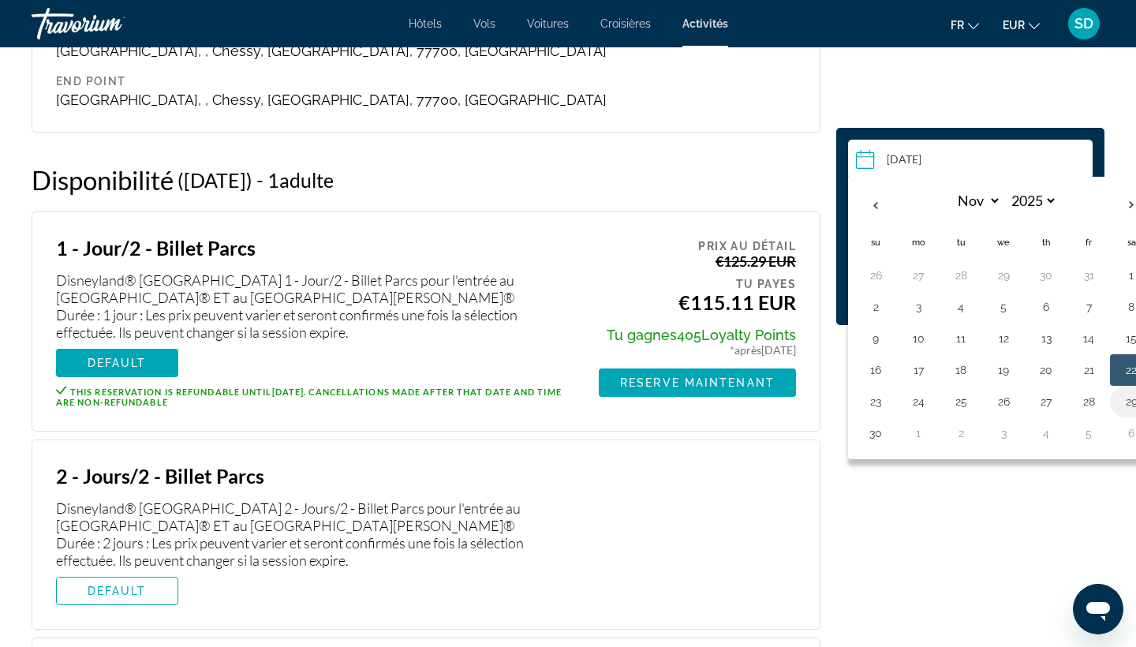
click at [1135, 406] on button "29" at bounding box center [1131, 402] width 25 height 22
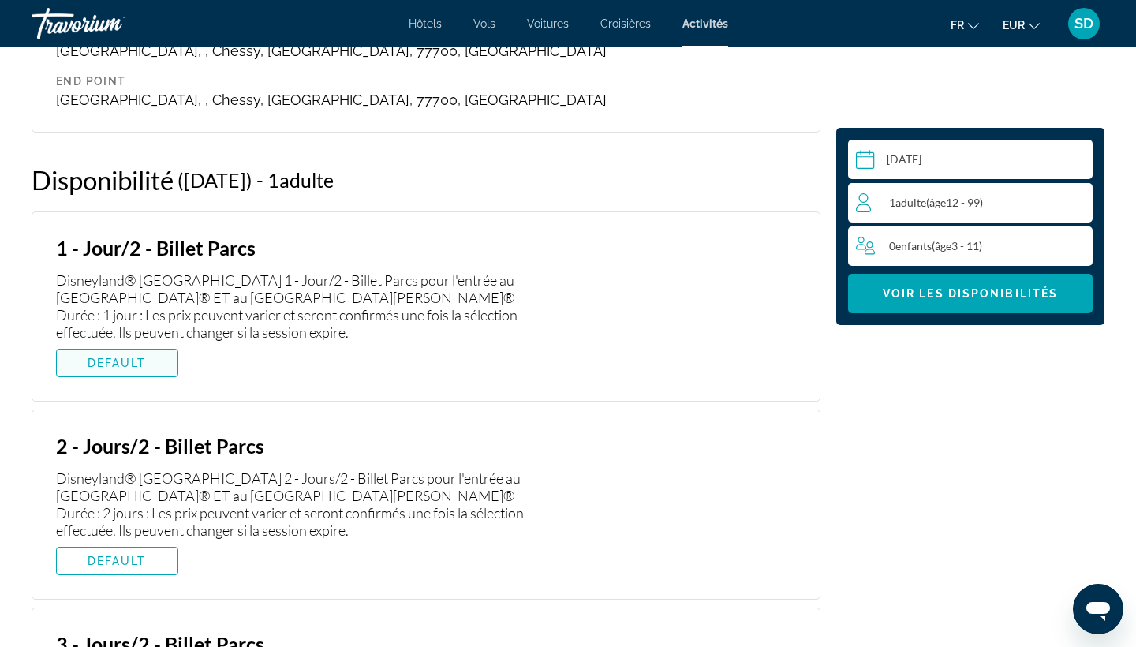
click at [145, 357] on span "DEFAULT" at bounding box center [117, 363] width 59 height 13
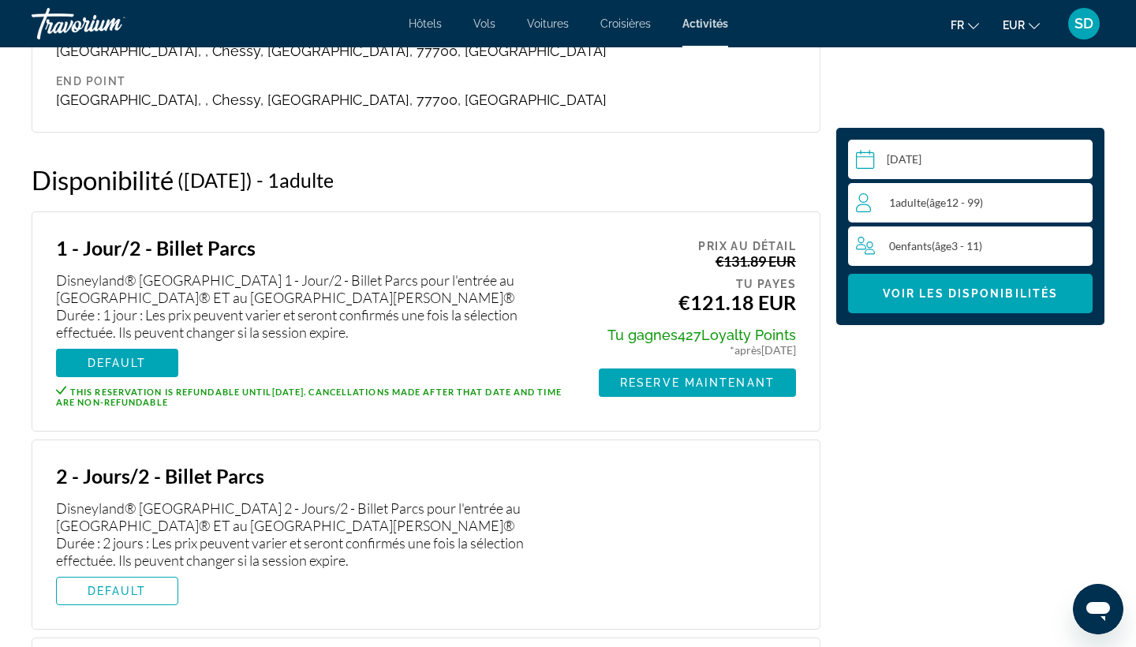
click at [921, 163] on input "**********" at bounding box center [973, 162] width 251 height 44
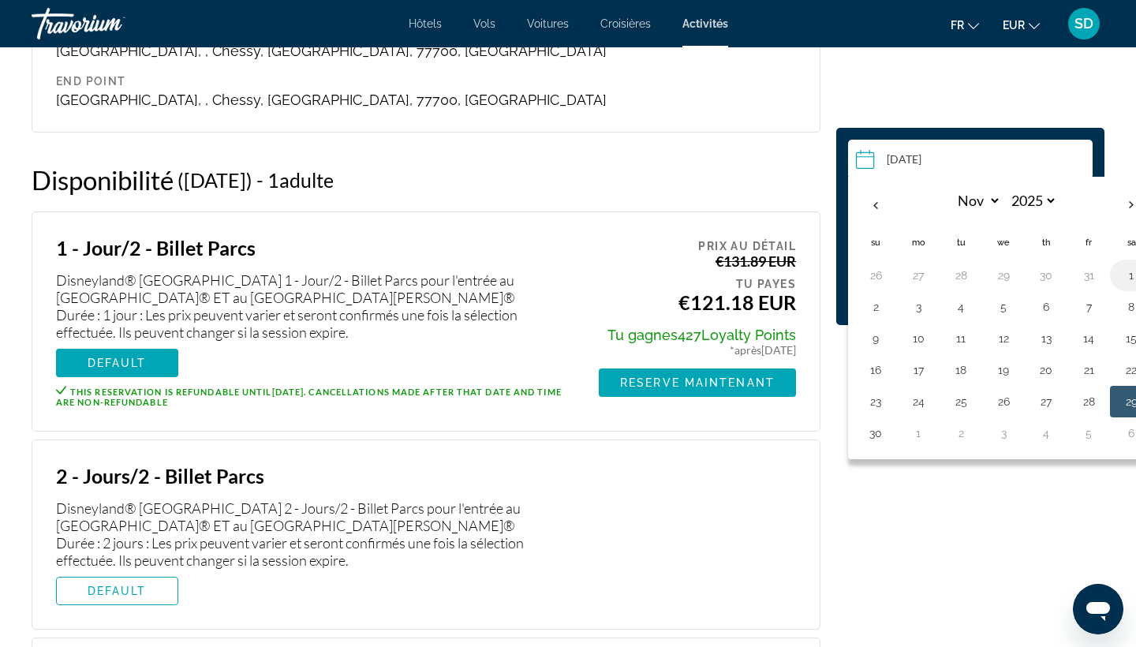
click at [1127, 275] on button "1" at bounding box center [1131, 275] width 25 height 22
type input "**********"
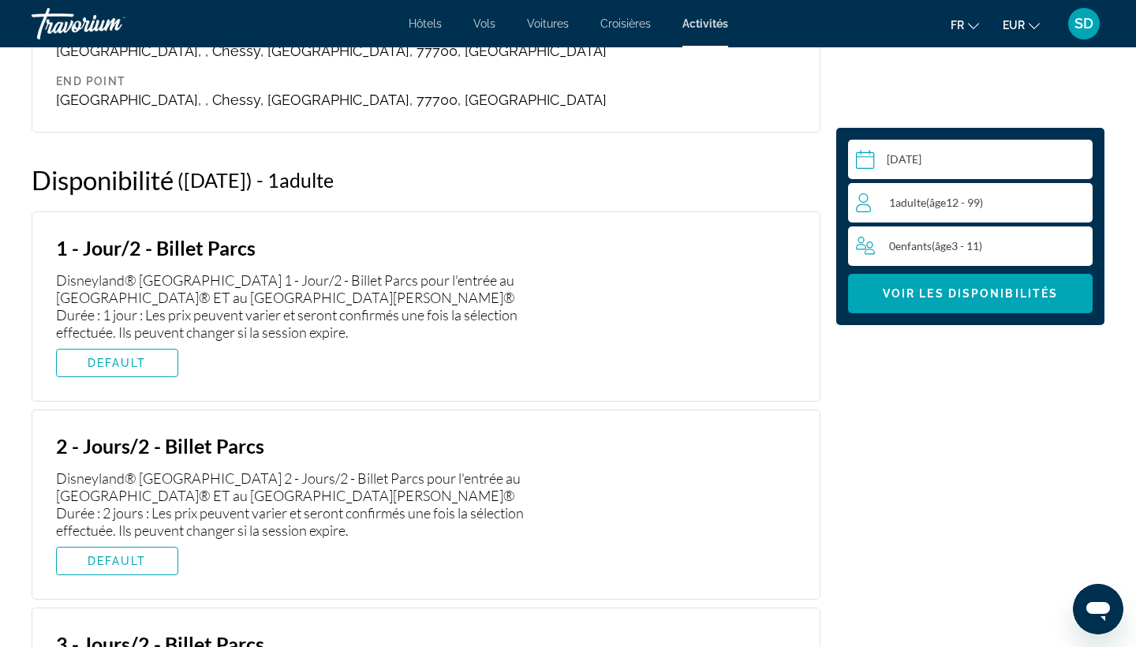
click at [205, 271] on div "Disneyland® Paris 1 - Jour/2 - Billet Parcs pour l'entrée au Parc Disneyland® E…" at bounding box center [311, 305] width 511 height 69
click at [170, 236] on h3 "1 - Jour/2 - Billet Parcs" at bounding box center [311, 248] width 511 height 24
click at [132, 357] on span "DEFAULT" at bounding box center [117, 363] width 59 height 13
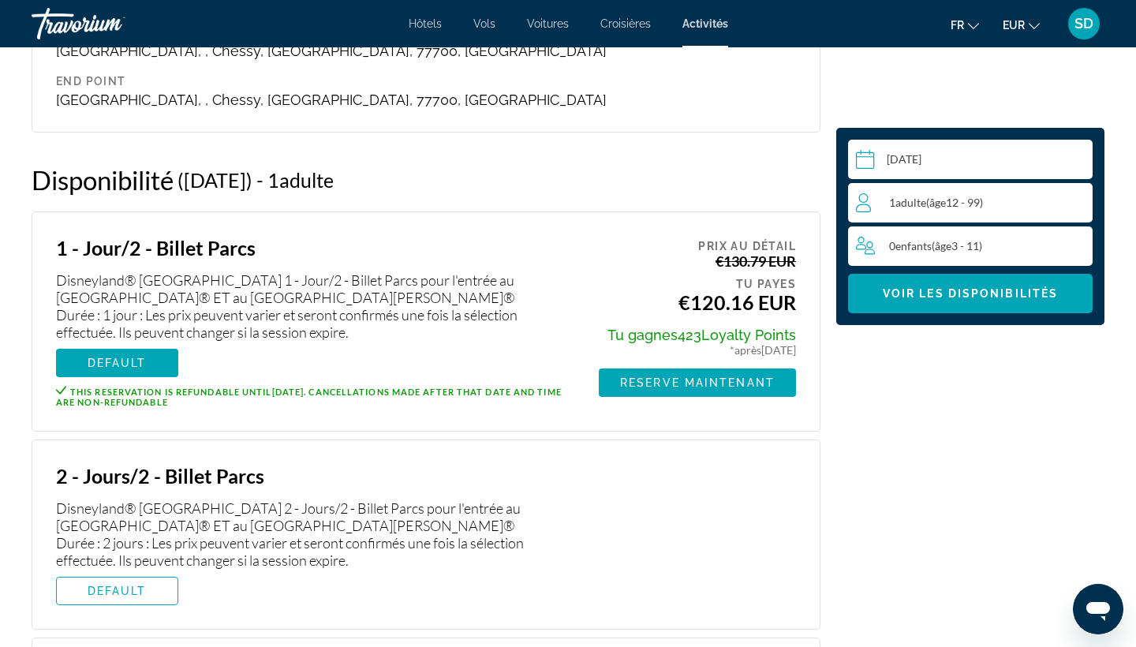
click at [947, 170] on input "**********" at bounding box center [973, 162] width 251 height 44
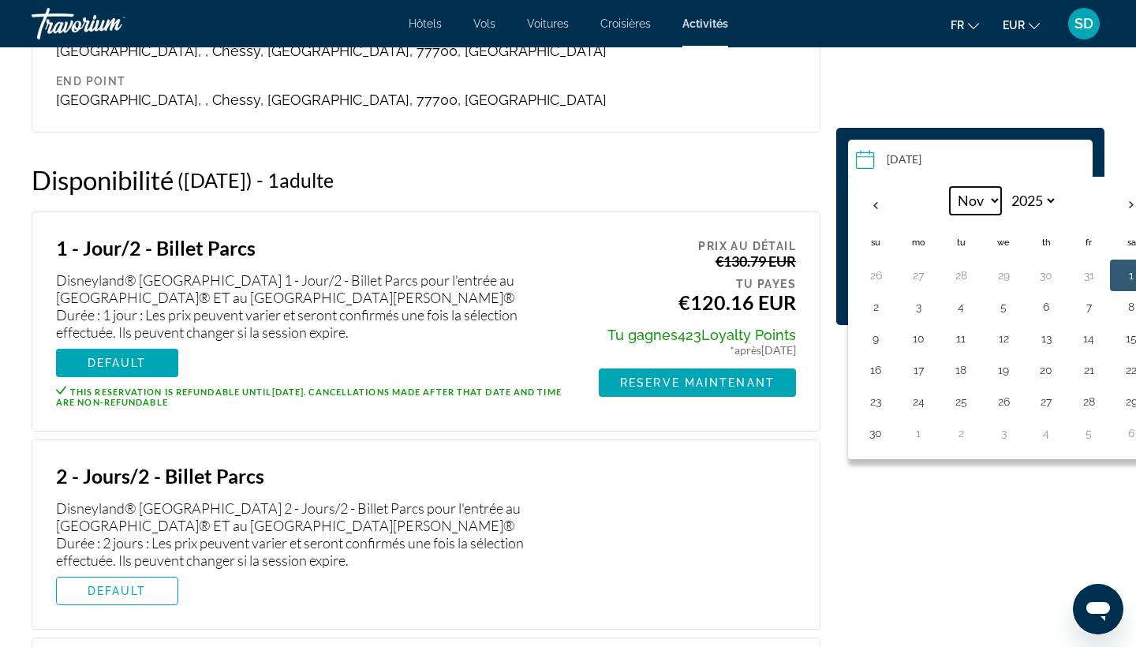
select select "**"
click at [1135, 308] on button "13" at bounding box center [1131, 307] width 25 height 22
type input "**********"
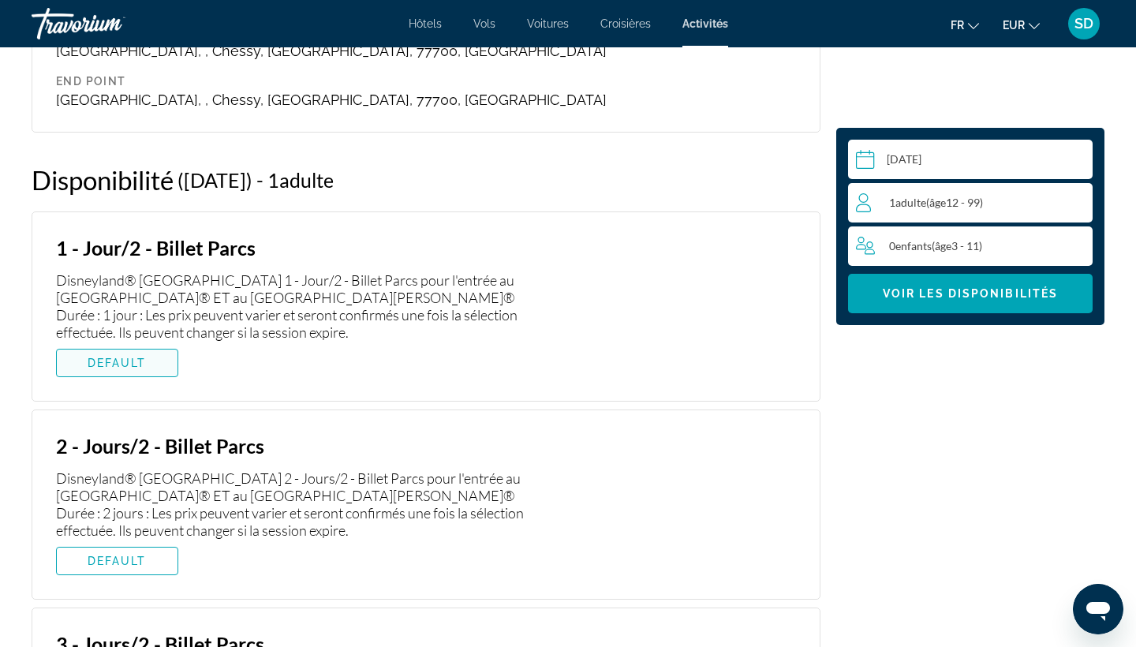
click at [111, 357] on span "DEFAULT" at bounding box center [117, 363] width 59 height 13
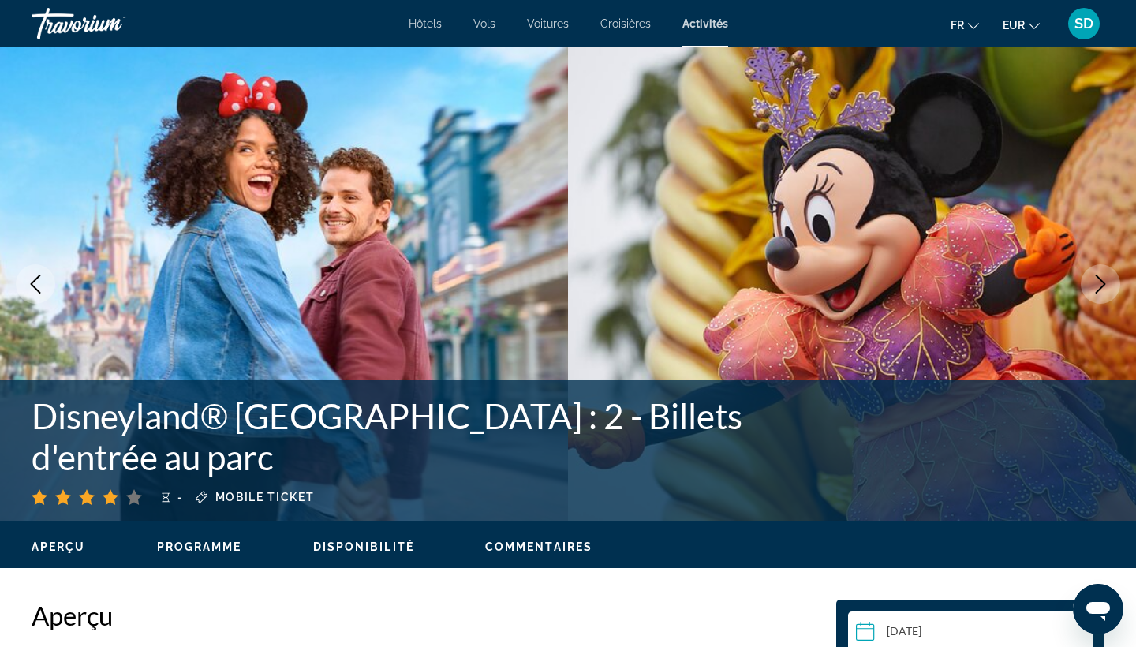
scroll to position [0, 0]
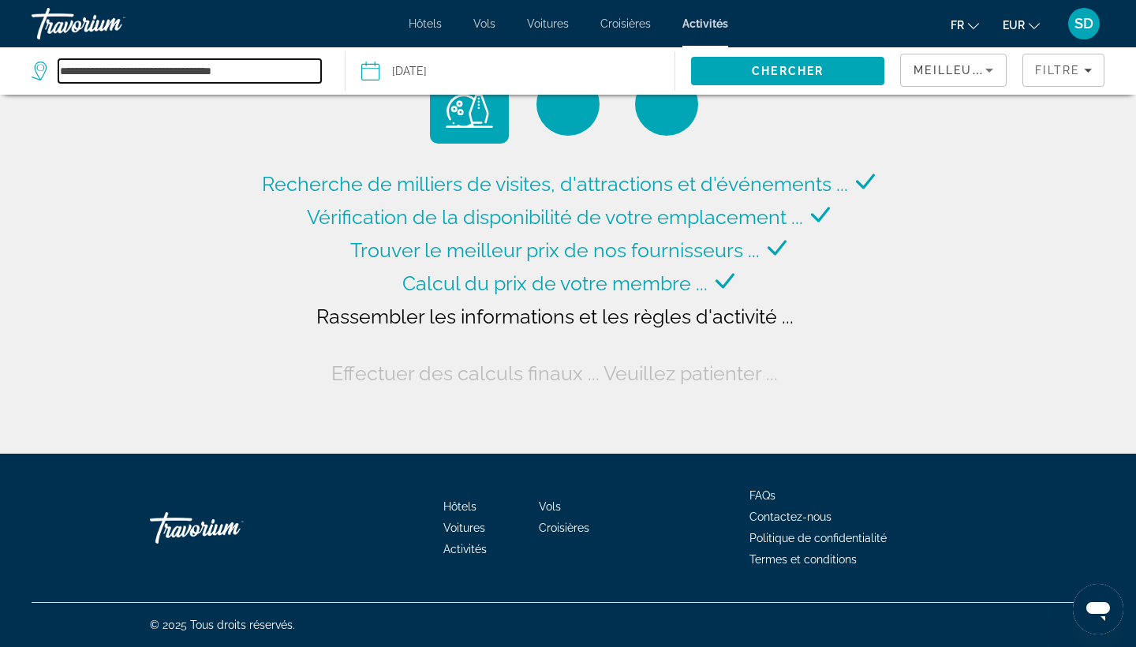
click at [275, 69] on input "**********" at bounding box center [189, 71] width 263 height 24
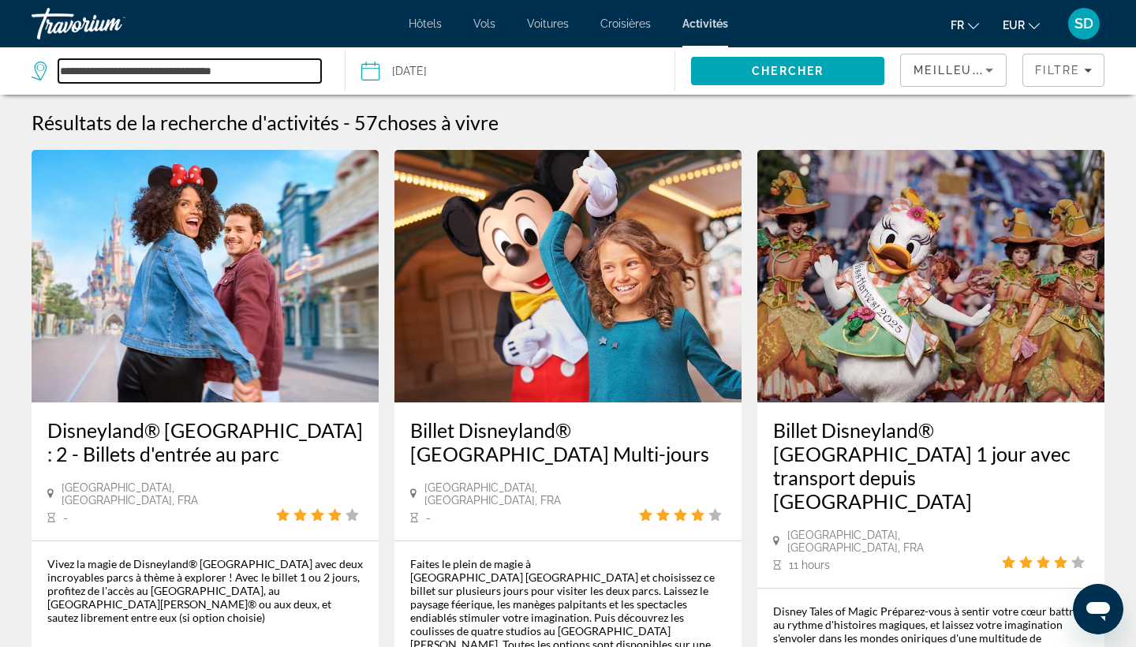
click at [269, 63] on input "**********" at bounding box center [189, 71] width 263 height 24
type input "*"
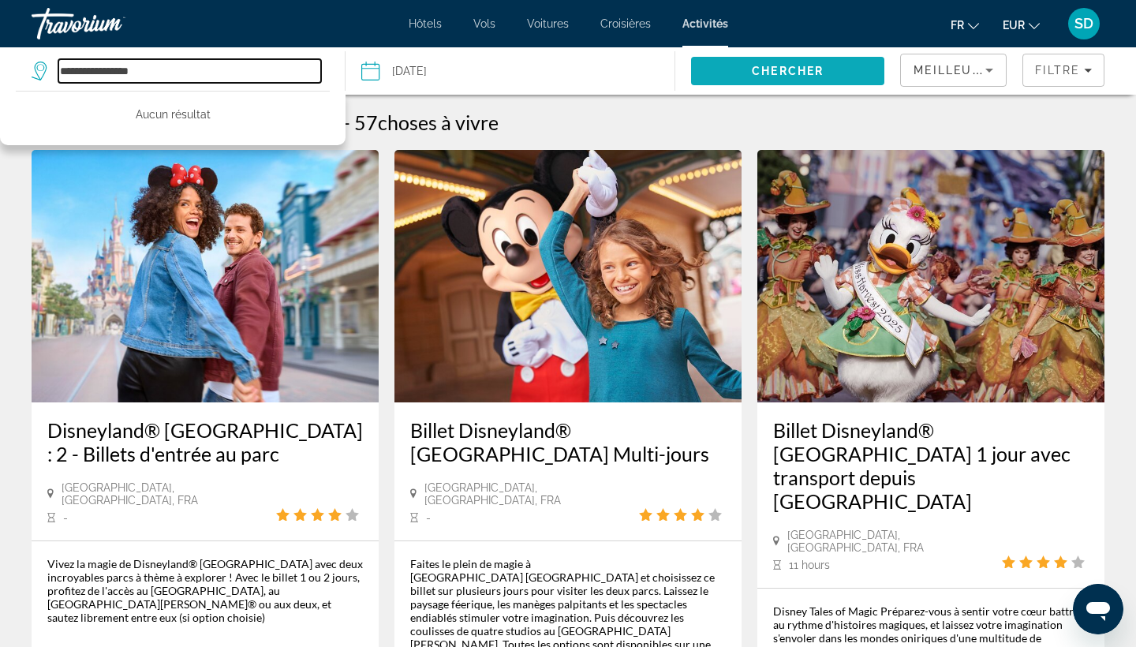
click at [794, 65] on span "Chercher" at bounding box center [788, 71] width 72 height 13
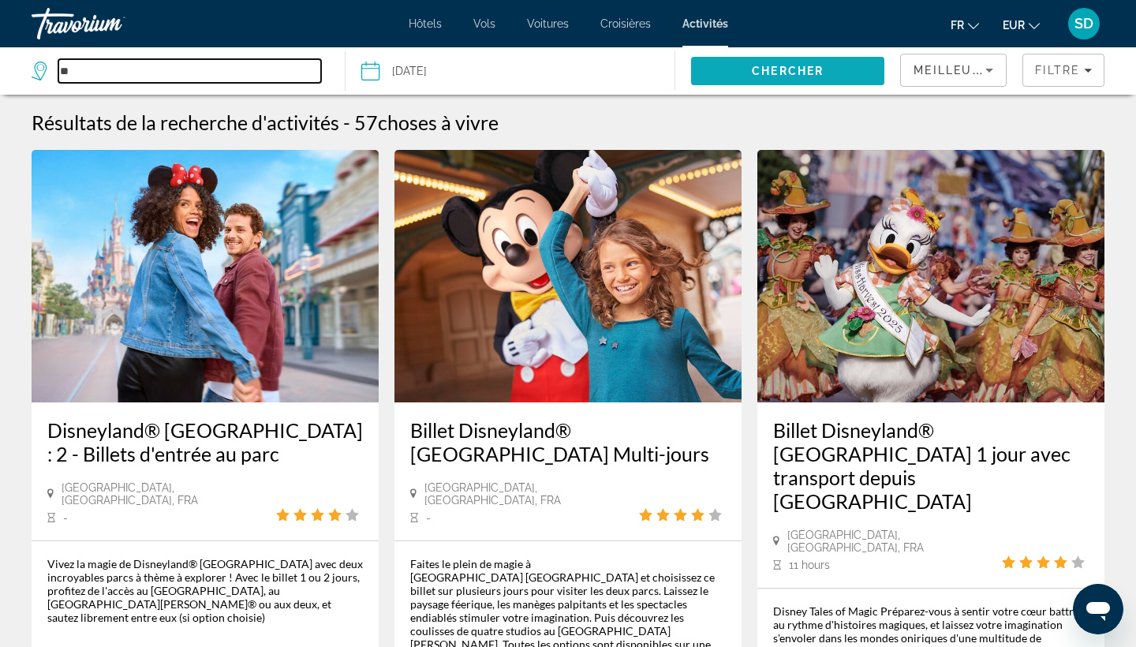
type input "*"
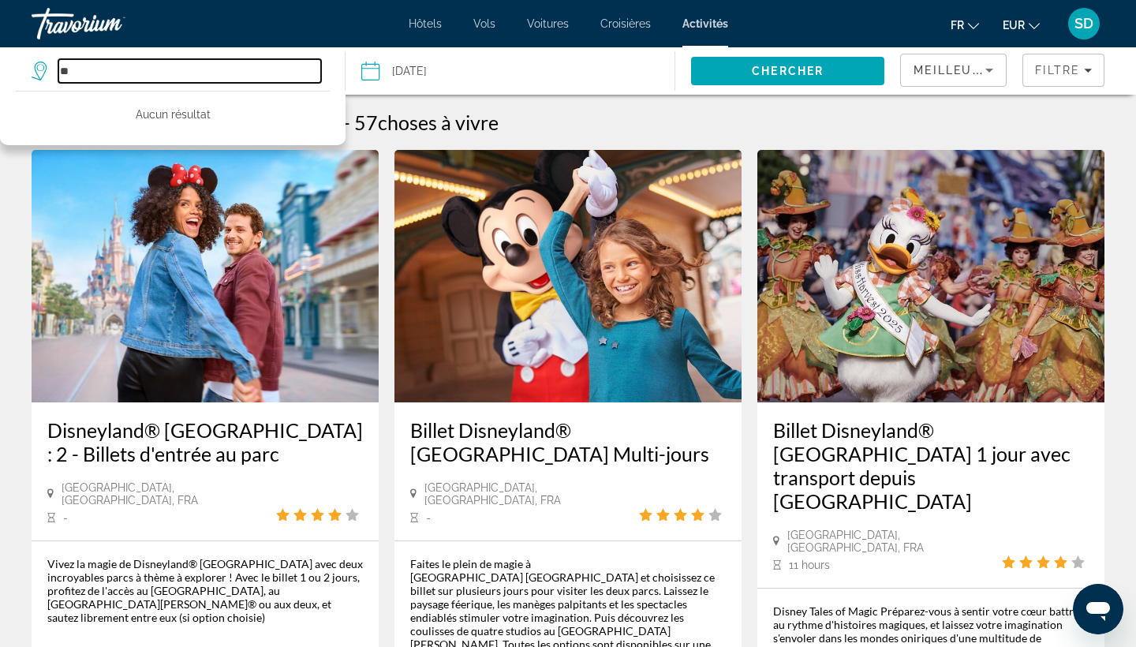
type input "*"
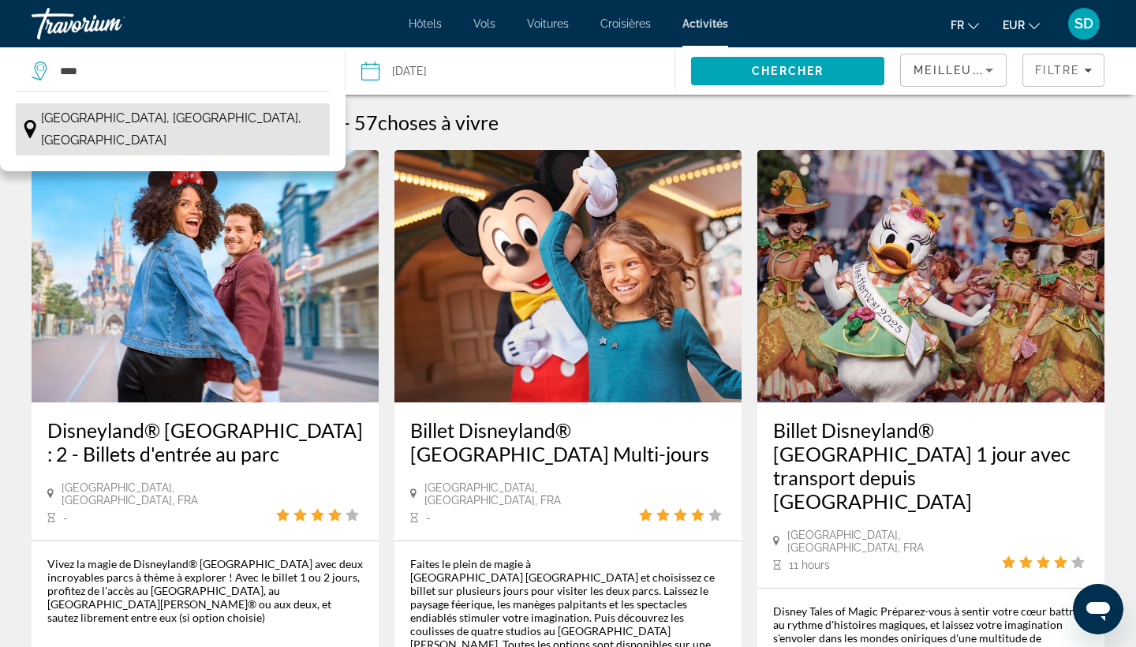
click at [188, 123] on span "Caen, Normandie, France" at bounding box center [181, 129] width 281 height 44
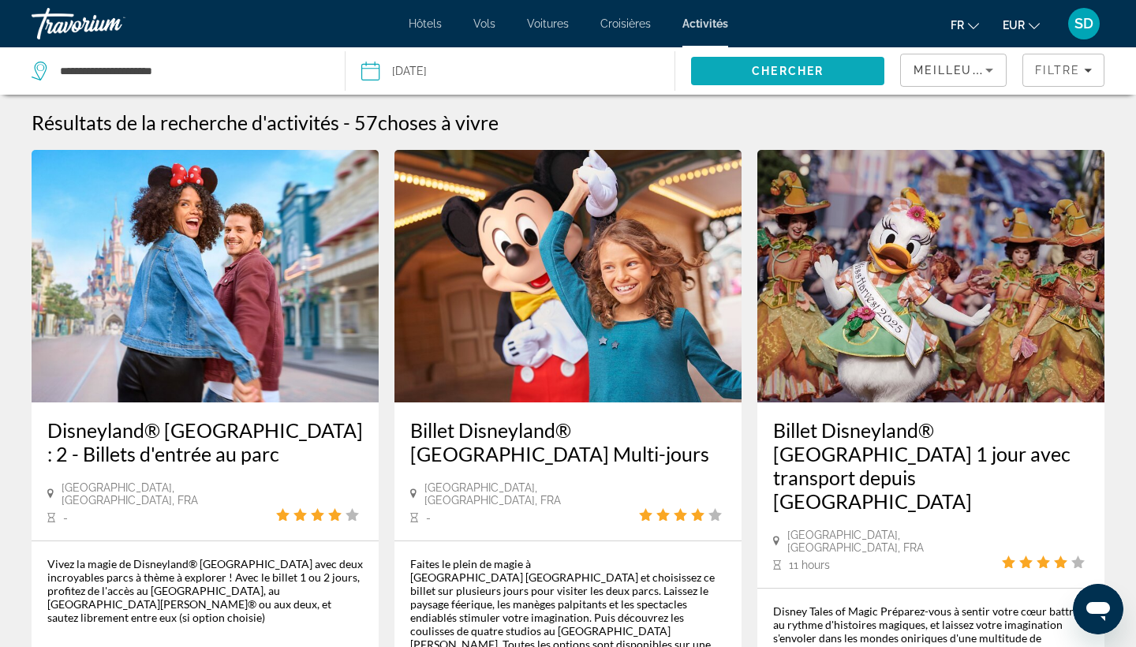
click at [755, 66] on span "Chercher" at bounding box center [788, 71] width 72 height 13
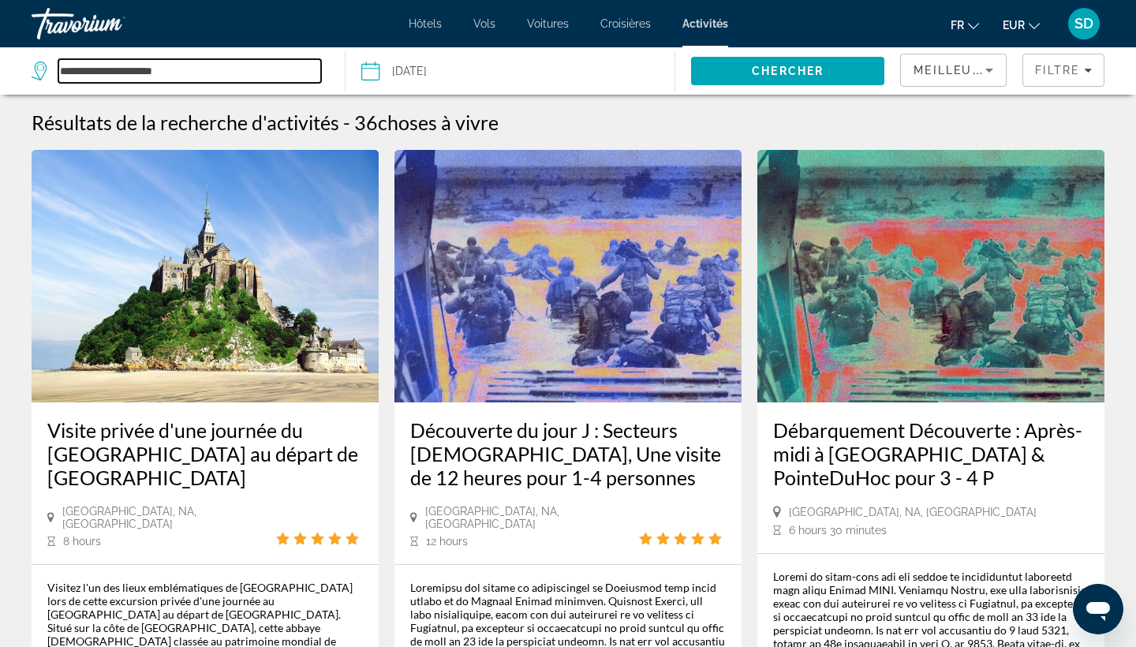
click at [217, 73] on input "**********" at bounding box center [189, 71] width 263 height 24
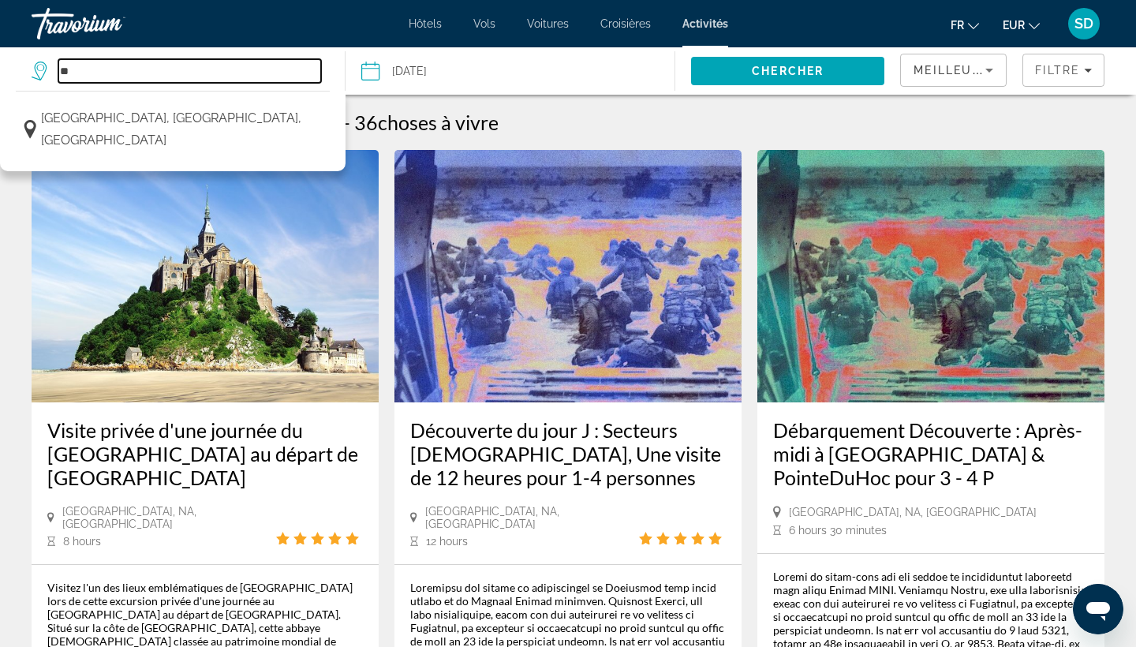
type input "*"
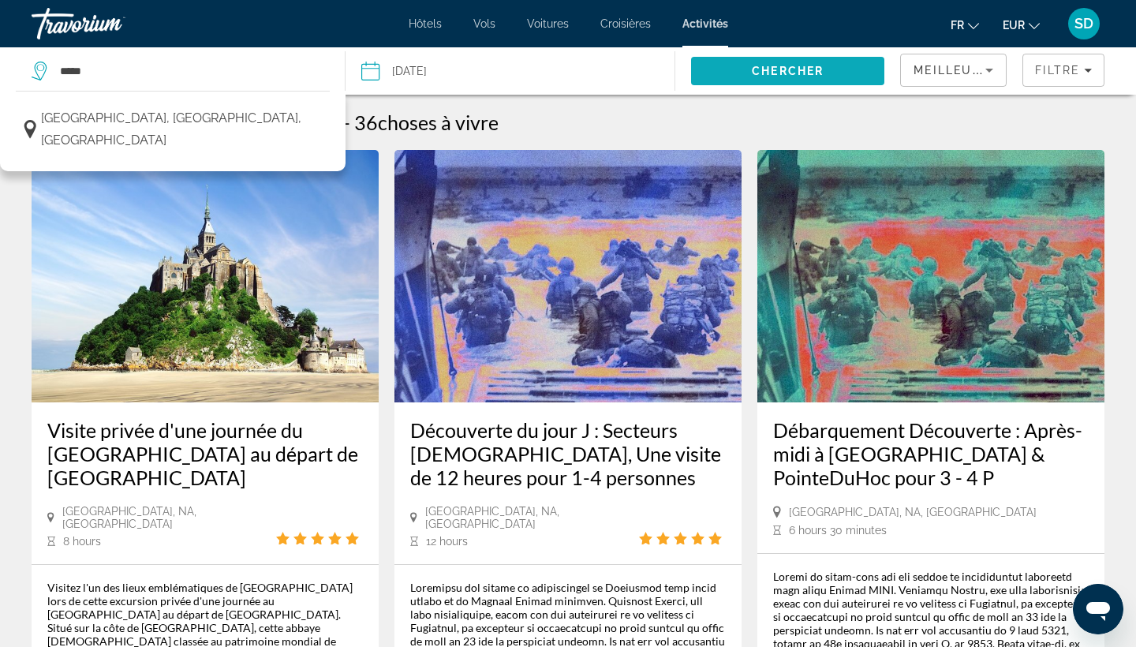
click at [762, 75] on span "Chercher" at bounding box center [788, 71] width 72 height 13
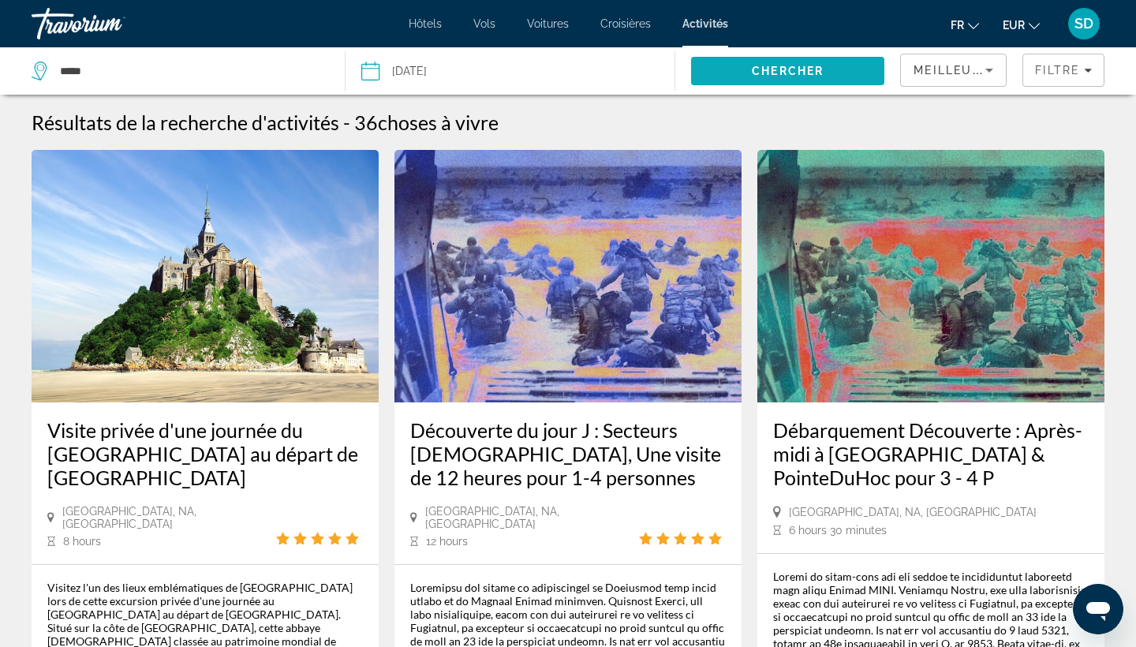
click at [826, 72] on span "Search" at bounding box center [787, 71] width 193 height 38
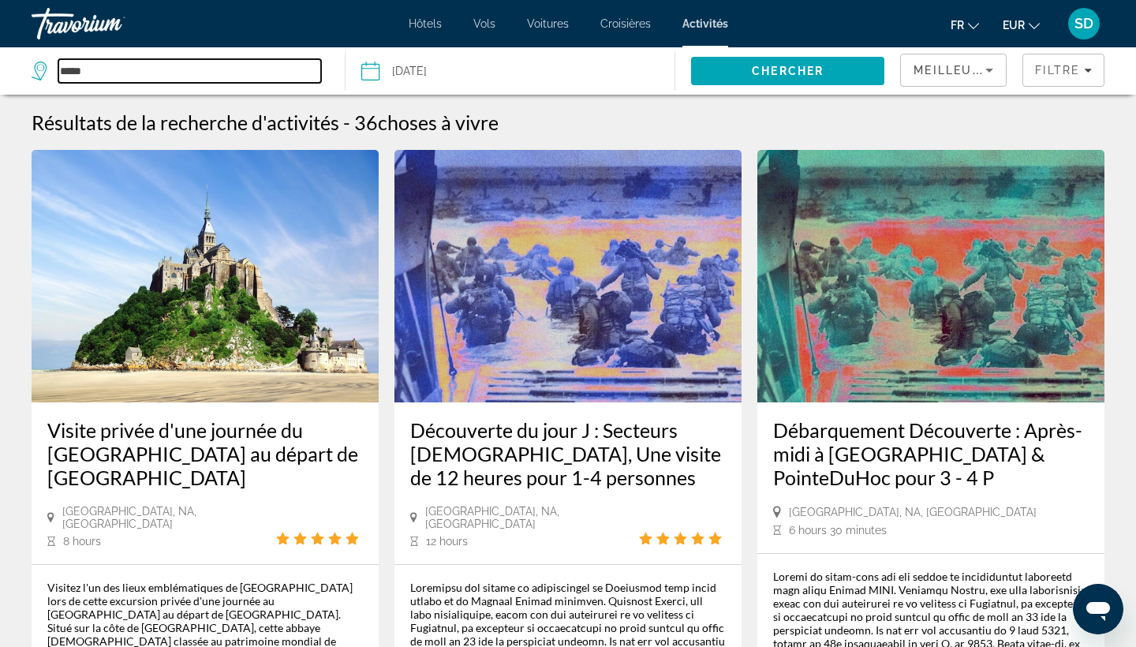
click at [94, 73] on input "*****" at bounding box center [189, 71] width 263 height 24
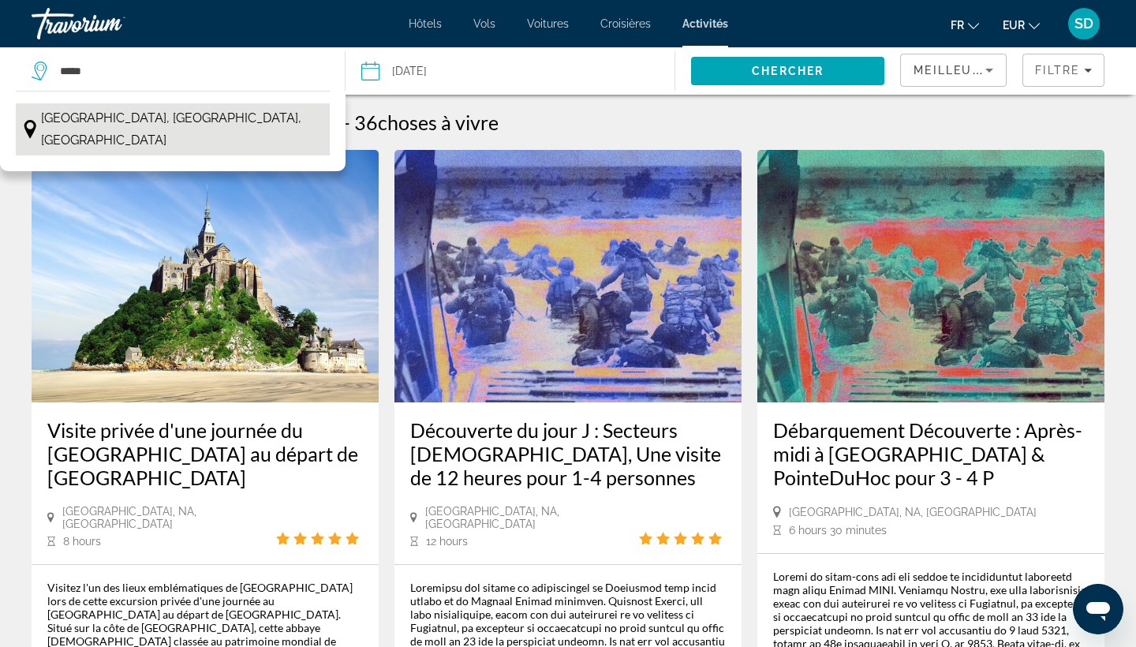
click at [95, 122] on span "Paris, Île-de-France, France" at bounding box center [181, 129] width 281 height 44
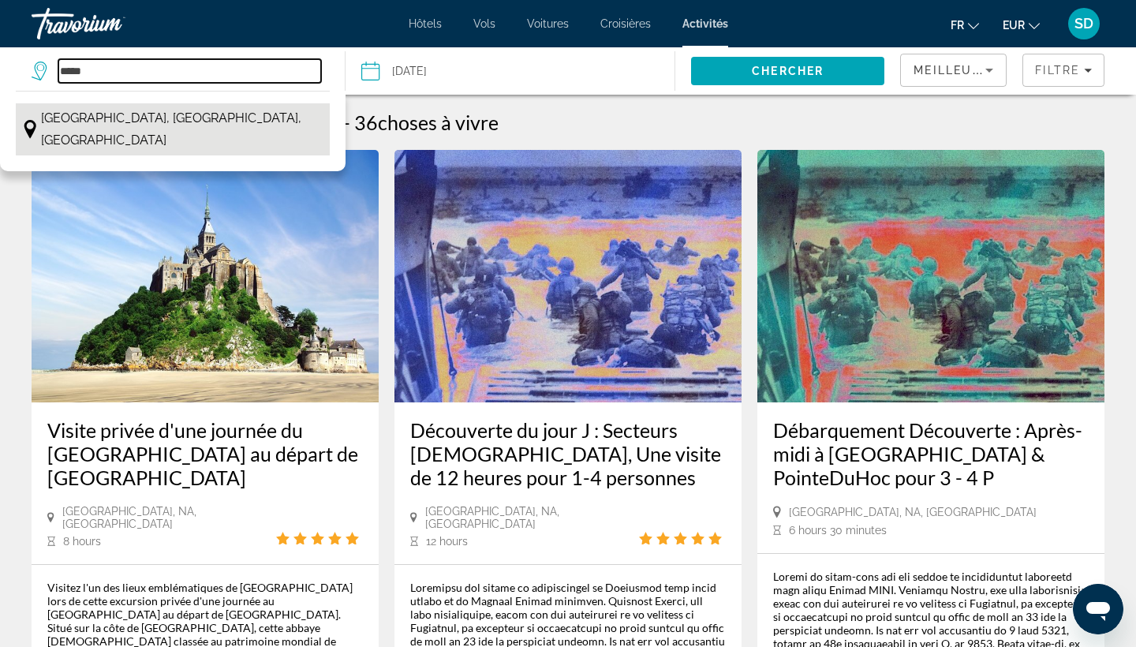
type input "**********"
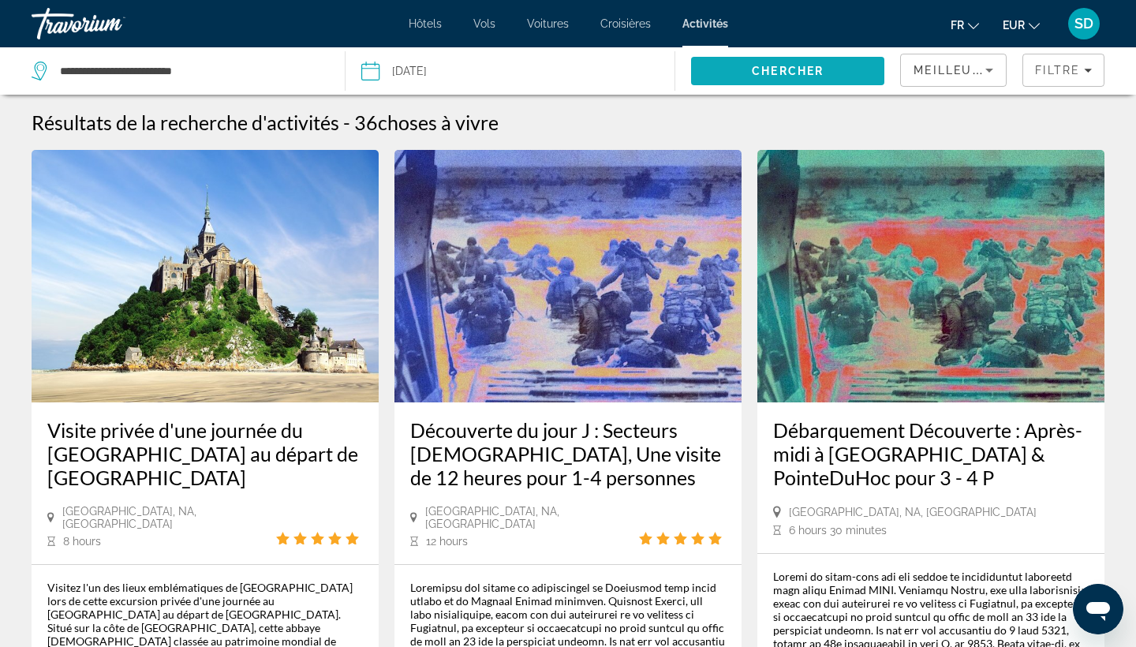
click at [742, 66] on span "Search" at bounding box center [787, 71] width 193 height 38
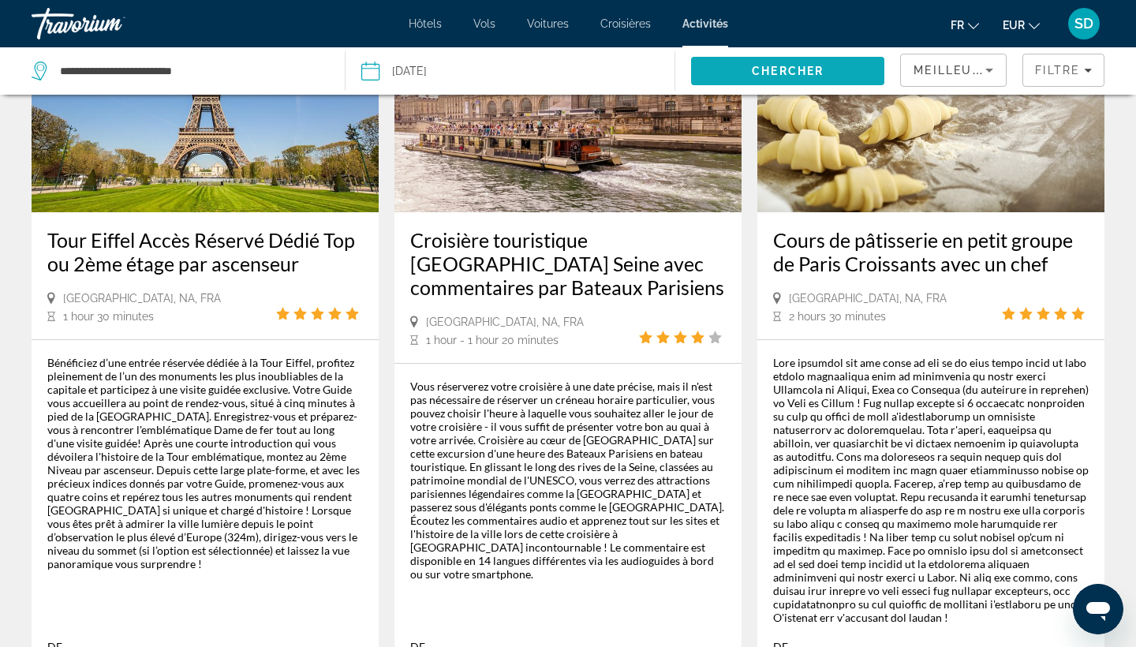
scroll to position [2502, 0]
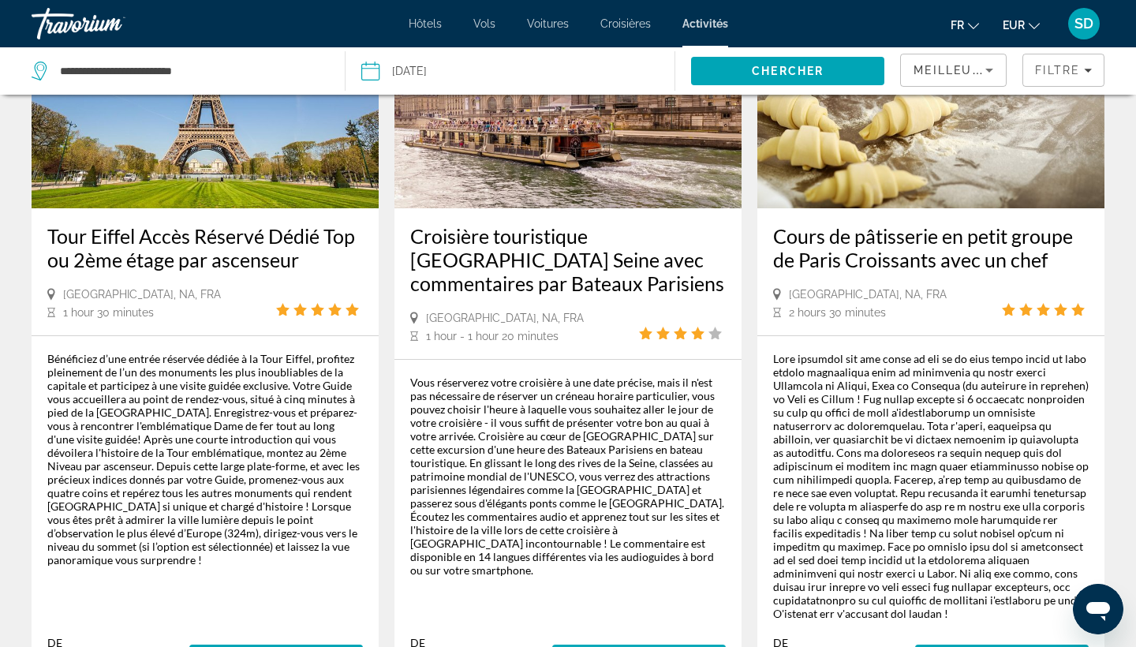
click at [635, 646] on span "Plus d'information" at bounding box center [639, 658] width 148 height 13
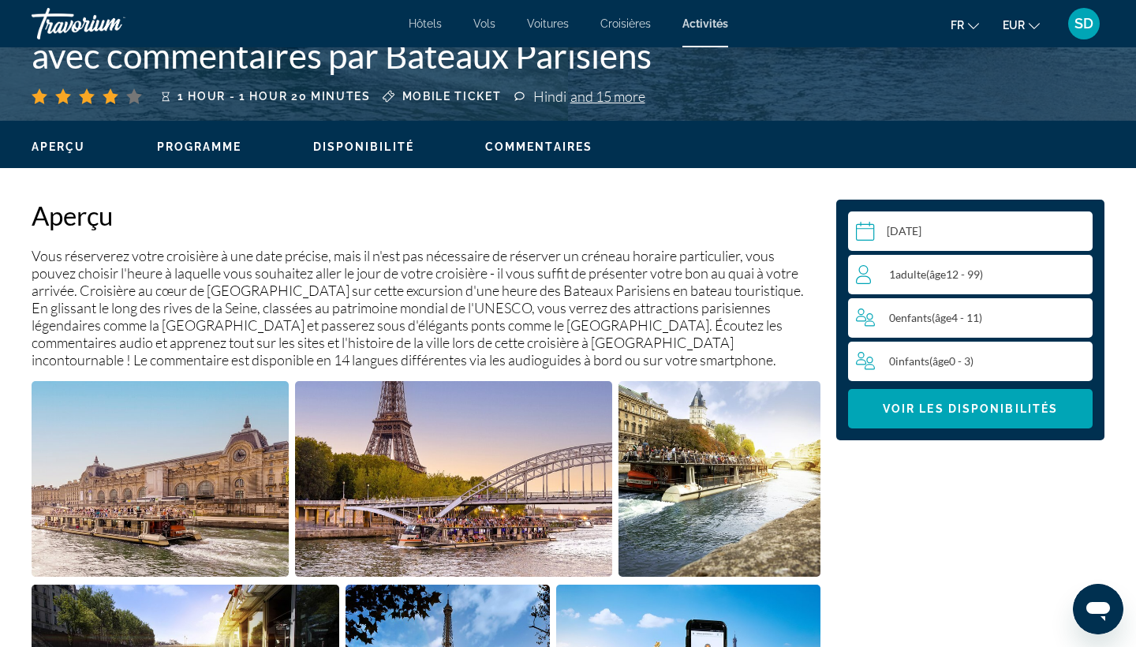
scroll to position [402, 0]
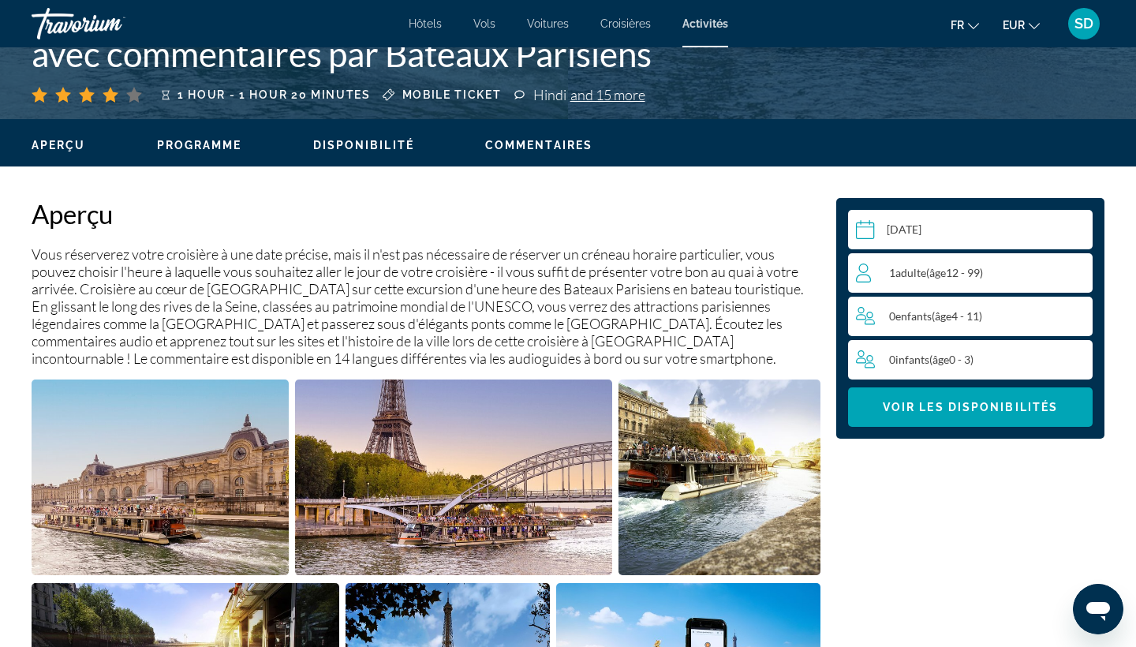
click at [933, 268] on span "âge" at bounding box center [937, 272] width 17 height 13
click at [1082, 270] on icon "Increment adults" at bounding box center [1077, 272] width 14 height 19
click at [1083, 319] on icon "Increment children" at bounding box center [1078, 315] width 14 height 19
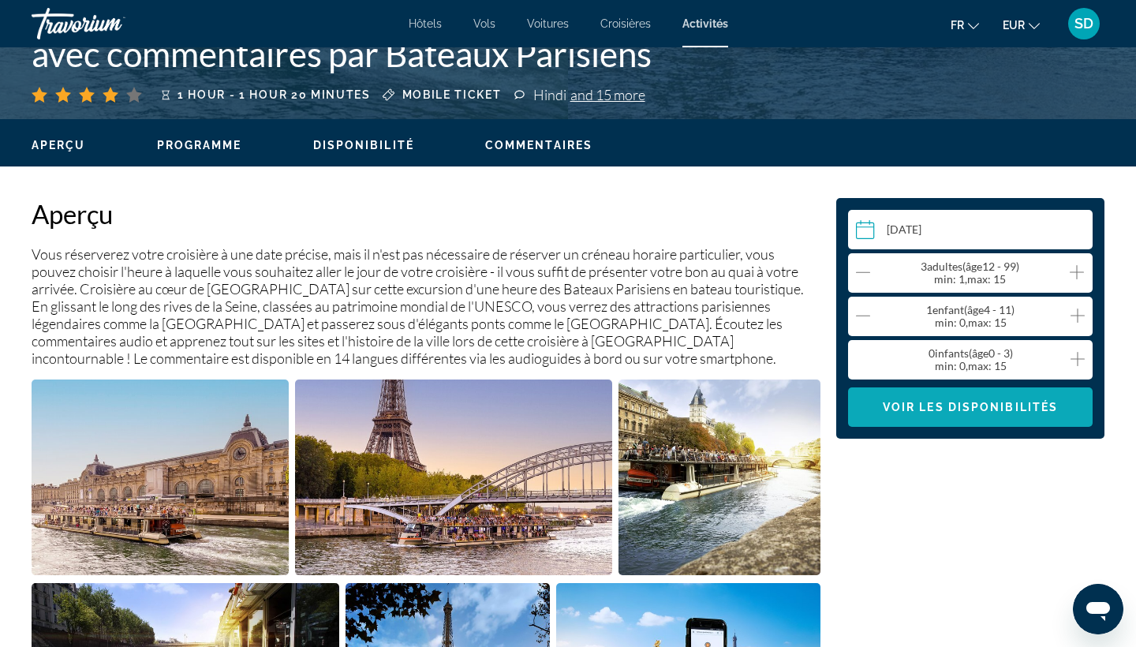
click at [1006, 413] on span "Main content" at bounding box center [970, 407] width 245 height 38
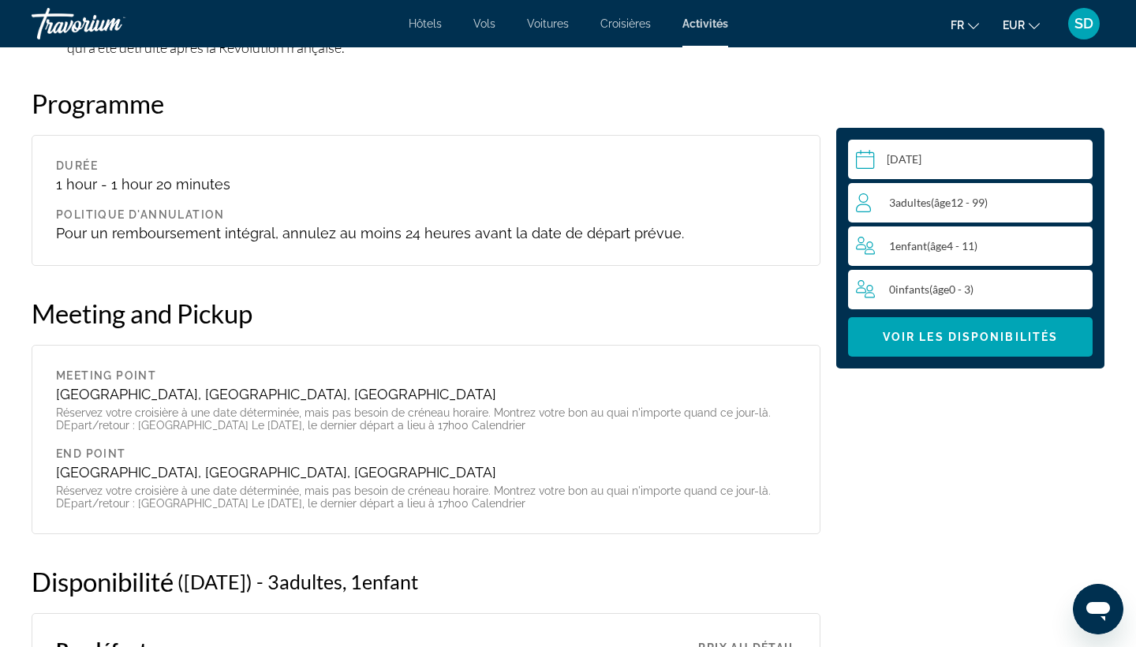
scroll to position [2849, 0]
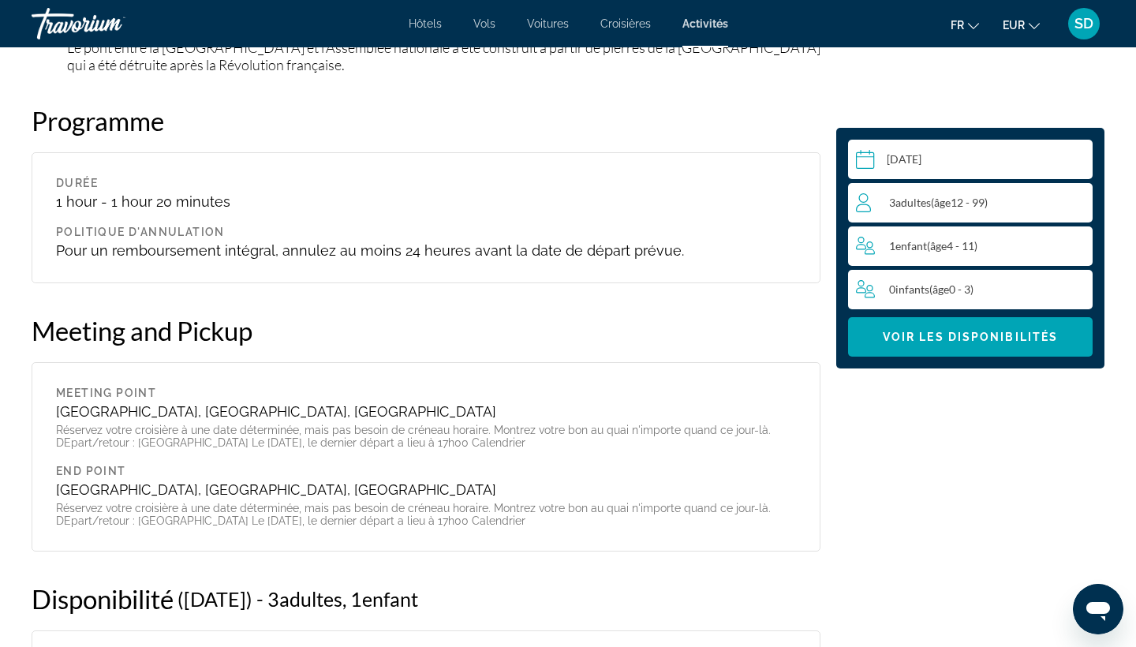
click at [635, 27] on span "Croisières" at bounding box center [625, 23] width 50 height 13
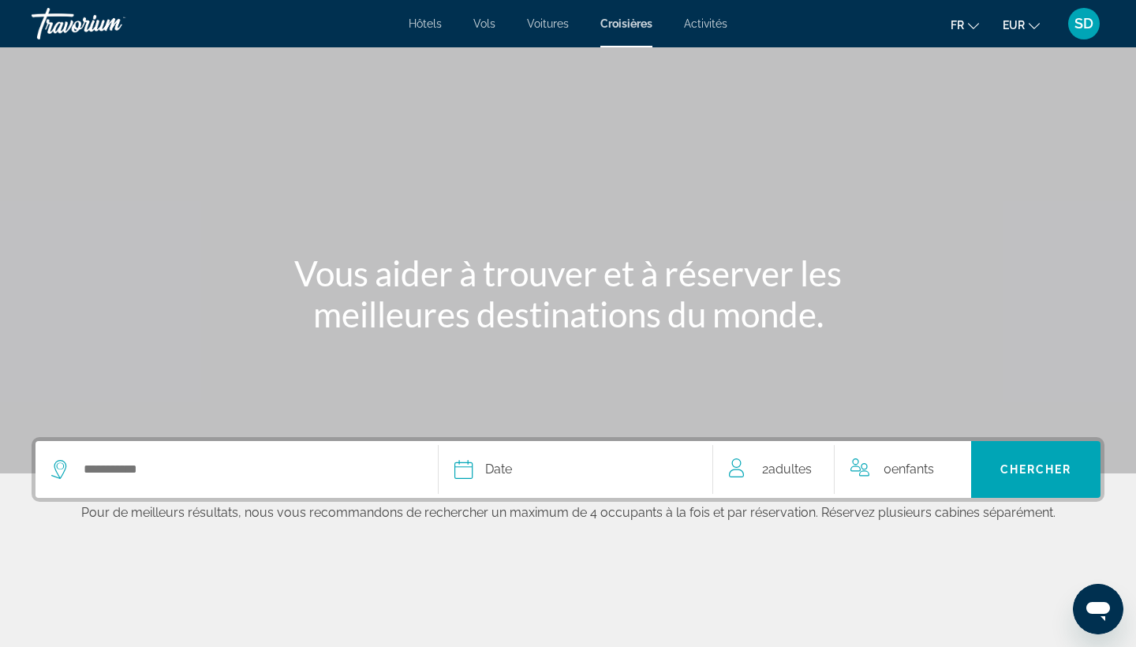
click at [548, 23] on span "Voitures" at bounding box center [548, 23] width 42 height 13
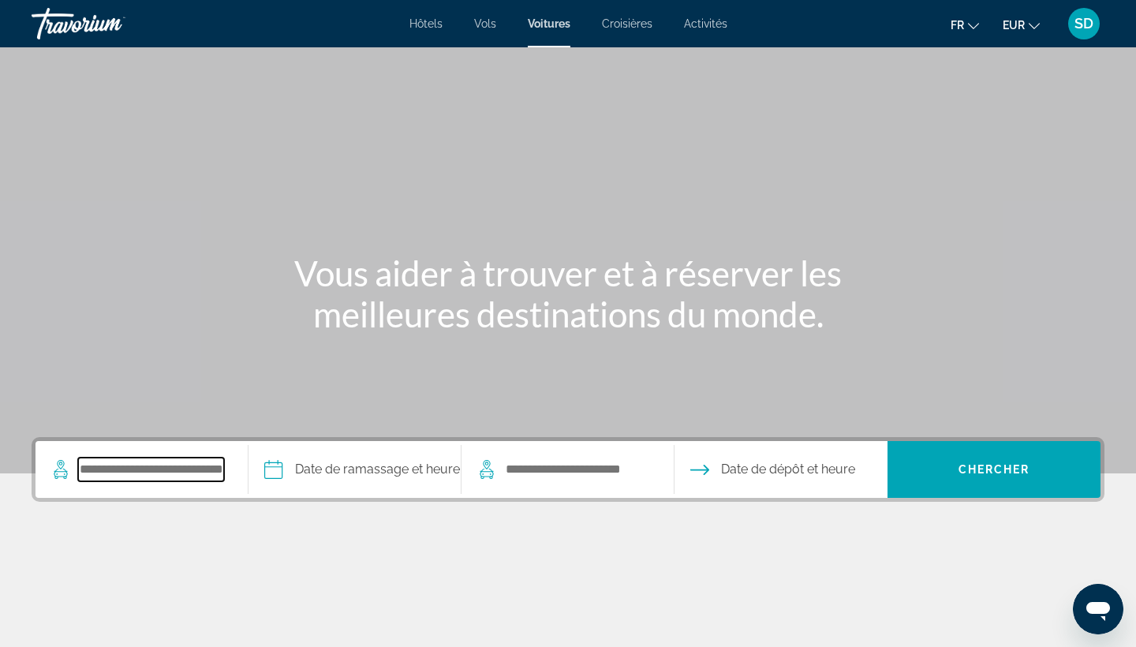
click at [115, 473] on input "Search pickup location" at bounding box center [151, 470] width 146 height 24
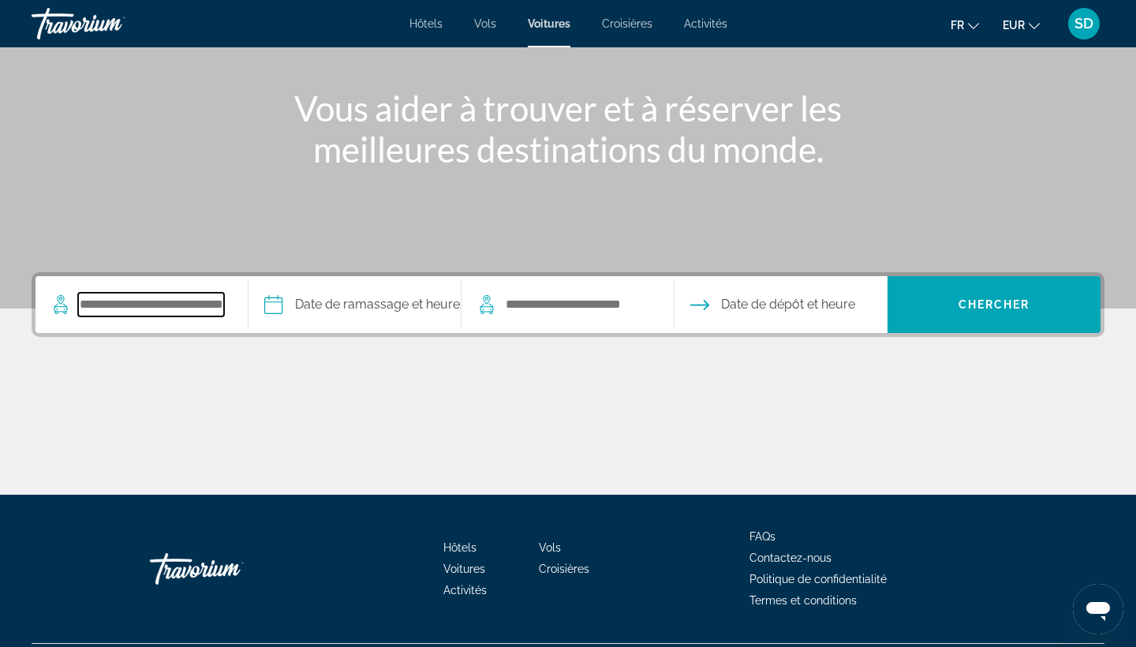
scroll to position [206, 0]
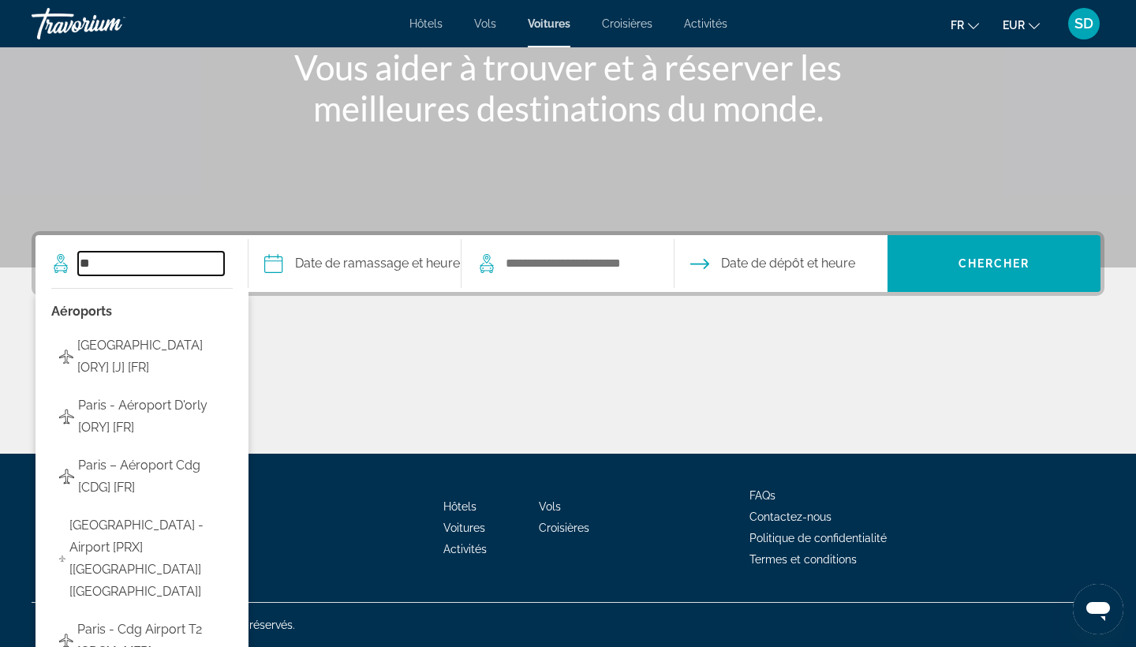
type input "*"
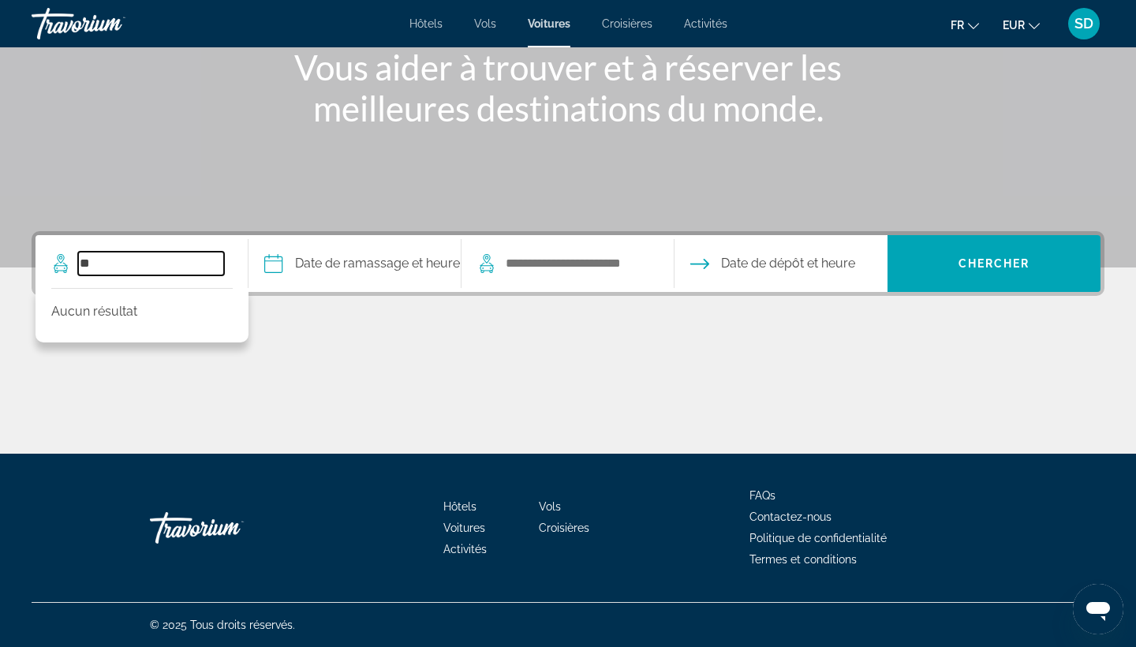
type input "*"
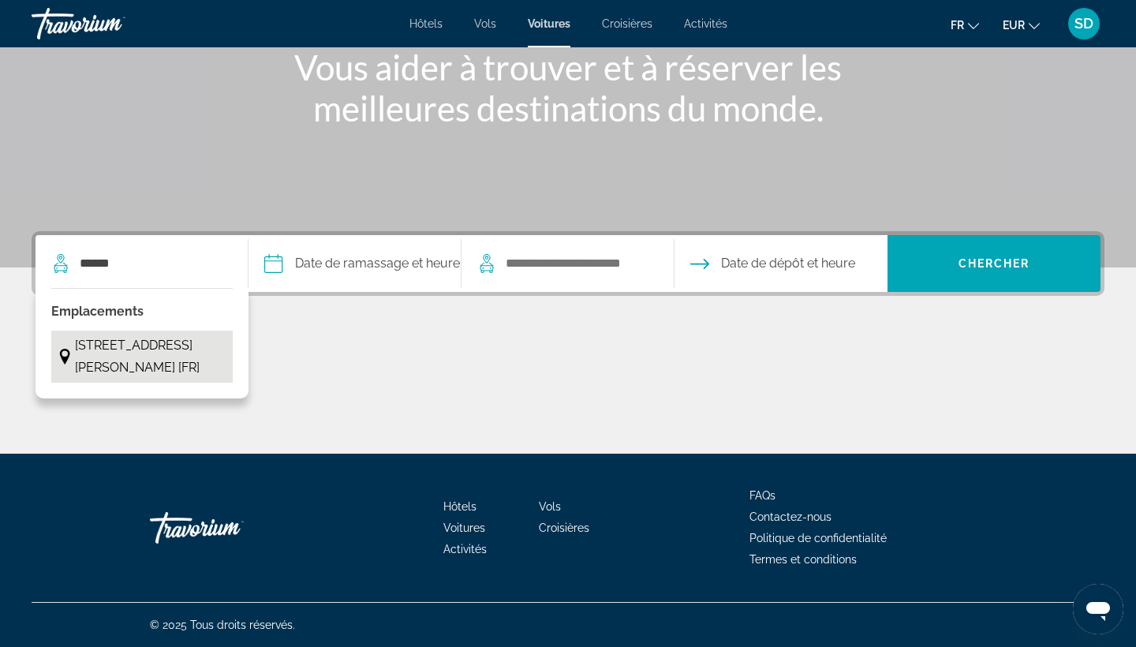
drag, startPoint x: 115, startPoint y: 465, endPoint x: 144, endPoint y: 362, distance: 106.6
click at [144, 362] on span "76 Rue Du General Leclerc, Saint Ouen L'aumone, 95310 [FR]" at bounding box center [150, 357] width 150 height 44
type input "**********"
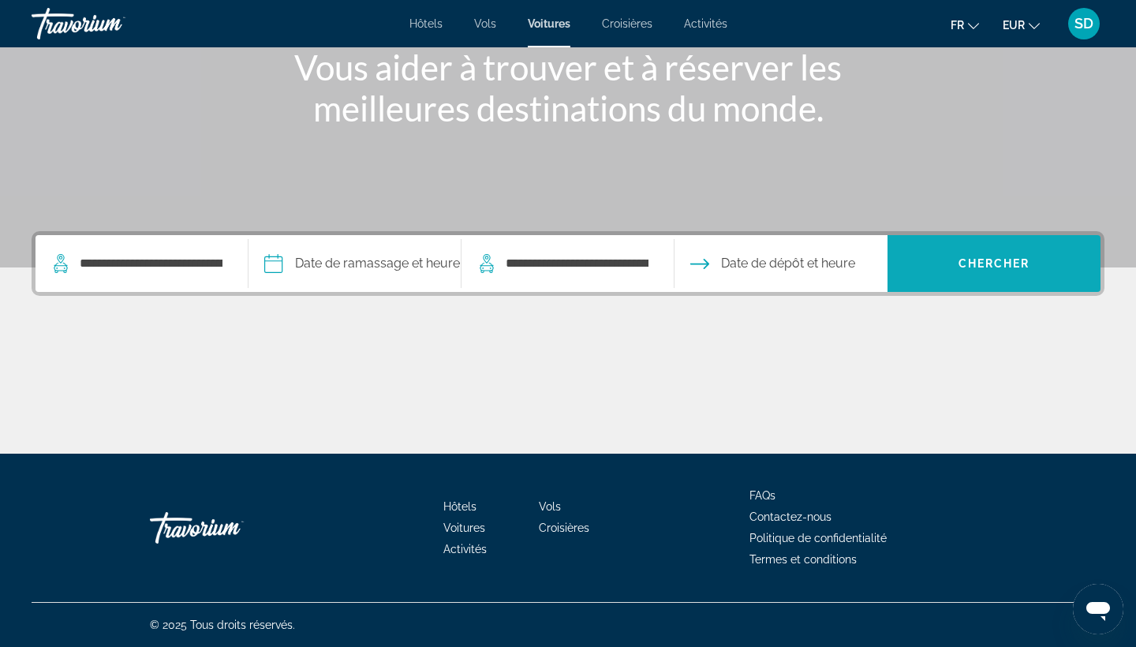
click at [957, 268] on span "Search" at bounding box center [994, 264] width 213 height 38
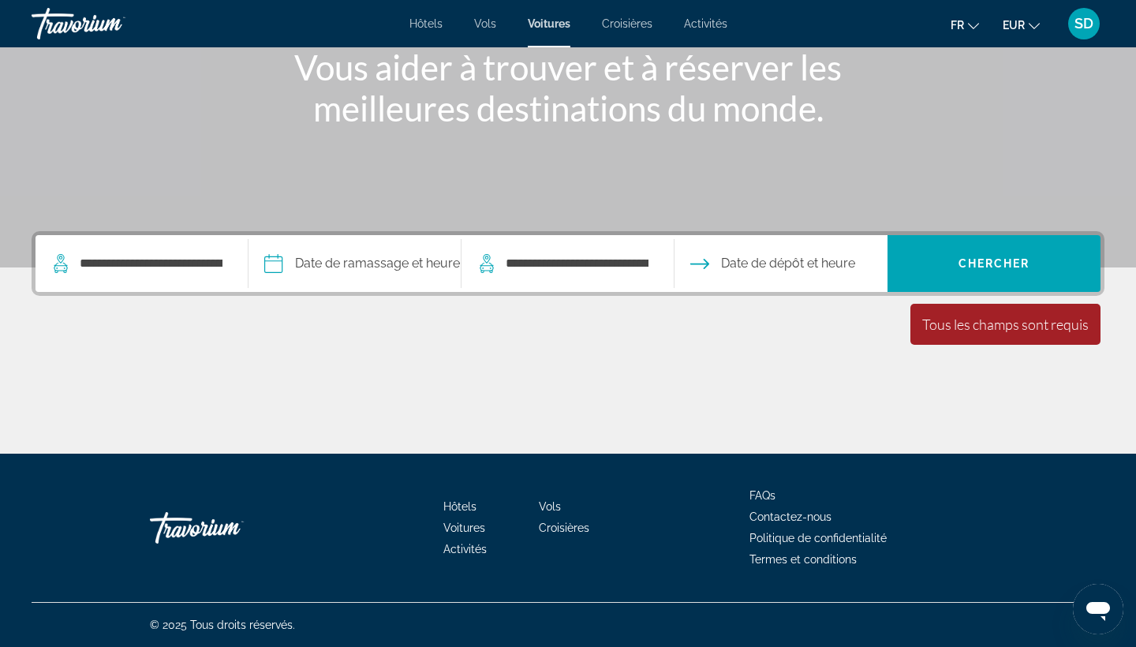
click at [380, 256] on input "Pickup date" at bounding box center [354, 266] width 219 height 62
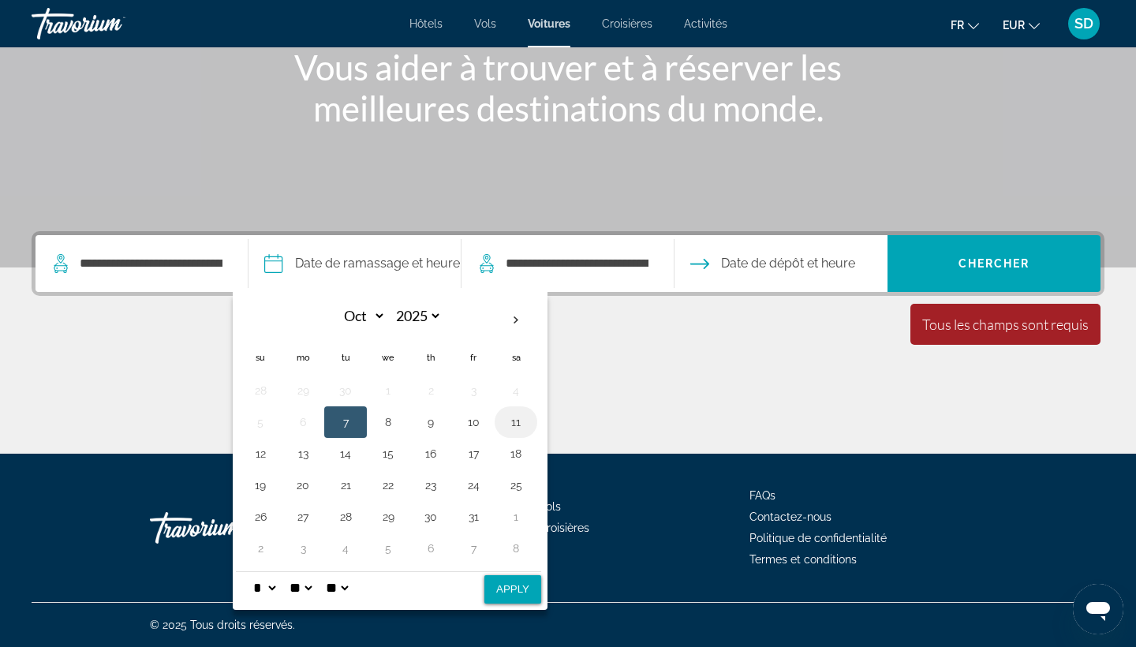
click at [529, 422] on button "11" at bounding box center [515, 422] width 25 height 22
click at [529, 451] on button "18" at bounding box center [515, 454] width 25 height 22
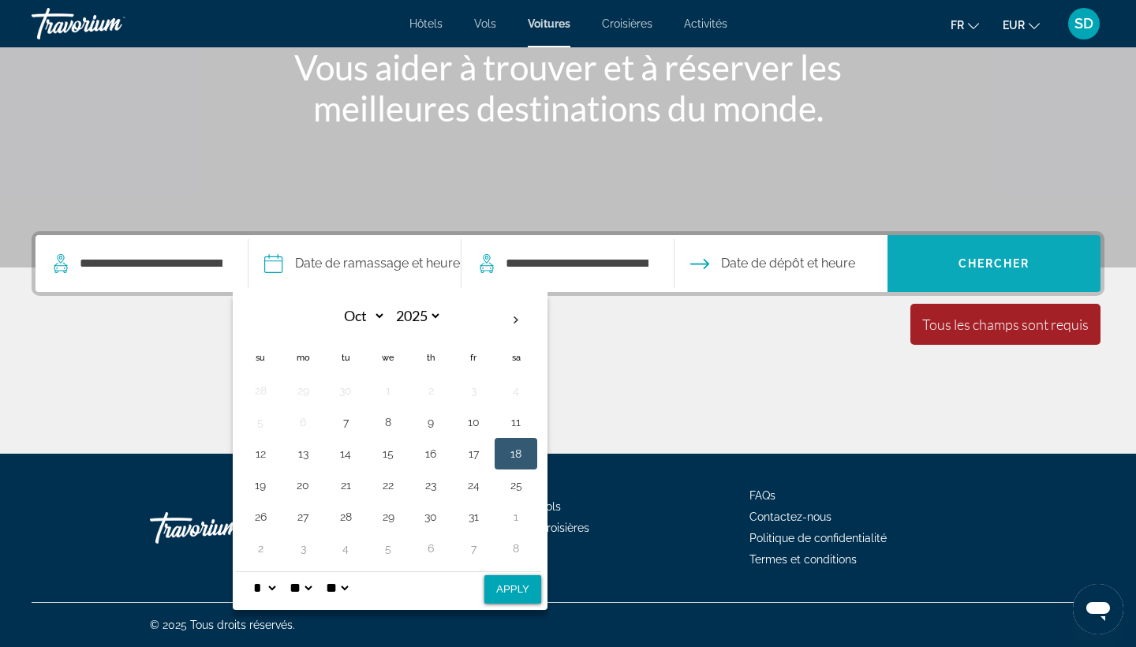
click at [963, 258] on span "Chercher" at bounding box center [995, 263] width 72 height 13
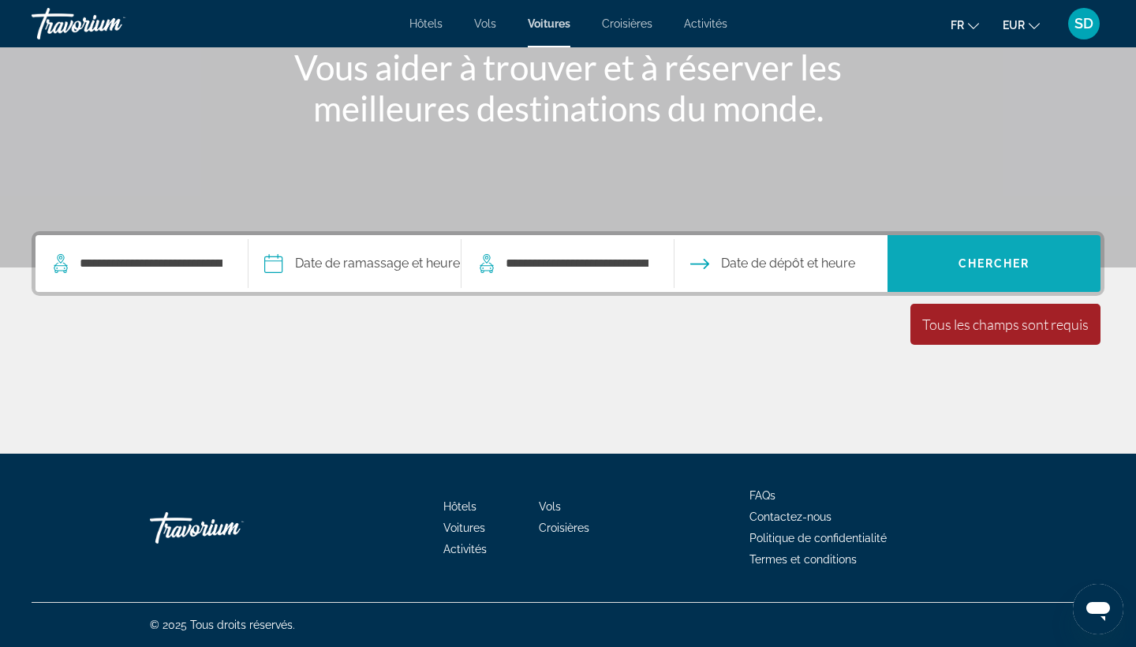
click at [963, 258] on span "Chercher" at bounding box center [995, 263] width 72 height 13
click at [746, 261] on span "Date de dépôt et heure" at bounding box center [788, 263] width 134 height 22
click at [784, 261] on span "Date de dépôt et heure" at bounding box center [788, 263] width 134 height 22
click at [709, 263] on icon "Open drop-off date and time picker" at bounding box center [699, 263] width 19 height 19
click at [322, 264] on input "Pickup date" at bounding box center [354, 266] width 219 height 62
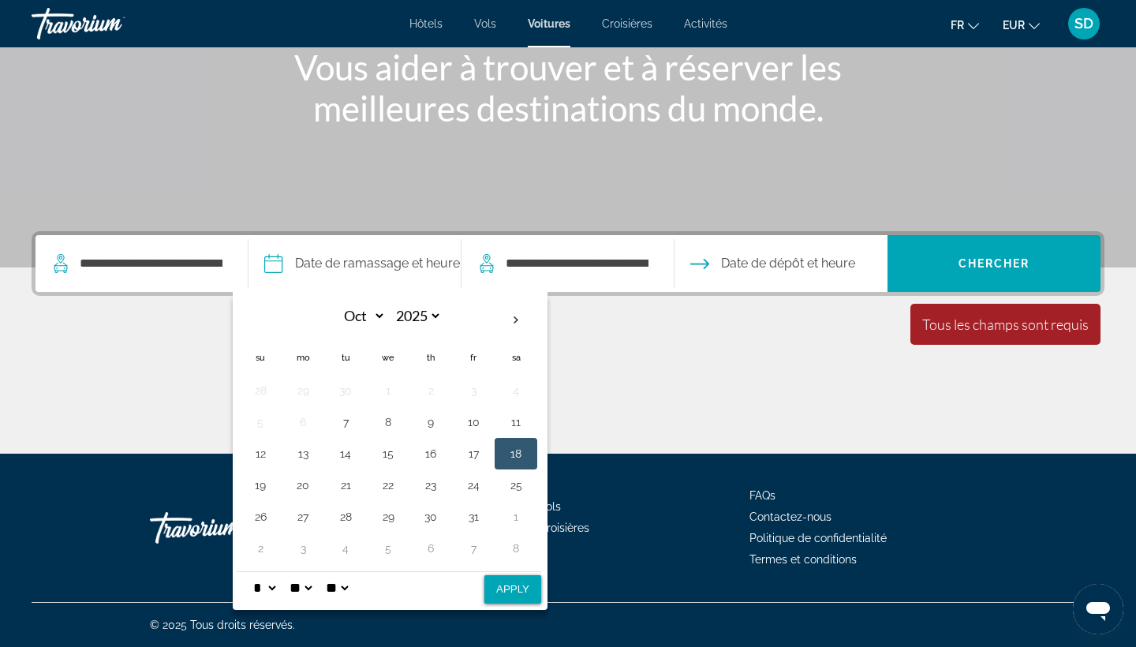
click at [525, 462] on button "18" at bounding box center [515, 454] width 25 height 22
select select "*"
click at [529, 424] on button "11" at bounding box center [515, 422] width 25 height 22
click at [529, 488] on button "25" at bounding box center [515, 485] width 25 height 22
click at [529, 423] on button "11" at bounding box center [515, 422] width 25 height 22
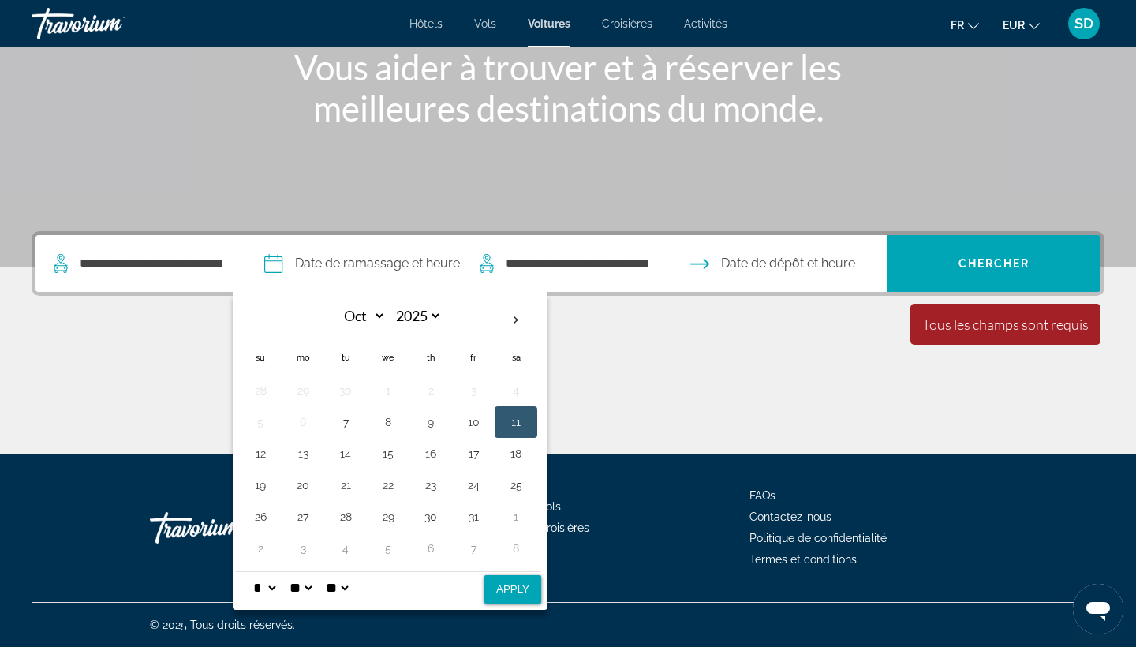
click at [787, 259] on span "Date de dépôt et heure" at bounding box center [788, 263] width 134 height 22
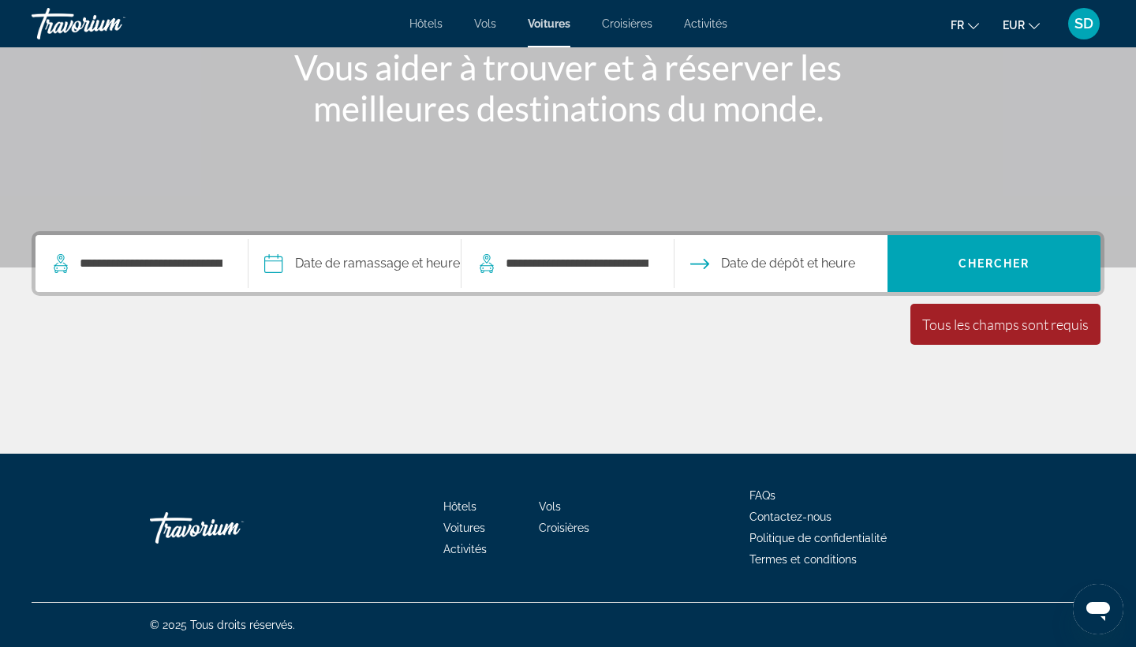
click at [802, 252] on span "Date de dépôt et heure" at bounding box center [788, 263] width 134 height 22
click at [779, 270] on span "Date de dépôt et heure" at bounding box center [788, 263] width 134 height 22
click at [709, 267] on icon "Open drop-off date and time picker" at bounding box center [699, 263] width 19 height 19
click at [1026, 270] on span "Search" at bounding box center [994, 264] width 213 height 38
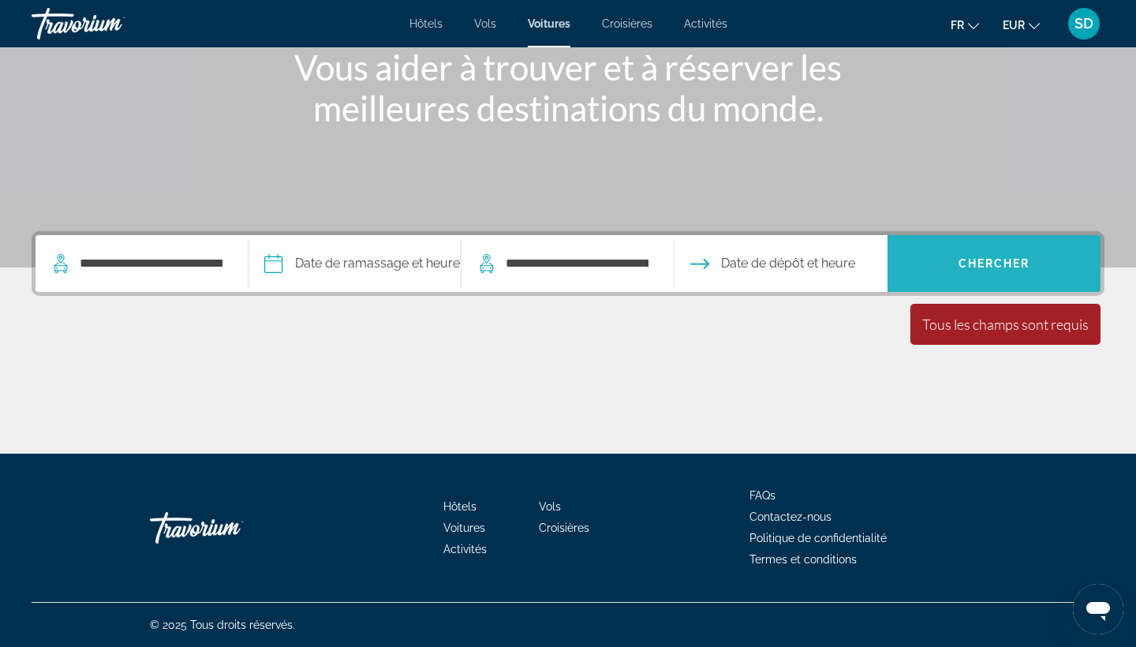
click at [1026, 270] on span "Search" at bounding box center [994, 264] width 213 height 38
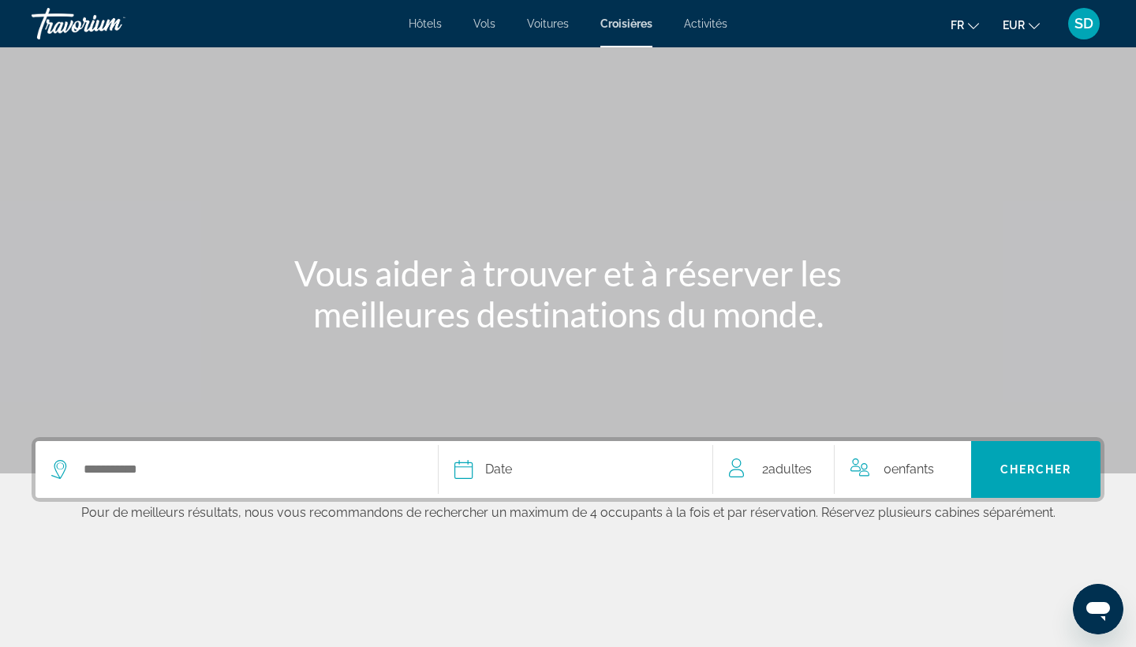
click at [549, 18] on span "Voitures" at bounding box center [548, 23] width 42 height 13
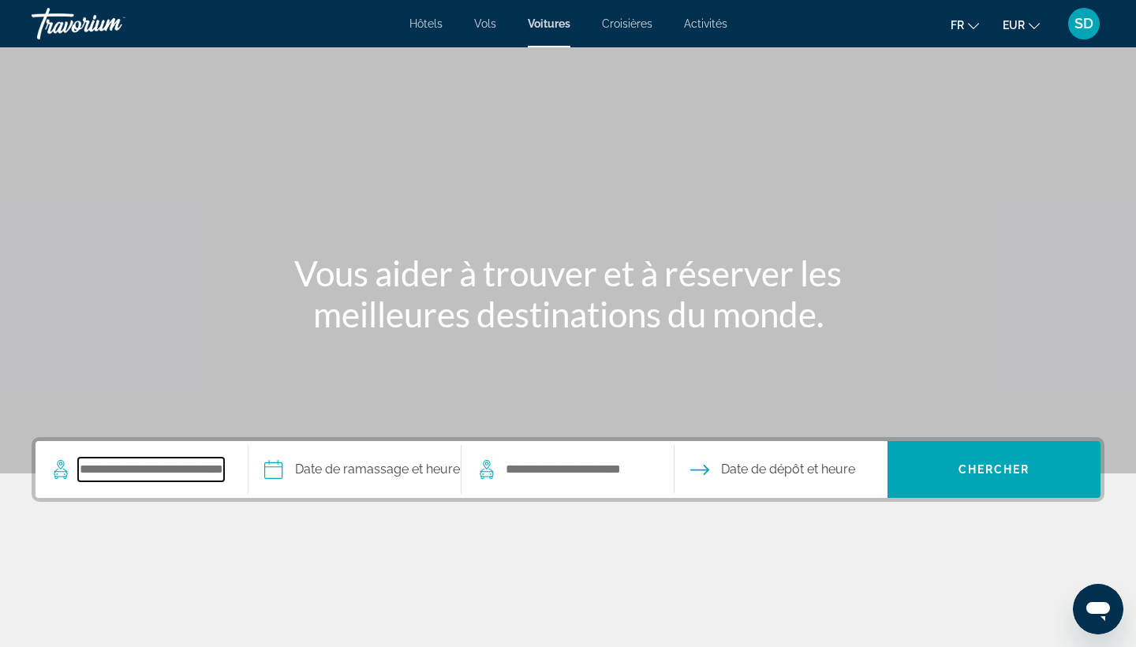
click at [95, 474] on input "Search pickup location" at bounding box center [151, 470] width 146 height 24
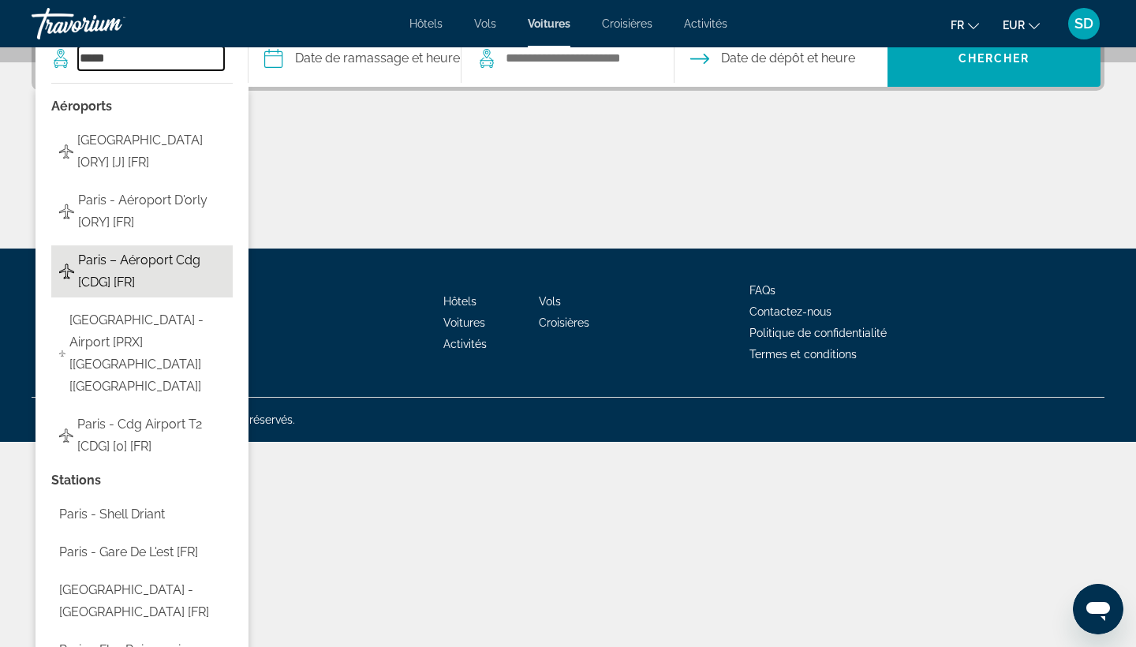
scroll to position [413, 0]
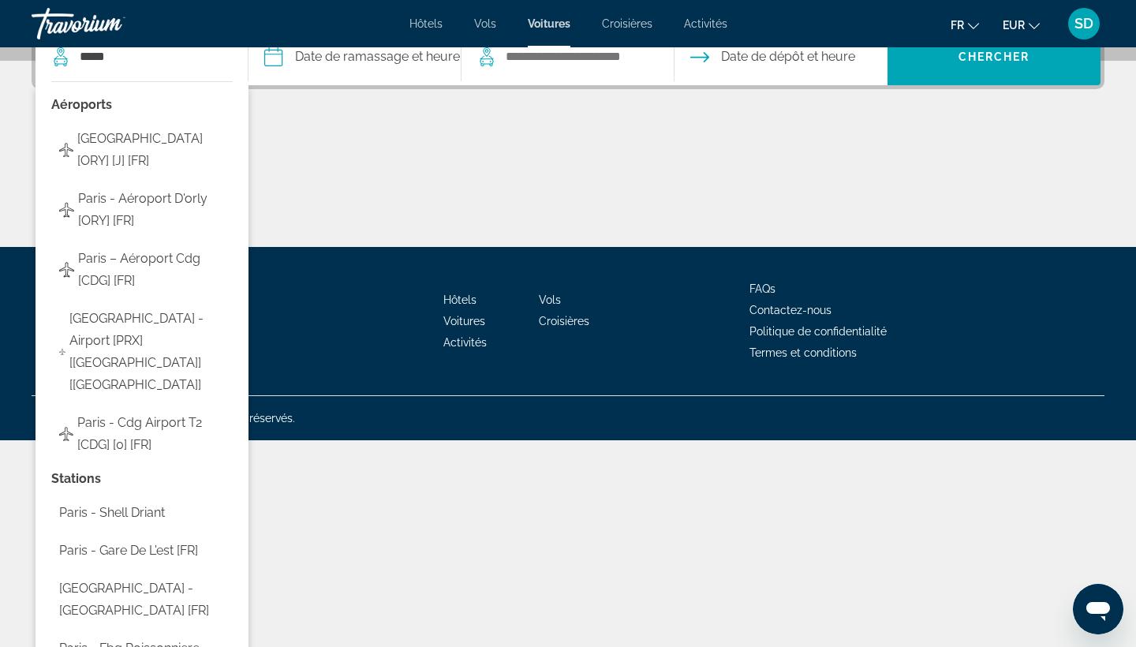
type input "**********"
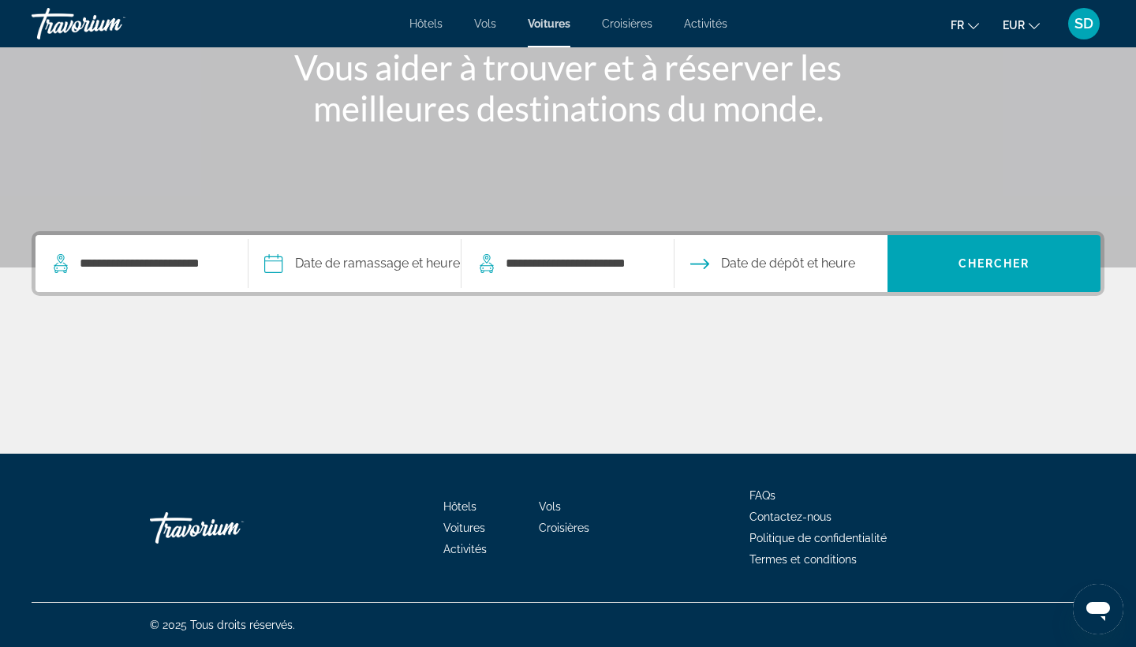
click at [380, 262] on input "Pickup date" at bounding box center [354, 266] width 219 height 62
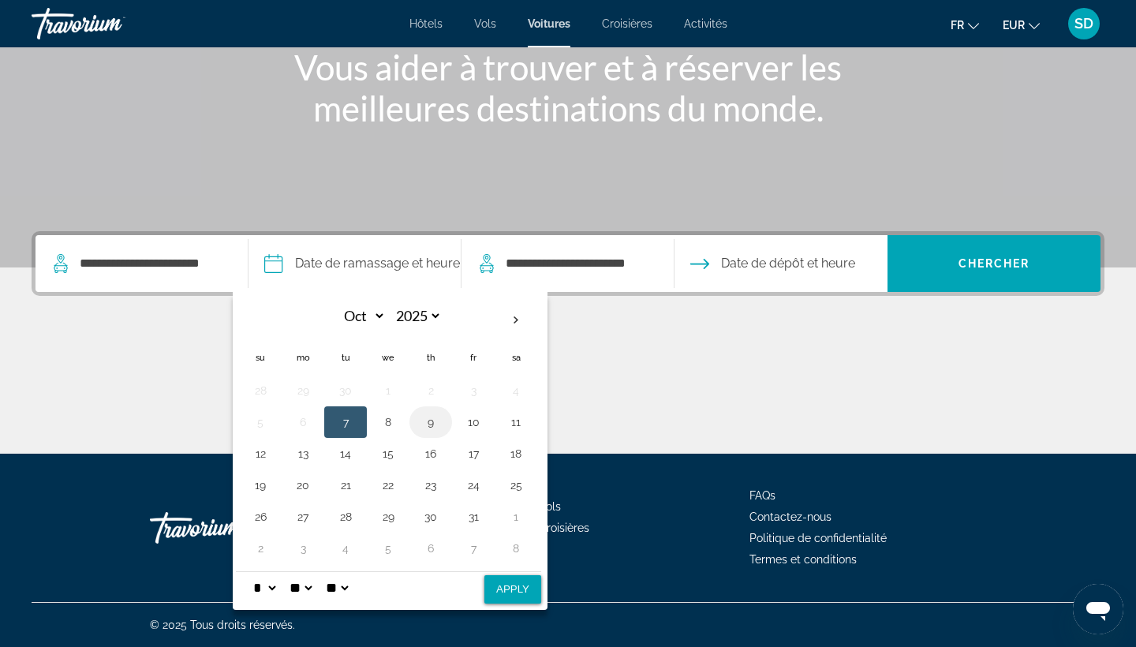
click at [439, 424] on button "9" at bounding box center [430, 422] width 25 height 22
select select "*"
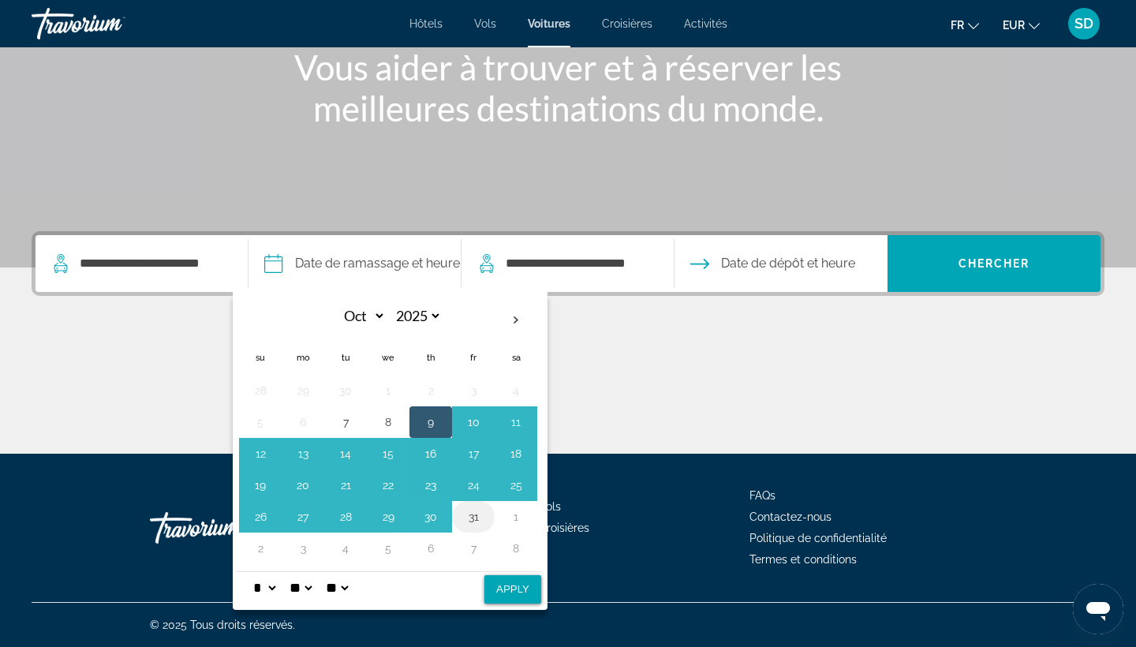
click at [486, 519] on button "31" at bounding box center [473, 517] width 25 height 22
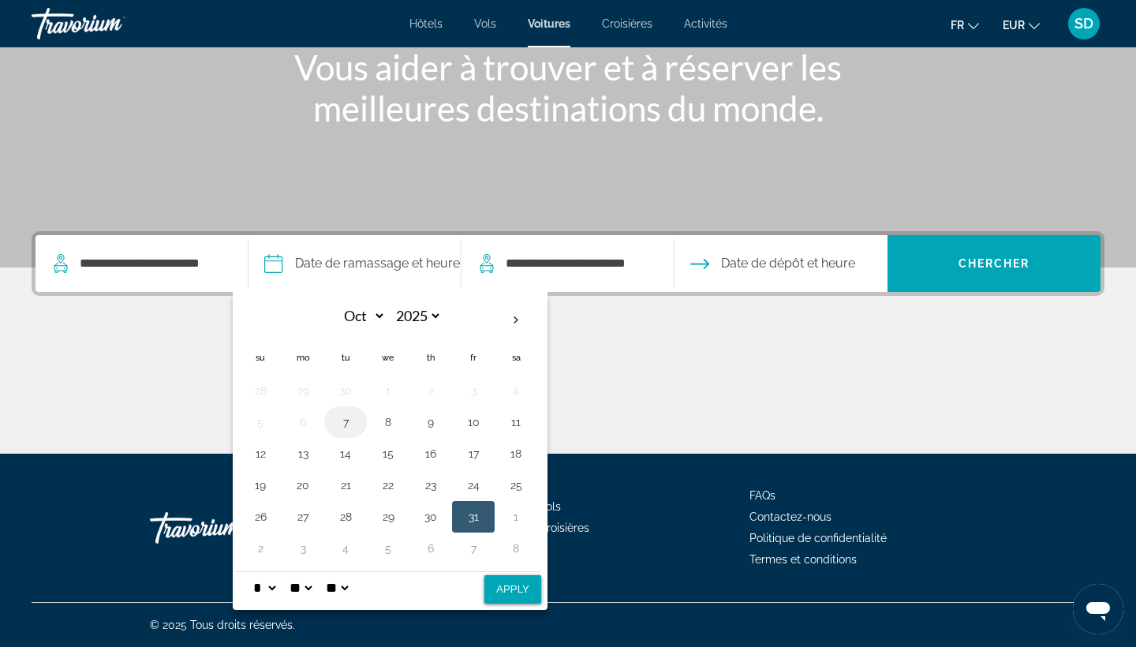
click at [352, 423] on button "7" at bounding box center [345, 422] width 25 height 22
click at [529, 585] on button "Apply" at bounding box center [512, 589] width 57 height 28
type input "**********"
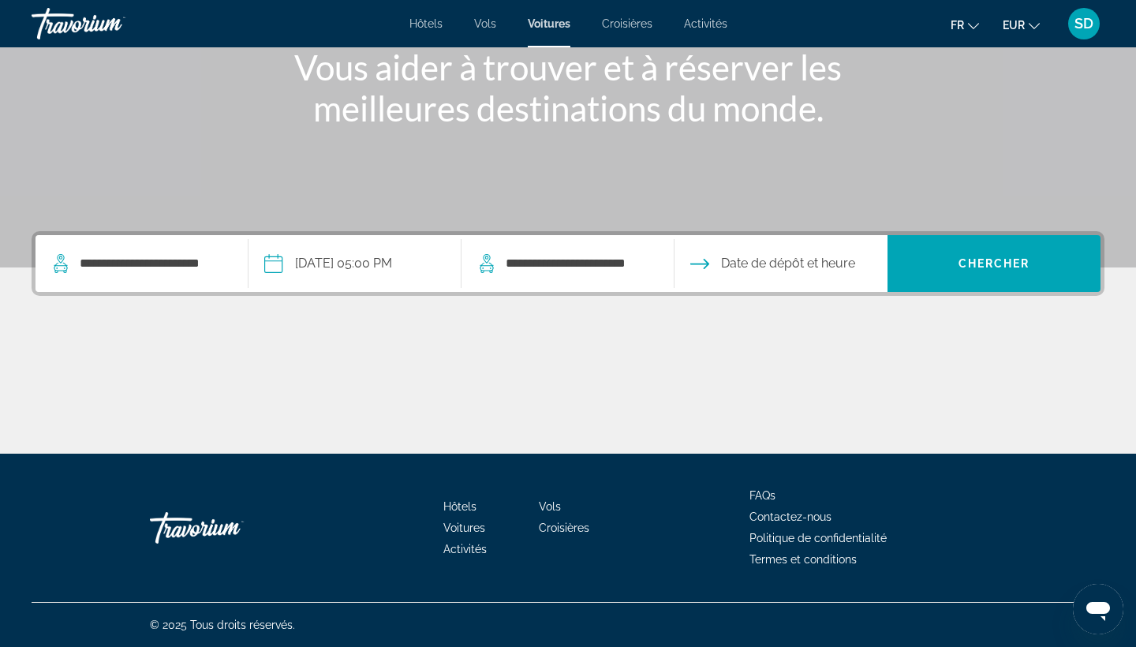
click at [833, 264] on input "Drop-off date" at bounding box center [780, 266] width 219 height 62
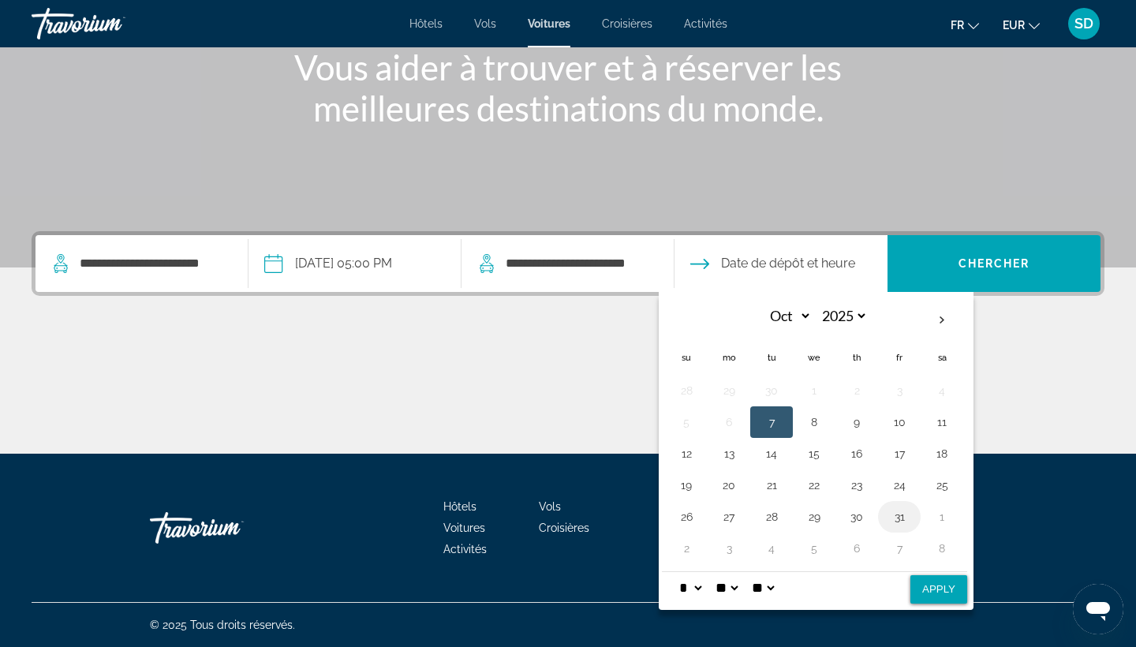
click at [912, 520] on button "31" at bounding box center [899, 517] width 25 height 22
select select "*"
click at [961, 585] on button "Apply" at bounding box center [938, 589] width 57 height 28
type input "**********"
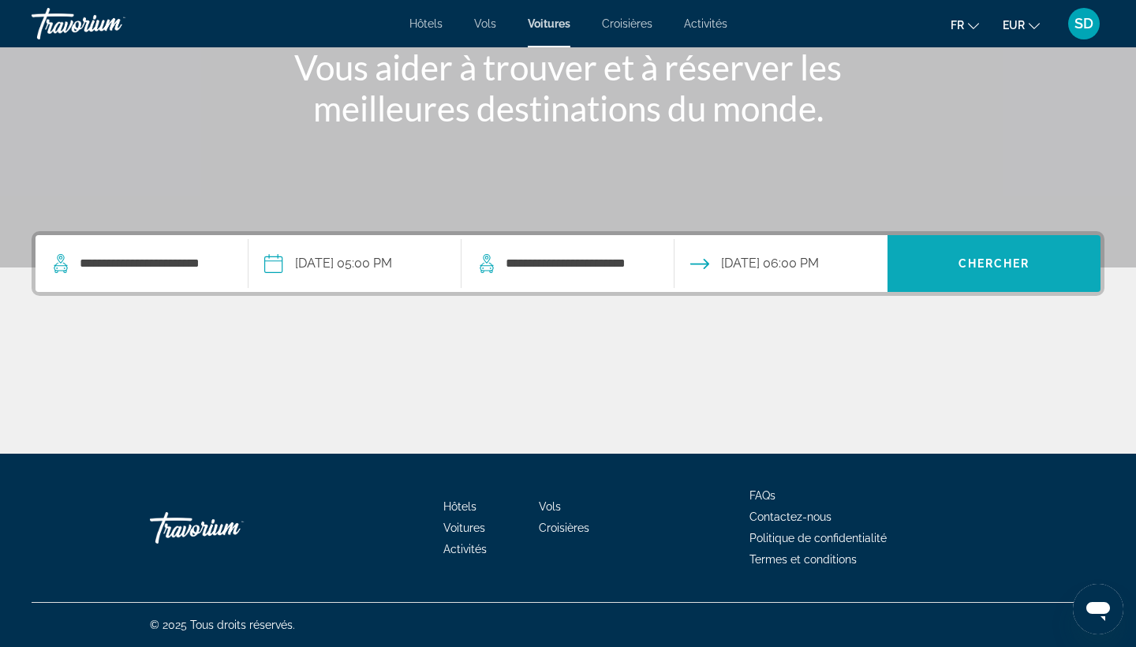
click at [993, 255] on span "Search" at bounding box center [994, 264] width 213 height 38
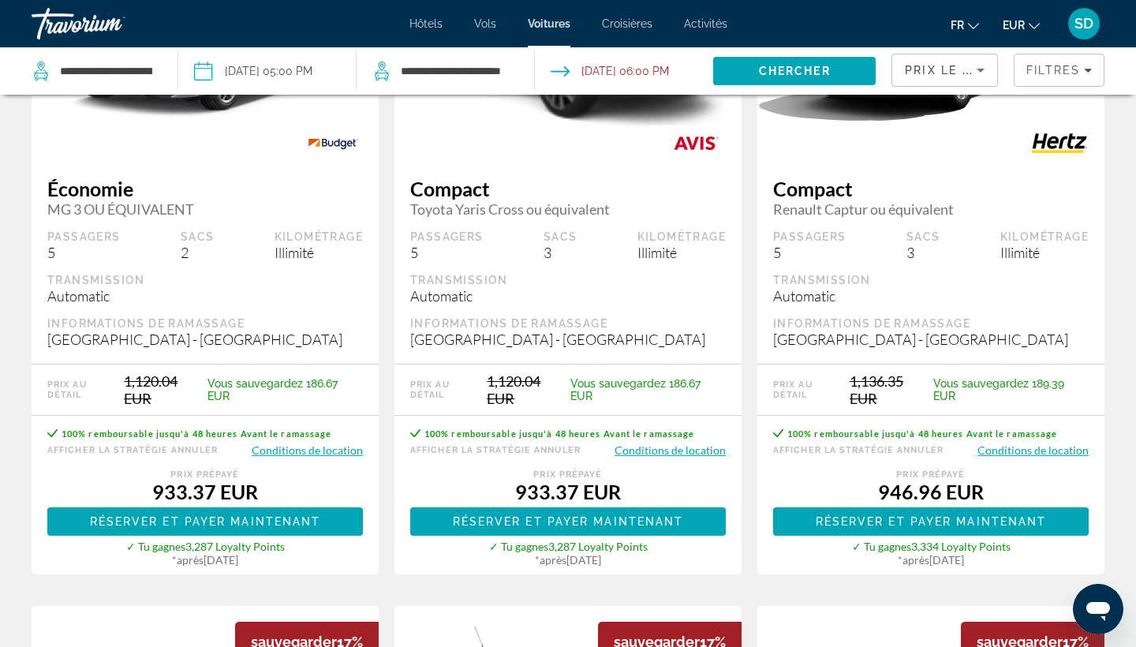
scroll to position [1612, 0]
